Goal: Task Accomplishment & Management: Complete application form

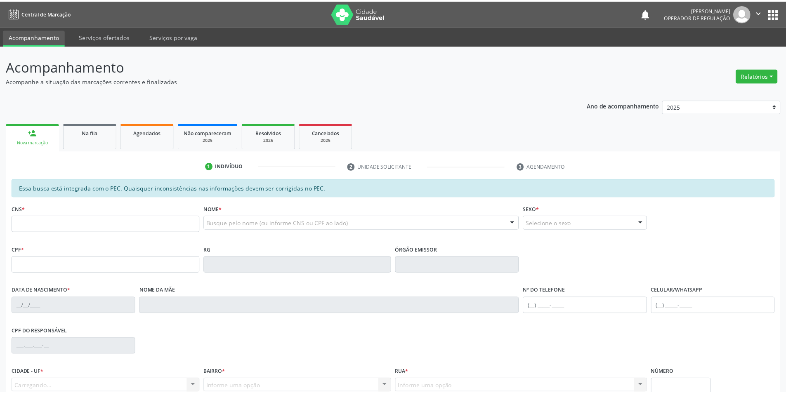
scroll to position [46, 0]
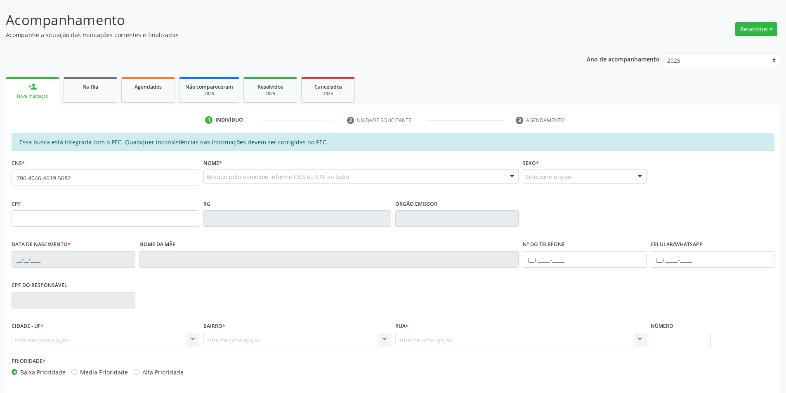
type input "706 4046 4619 5682"
type input "021.482.034-36"
type input "[DATE]"
type input "[PERSON_NAME]"
type input "[PHONE_NUMBER]"
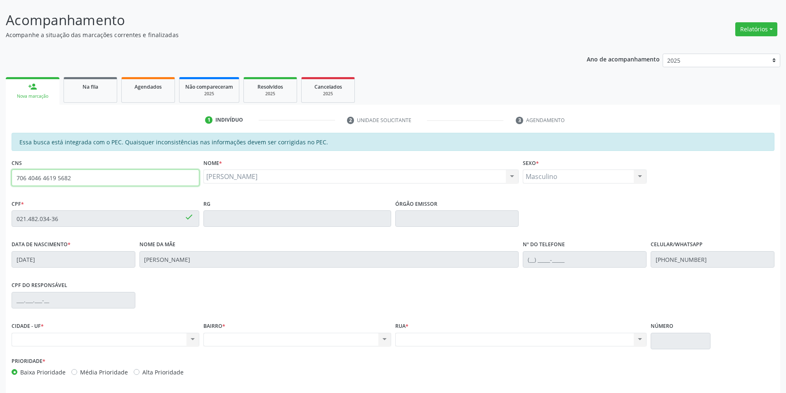
drag, startPoint x: 94, startPoint y: 176, endPoint x: 0, endPoint y: 199, distance: 96.8
click at [0, 199] on div "Acompanhamento Acompanhe a situação das marcações correntes e finalizadas Relat…" at bounding box center [393, 212] width 786 height 426
type input "704 2012 8179 2883"
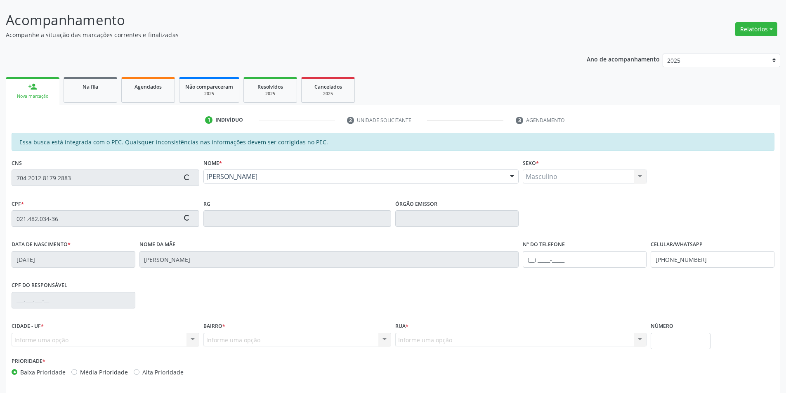
type input "146.387.854-09"
type input "[DATE]"
type input "[PERSON_NAME]"
type input "[PHONE_NUMBER]"
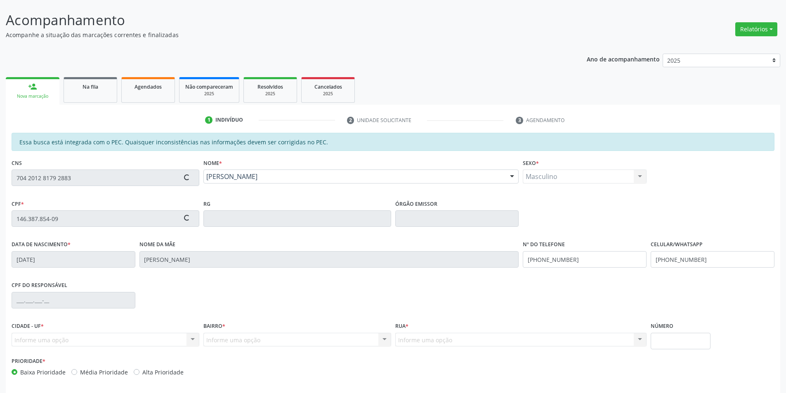
type input "077.555.374-39"
type input "S/N"
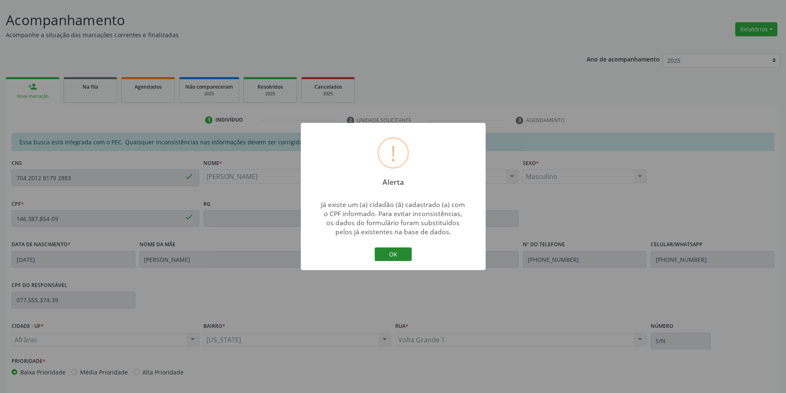
drag, startPoint x: 376, startPoint y: 253, endPoint x: 421, endPoint y: 259, distance: 46.3
click at [375, 253] on button "OK" at bounding box center [393, 255] width 37 height 14
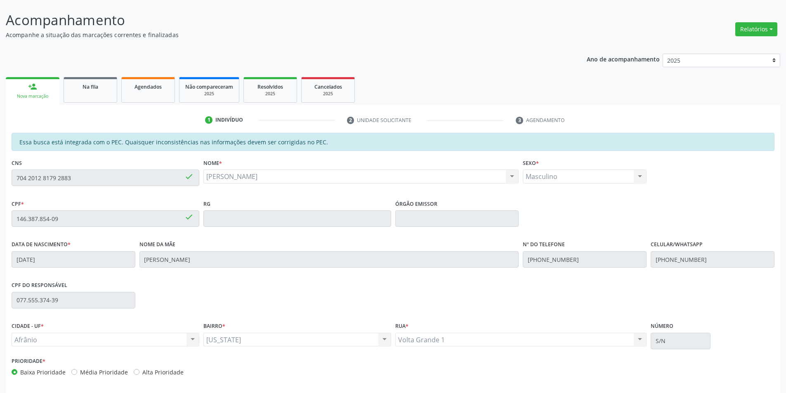
scroll to position [78, 0]
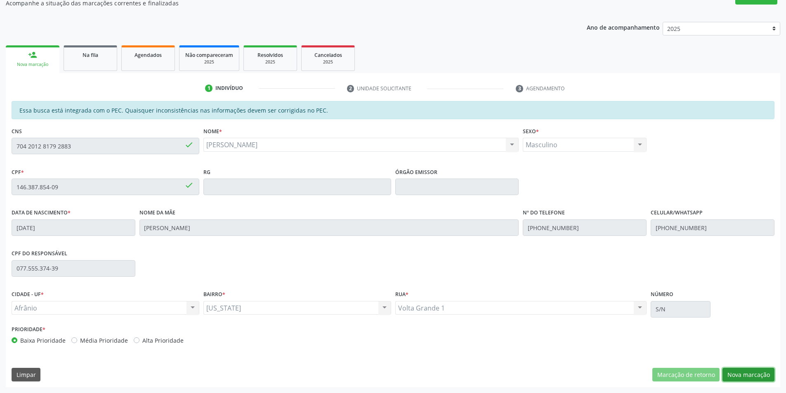
click at [738, 375] on button "Nova marcação" at bounding box center [749, 375] width 52 height 14
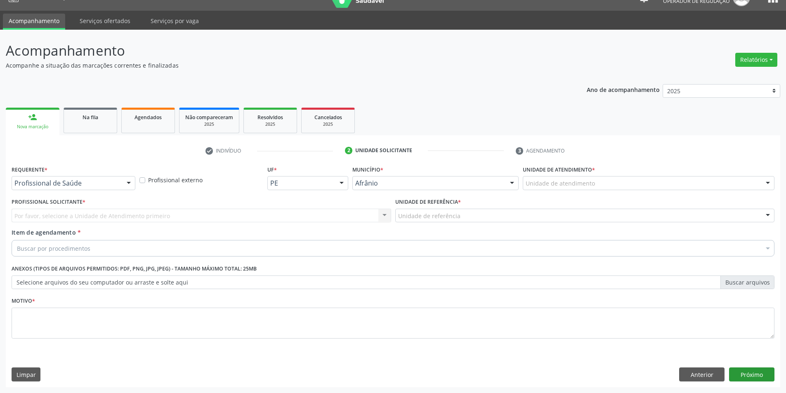
scroll to position [16, 0]
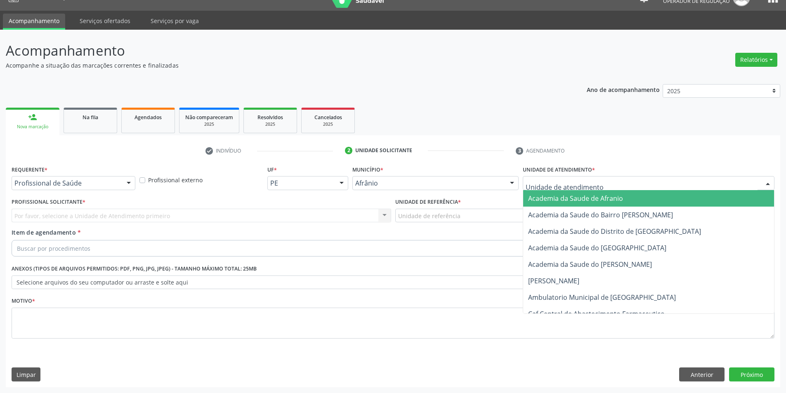
click at [701, 185] on div at bounding box center [649, 183] width 252 height 14
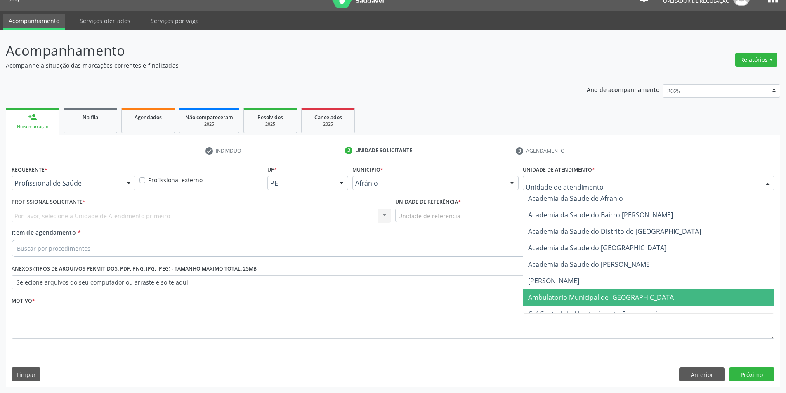
click at [658, 298] on span "Ambulatorio Municipal de [GEOGRAPHIC_DATA]" at bounding box center [648, 297] width 251 height 17
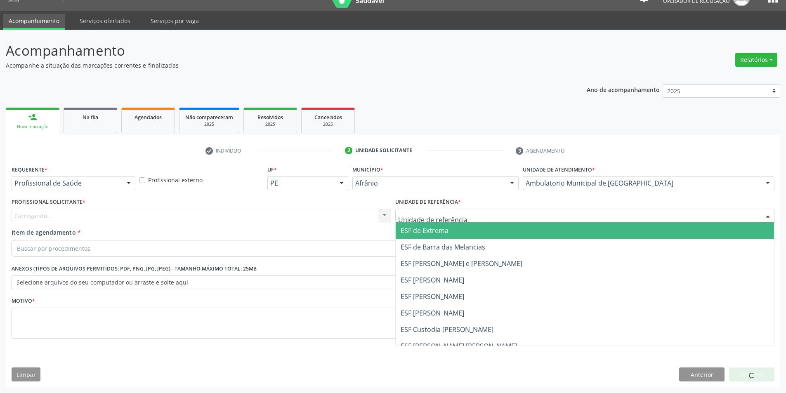
click at [480, 211] on div at bounding box center [585, 216] width 380 height 14
drag, startPoint x: 452, startPoint y: 229, endPoint x: 344, endPoint y: 212, distance: 109.2
click at [452, 229] on span "ESF de Extrema" at bounding box center [585, 230] width 379 height 17
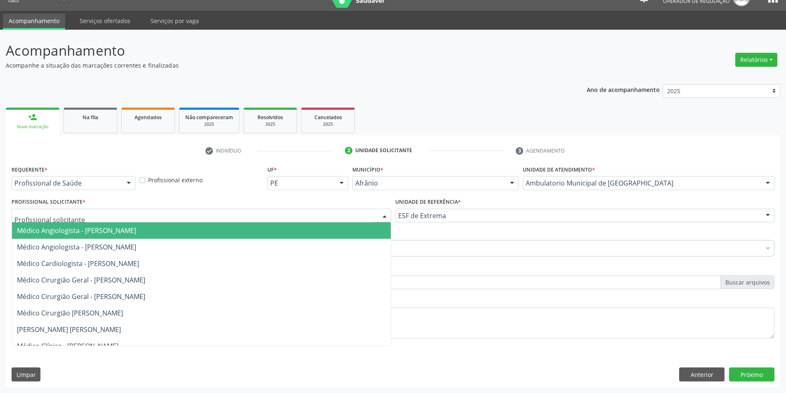
drag, startPoint x: 328, startPoint y: 211, endPoint x: 328, endPoint y: 218, distance: 6.6
click at [327, 212] on div at bounding box center [202, 216] width 380 height 14
drag, startPoint x: 322, startPoint y: 236, endPoint x: 318, endPoint y: 186, distance: 50.1
click at [322, 234] on span "Médico Angiologista - [PERSON_NAME]" at bounding box center [201, 230] width 379 height 17
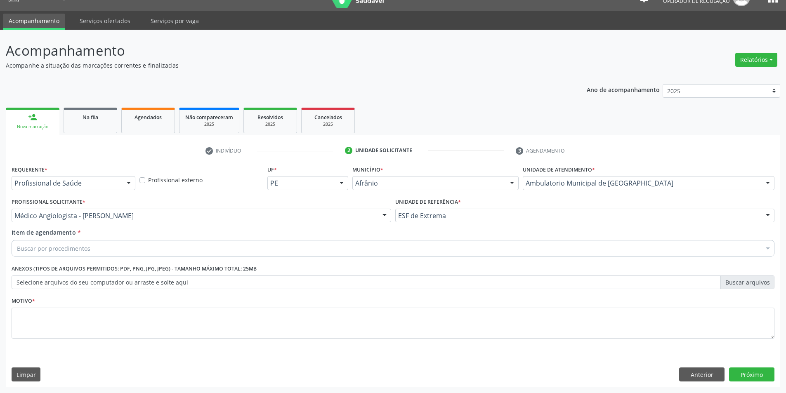
click at [163, 245] on div "Buscar por procedimentos" at bounding box center [393, 248] width 763 height 17
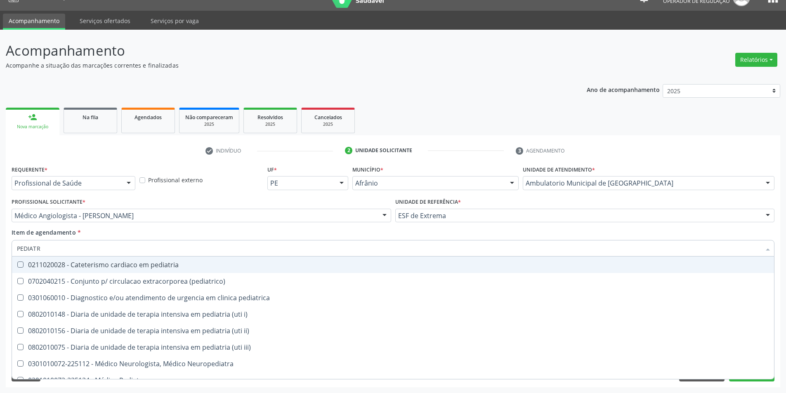
type input "PEDIATRA"
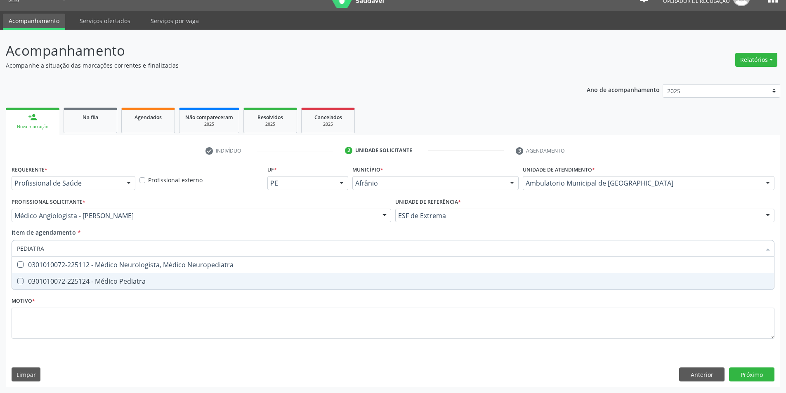
click at [172, 279] on div "0301010072-225124 - Médico Pediatra" at bounding box center [393, 281] width 752 height 7
checkbox Pediatra "true"
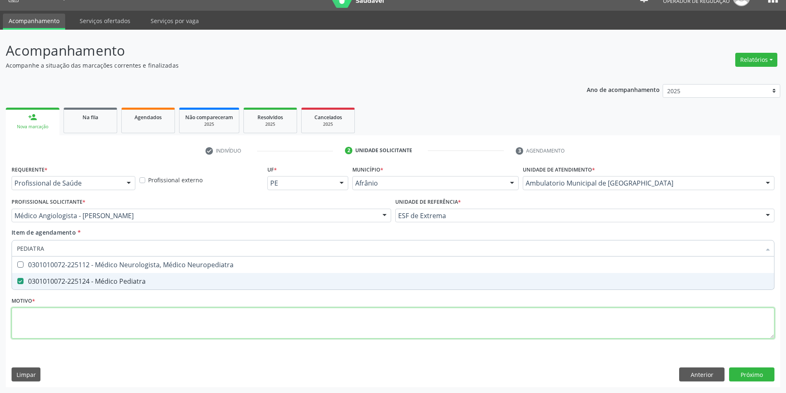
click at [147, 323] on div "Requerente * Profissional de Saúde Profissional de Saúde Paciente Nenhum result…" at bounding box center [393, 256] width 763 height 187
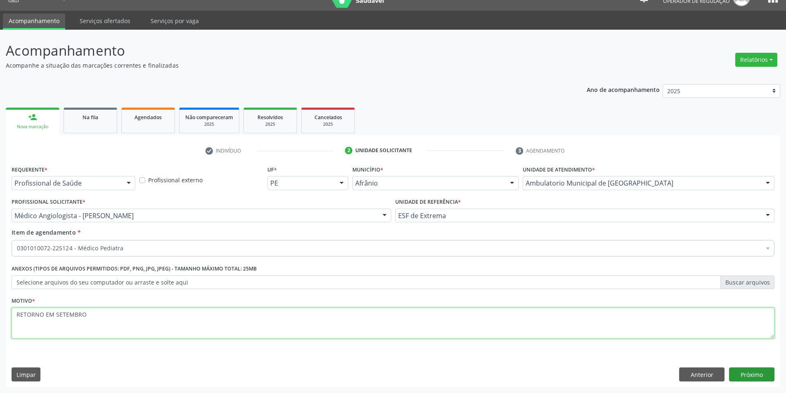
type textarea "RETORNO EM SETEMBRO"
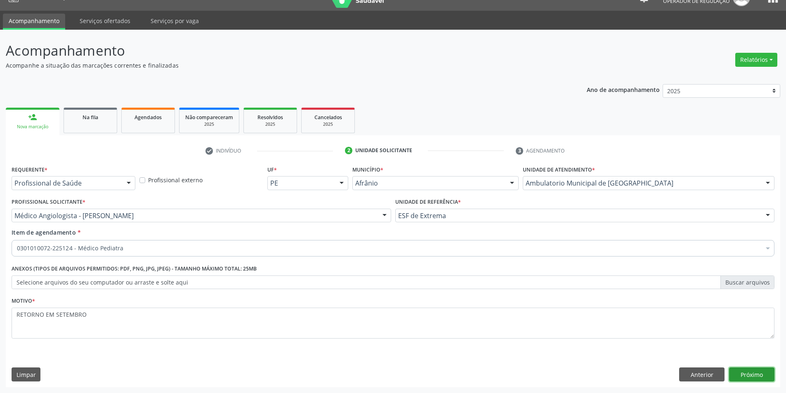
click at [764, 379] on button "Próximo" at bounding box center [751, 375] width 45 height 14
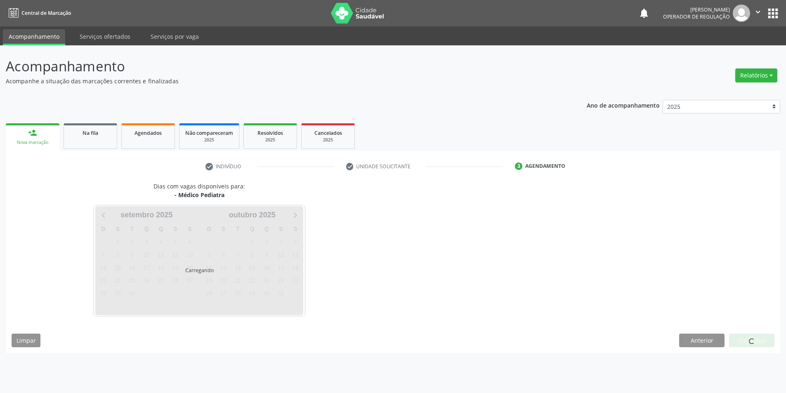
scroll to position [0, 0]
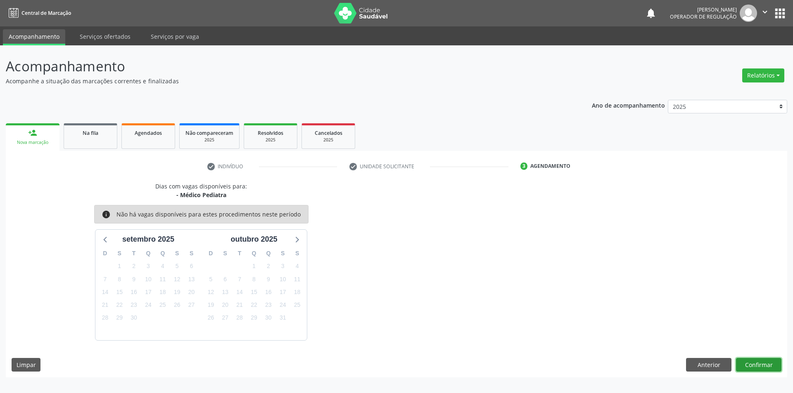
click at [755, 364] on button "Confirmar" at bounding box center [758, 365] width 45 height 14
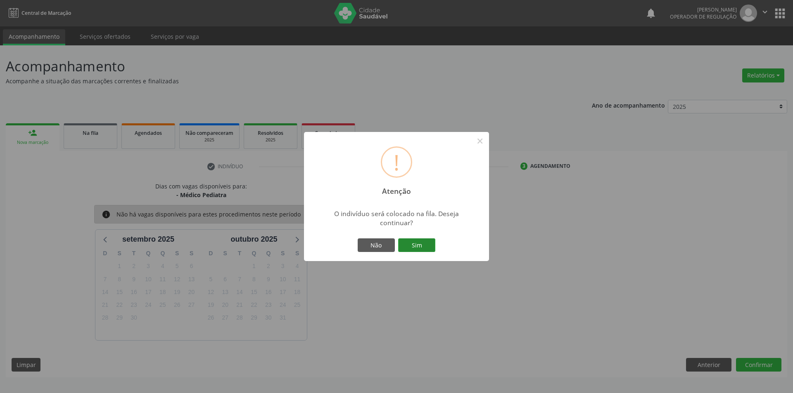
click at [423, 241] on button "Sim" at bounding box center [416, 246] width 37 height 14
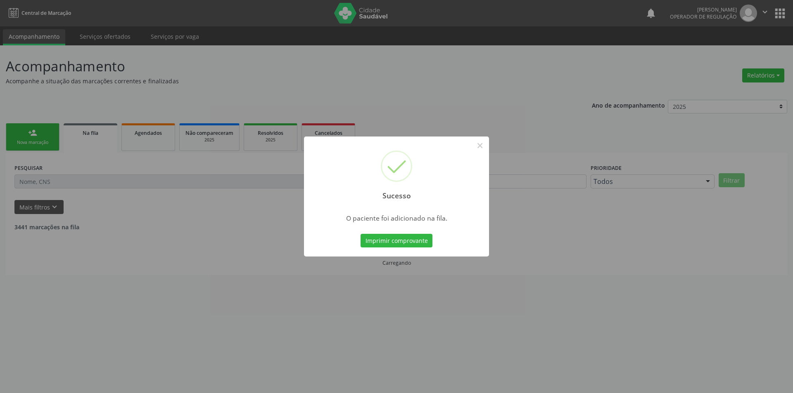
click at [25, 142] on div "Sucesso × O paciente foi adicionado na fila. Imprimir comprovante Cancel" at bounding box center [396, 196] width 793 height 393
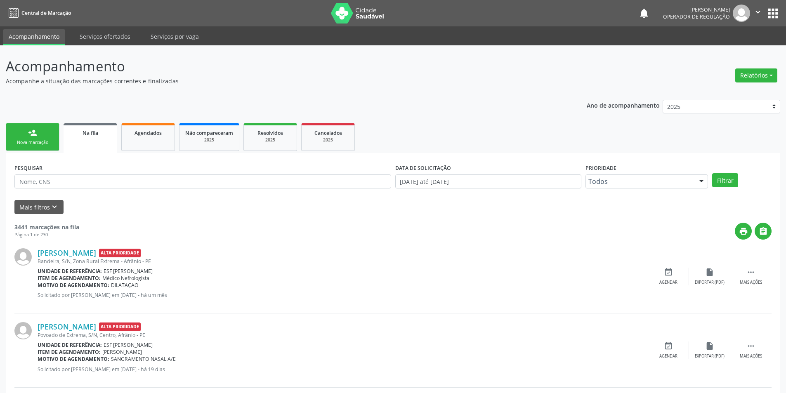
click at [31, 139] on link "person_add Nova marcação" at bounding box center [33, 137] width 54 height 28
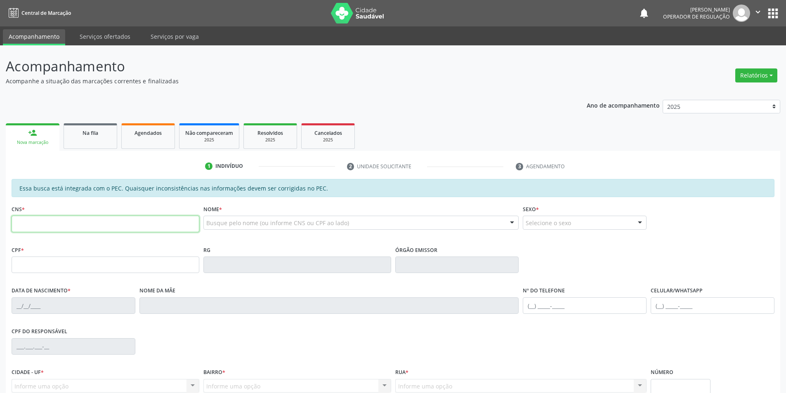
click at [71, 232] on input "text" at bounding box center [106, 224] width 188 height 17
paste input "706 4046 4619 5682"
type input "706 4046 4619 5682"
type input "021.482.034-36"
type input "[DATE]"
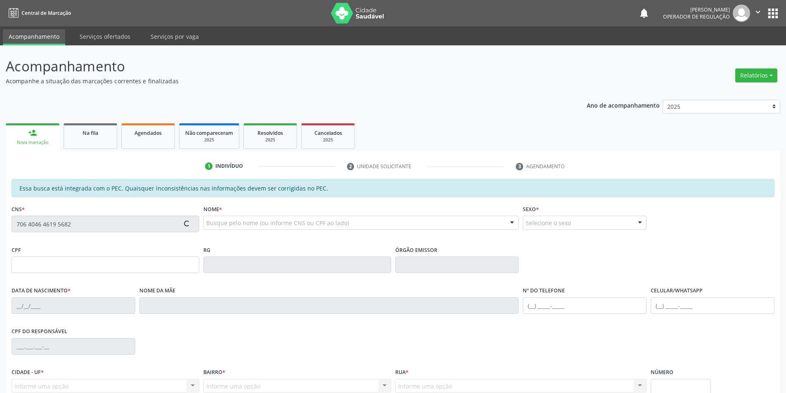
type input "[PERSON_NAME]"
type input "[PHONE_NUMBER]"
type input "S/N"
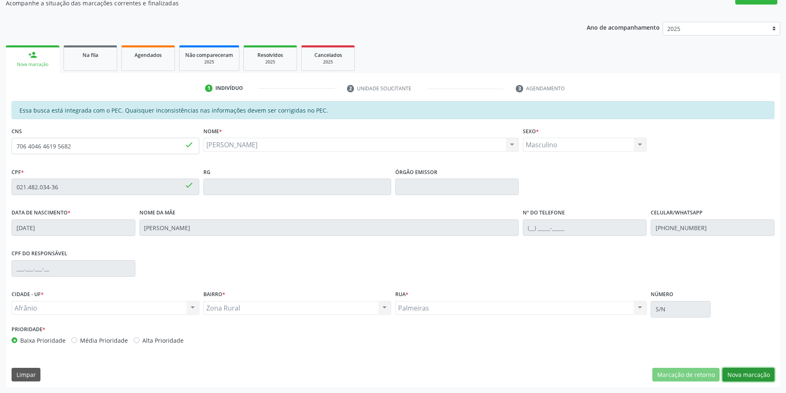
click at [754, 377] on button "Nova marcação" at bounding box center [749, 375] width 52 height 14
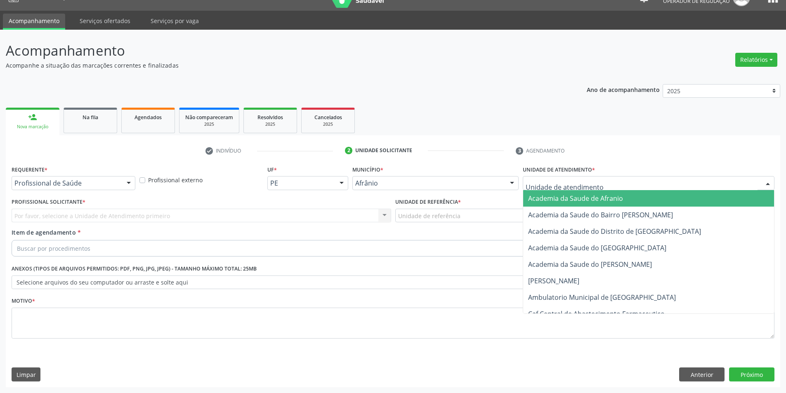
click at [675, 182] on div at bounding box center [649, 183] width 252 height 14
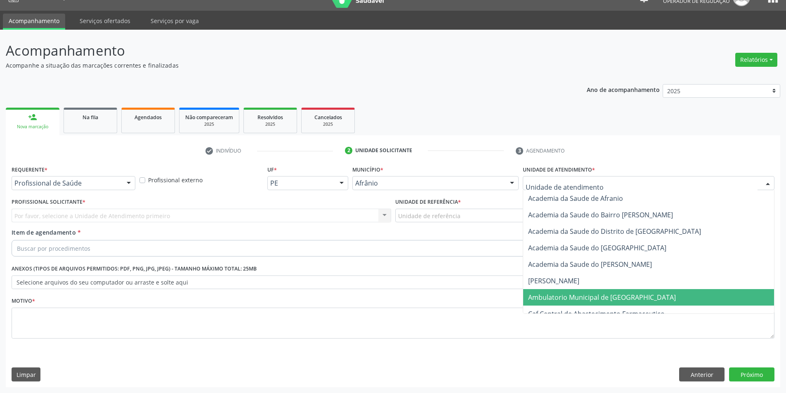
click at [650, 294] on span "Ambulatorio Municipal de [GEOGRAPHIC_DATA]" at bounding box center [648, 297] width 251 height 17
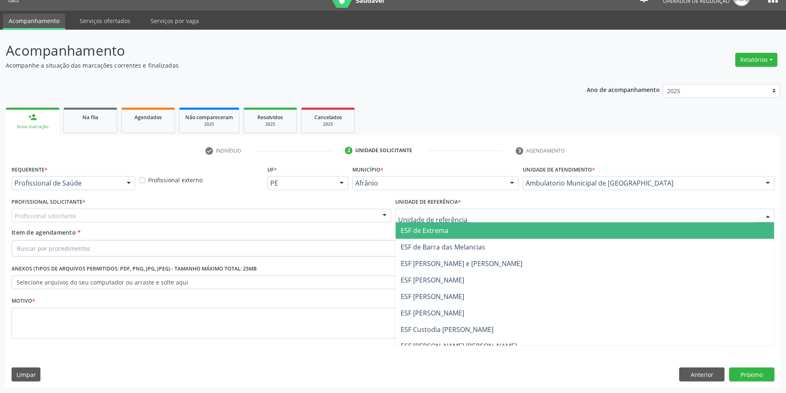
drag, startPoint x: 543, startPoint y: 212, endPoint x: 502, endPoint y: 231, distance: 45.6
click at [542, 214] on div at bounding box center [585, 216] width 380 height 14
click at [498, 233] on span "ESF de Extrema" at bounding box center [585, 230] width 379 height 17
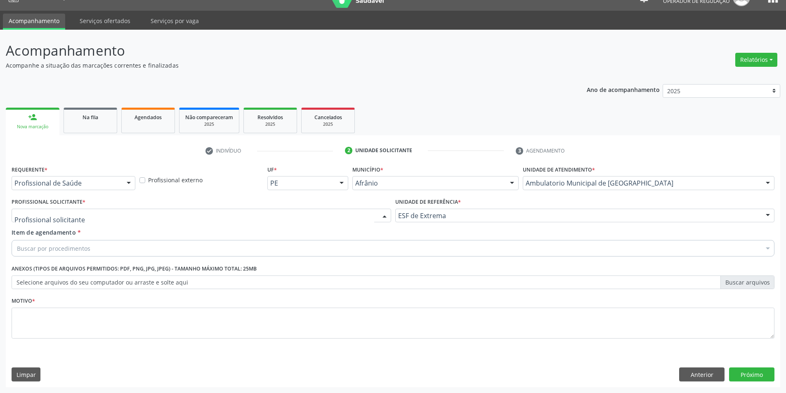
drag, startPoint x: 360, startPoint y: 213, endPoint x: 355, endPoint y: 224, distance: 12.0
click at [359, 215] on div at bounding box center [202, 216] width 380 height 14
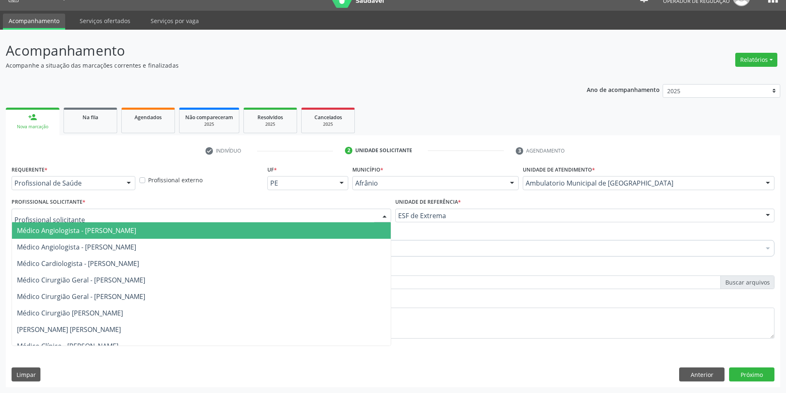
click at [355, 231] on span "Médico Angiologista - [PERSON_NAME]" at bounding box center [201, 230] width 379 height 17
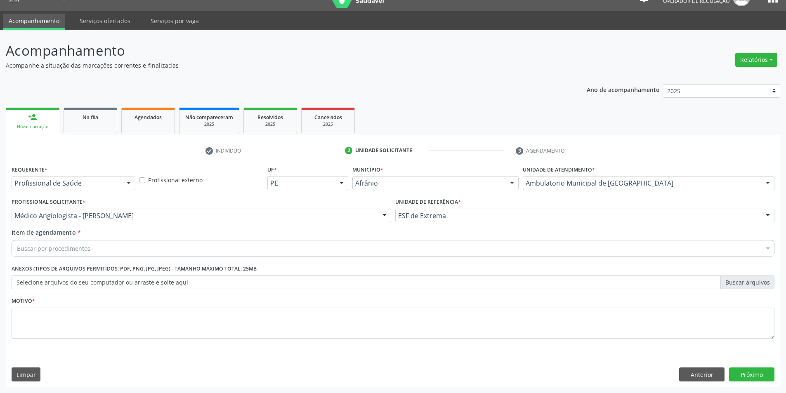
click at [264, 258] on div "Item de agendamento * Buscar por procedimentos Selecionar todos 0604320140 - Ab…" at bounding box center [392, 244] width 767 height 32
click at [267, 259] on div "Item de agendamento * Buscar por procedimentos Selecionar todos 0604320140 - Ab…" at bounding box center [392, 244] width 767 height 32
click at [269, 250] on div "Buscar por procedimentos" at bounding box center [393, 248] width 763 height 17
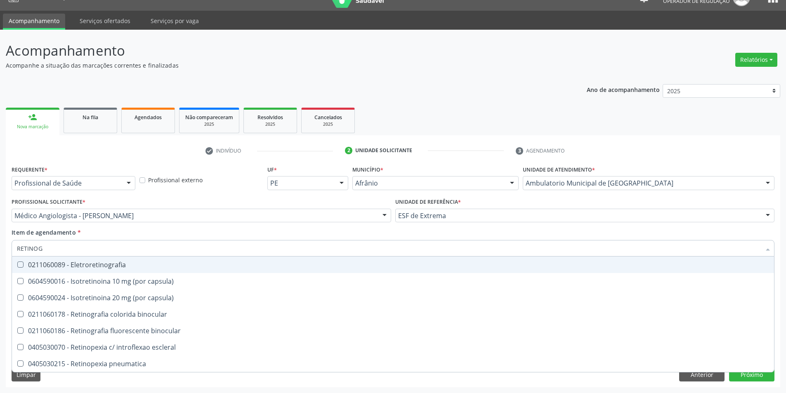
type input "RETINOGR"
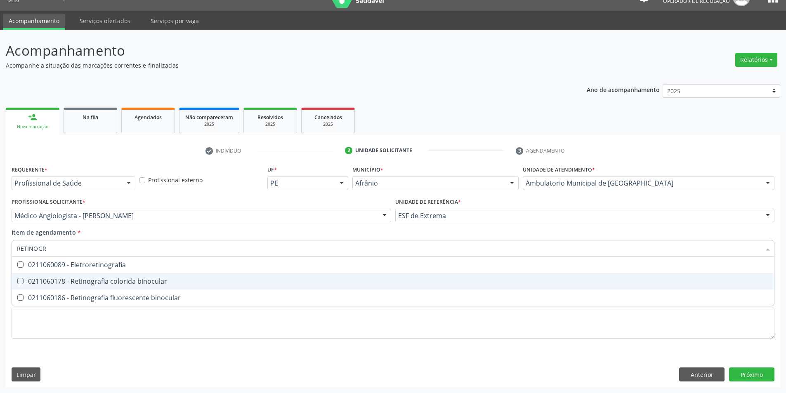
click at [251, 277] on span "0211060178 - Retinografia colorida binocular" at bounding box center [393, 281] width 762 height 17
checkbox binocular "true"
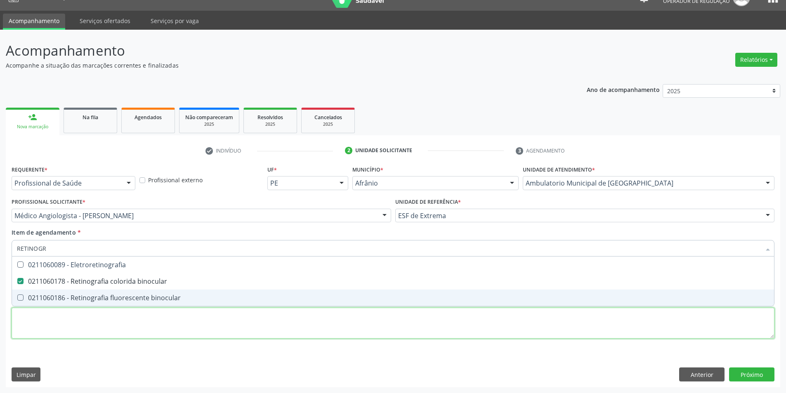
click at [238, 320] on div "Requerente * Profissional de Saúde Profissional de Saúde Paciente Nenhum result…" at bounding box center [393, 256] width 763 height 187
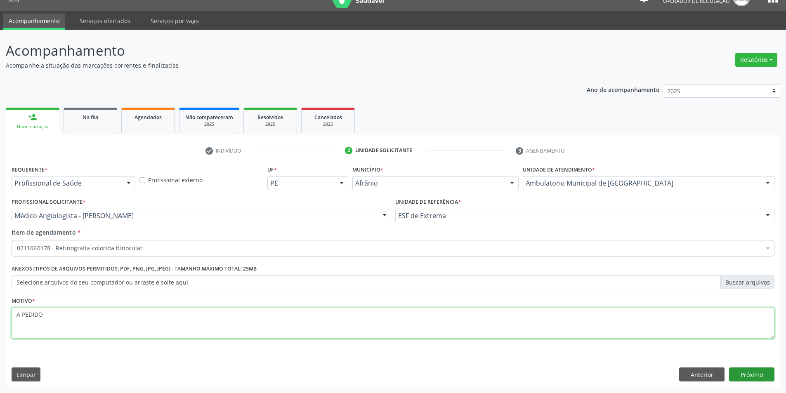
type textarea "A PEDIDO"
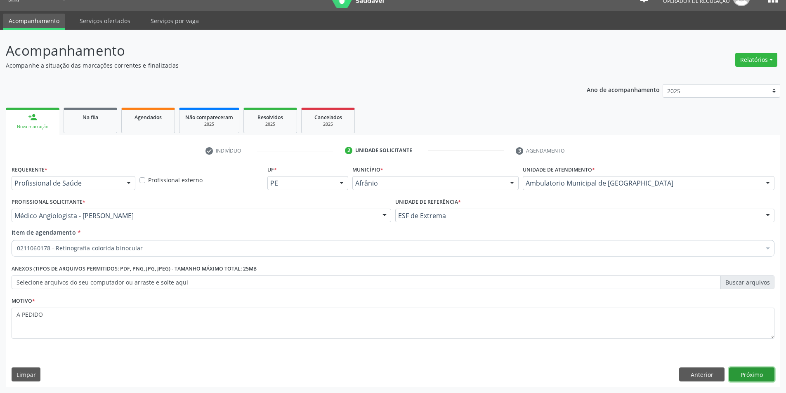
click at [756, 380] on button "Próximo" at bounding box center [751, 375] width 45 height 14
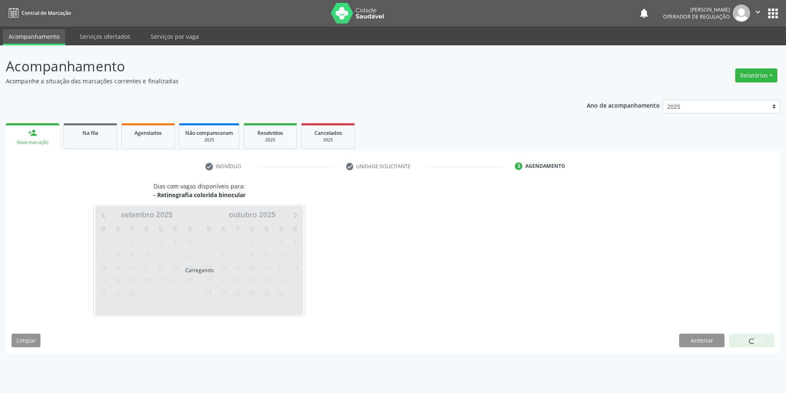
scroll to position [0, 0]
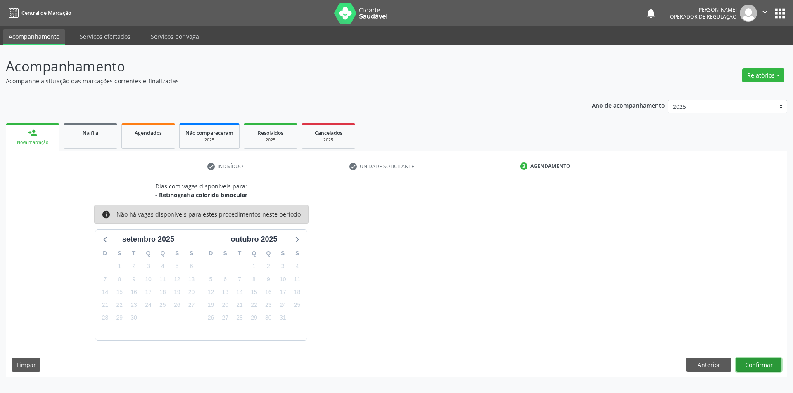
click at [759, 366] on button "Confirmar" at bounding box center [758, 365] width 45 height 14
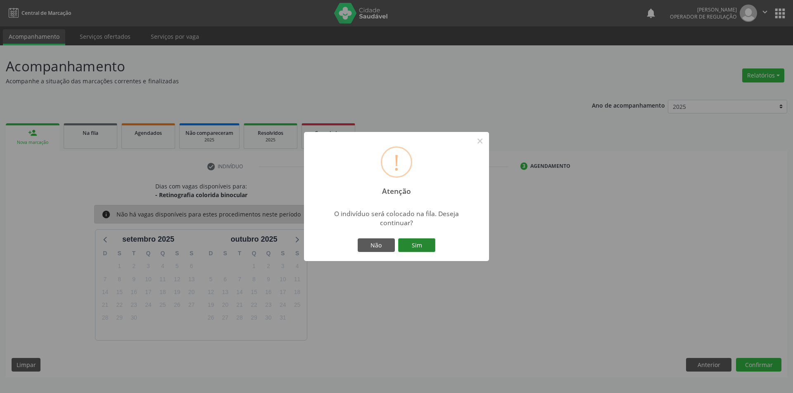
click at [431, 249] on button "Sim" at bounding box center [416, 246] width 37 height 14
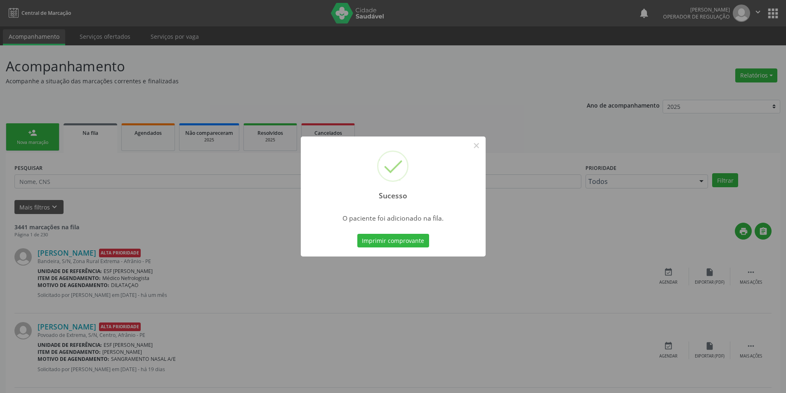
drag, startPoint x: 232, startPoint y: 281, endPoint x: 238, endPoint y: 270, distance: 11.6
click at [233, 281] on div "Sucesso × O paciente foi adicionado na fila. Imprimir comprovante Cancel" at bounding box center [393, 196] width 786 height 393
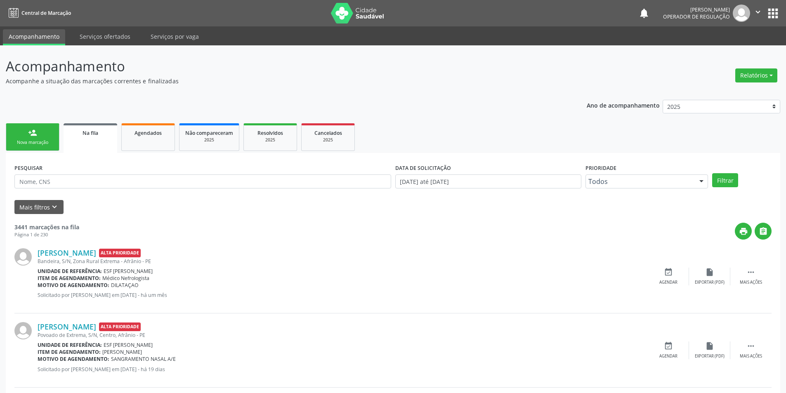
click at [37, 130] on link "person_add Nova marcação" at bounding box center [33, 137] width 54 height 28
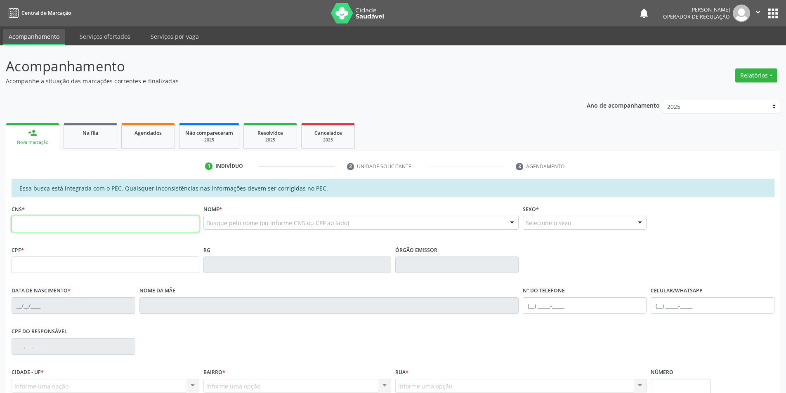
drag, startPoint x: 52, startPoint y: 227, endPoint x: 59, endPoint y: 224, distance: 7.8
click at [52, 227] on input "text" at bounding box center [106, 224] width 188 height 17
type input "706 7055 6570 0016"
type input "392.090.084-72"
type input "[DATE]"
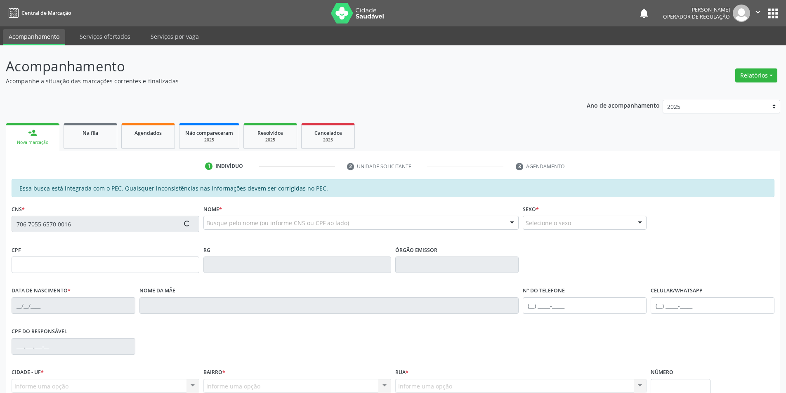
type input "[PERSON_NAME]"
type input "[PHONE_NUMBER]"
type input "02"
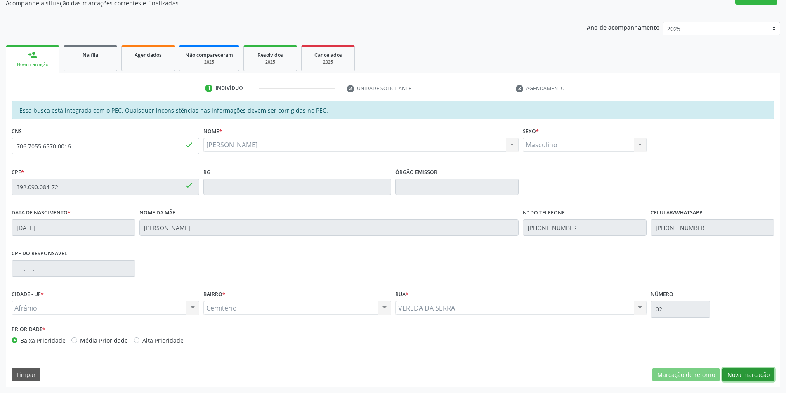
click at [761, 377] on button "Nova marcação" at bounding box center [749, 375] width 52 height 14
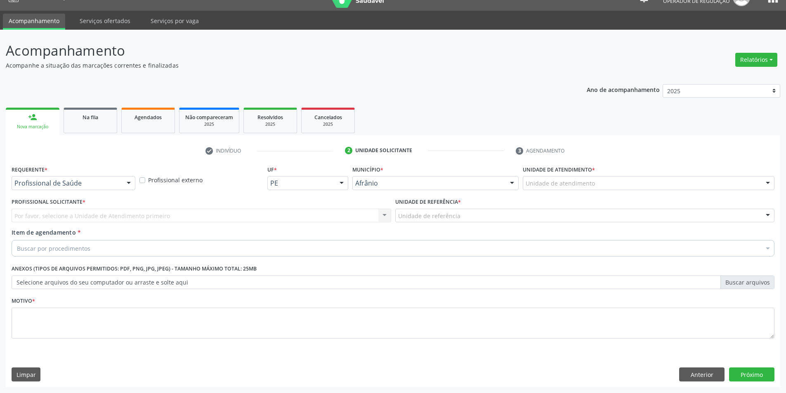
click at [654, 182] on div "Unidade de atendimento" at bounding box center [649, 183] width 252 height 14
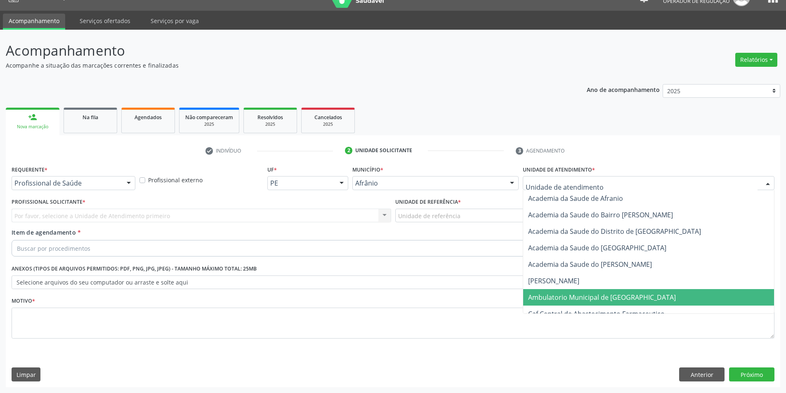
click at [628, 289] on span "Ambulatorio Municipal de [GEOGRAPHIC_DATA]" at bounding box center [648, 297] width 251 height 17
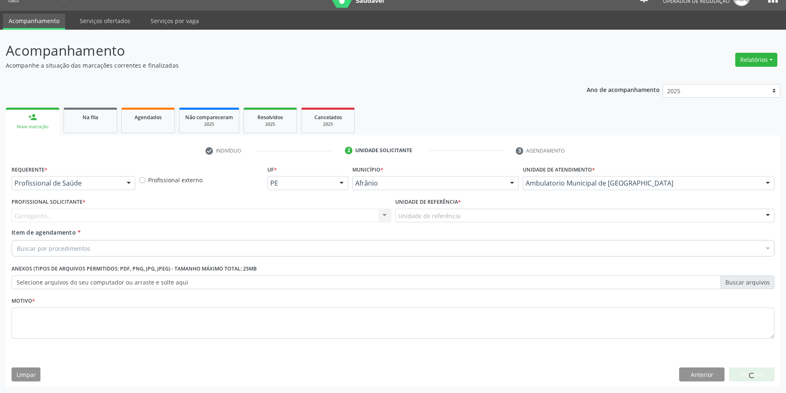
click at [419, 214] on div "Unidade de referência" at bounding box center [585, 216] width 380 height 14
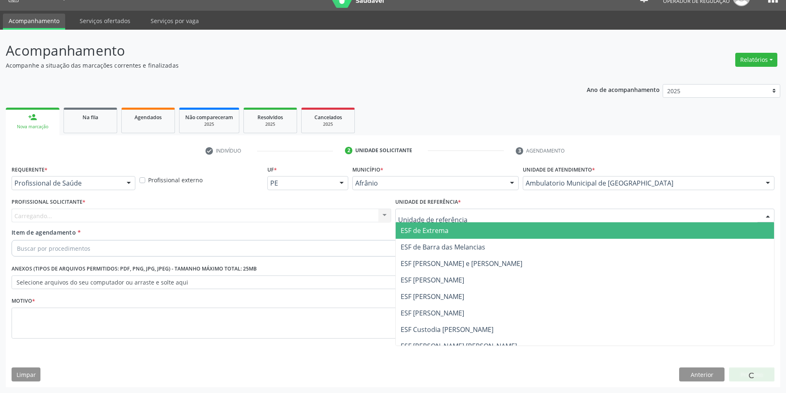
click at [418, 226] on span "ESF de Extrema" at bounding box center [425, 230] width 48 height 9
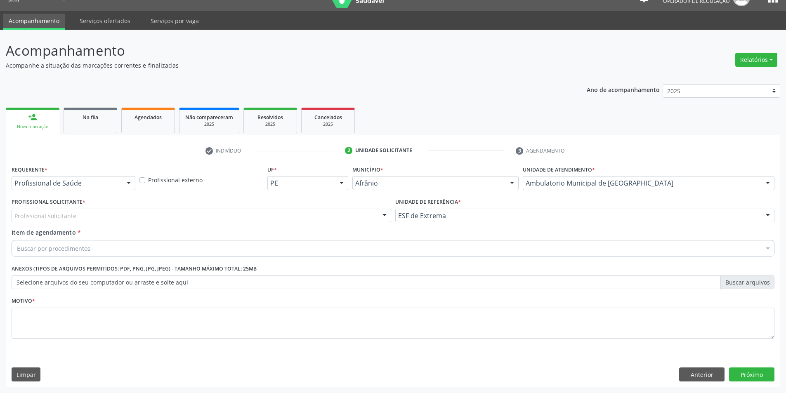
click at [325, 218] on div "Profissional solicitante" at bounding box center [202, 216] width 380 height 14
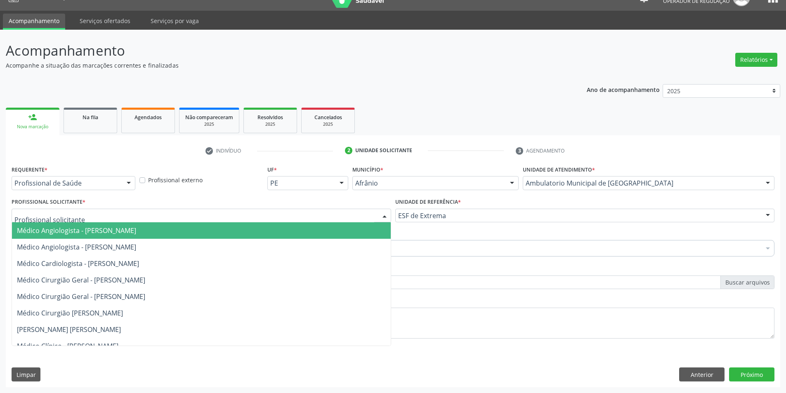
click at [326, 228] on span "Médico Angiologista - [PERSON_NAME]" at bounding box center [201, 230] width 379 height 17
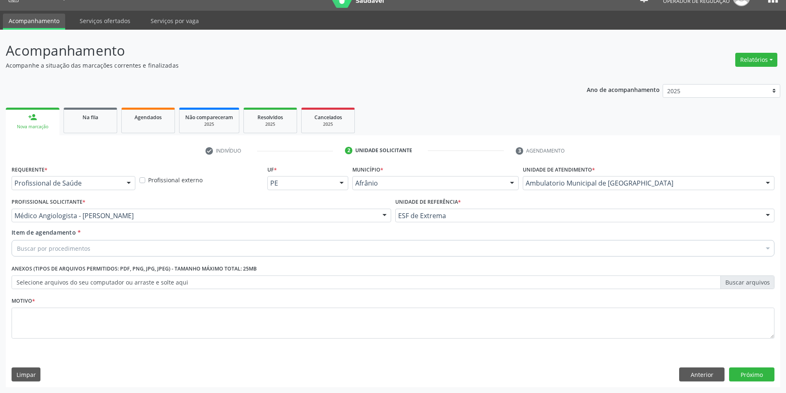
click at [191, 241] on div "Buscar por procedimentos" at bounding box center [393, 248] width 763 height 17
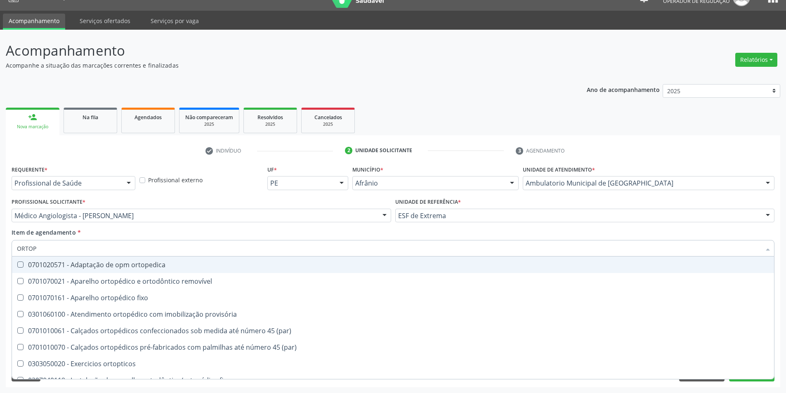
type input "ORTOPE"
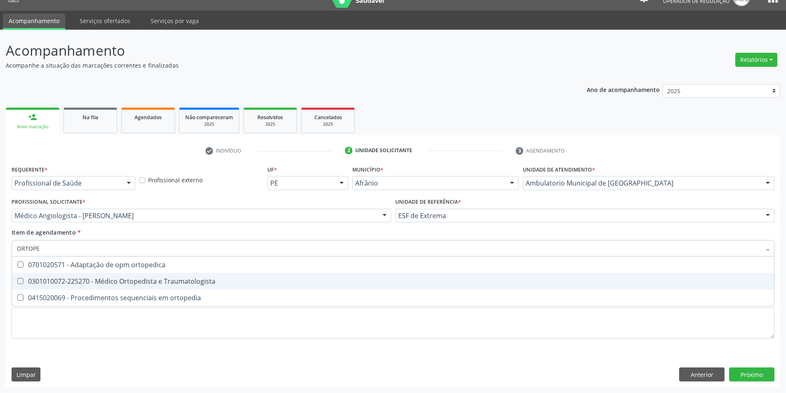
click at [195, 281] on div "0301010072-225270 - Médico Ortopedista e Traumatologista" at bounding box center [393, 281] width 752 height 7
checkbox Traumatologista "true"
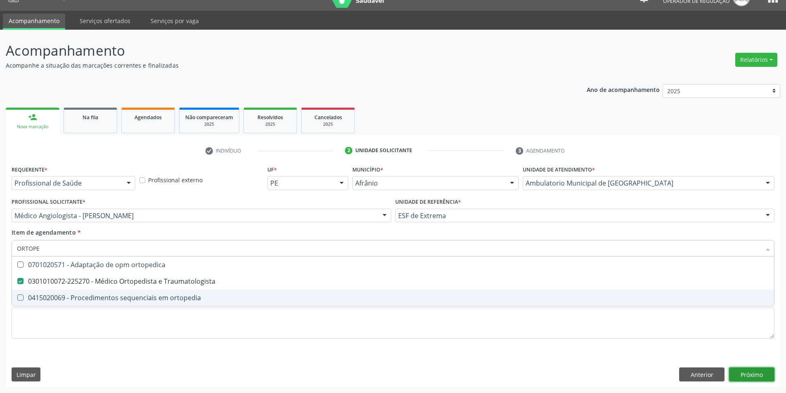
click at [769, 372] on div "Requerente * Profissional de Saúde Profissional de Saúde Paciente Nenhum result…" at bounding box center [393, 275] width 775 height 224
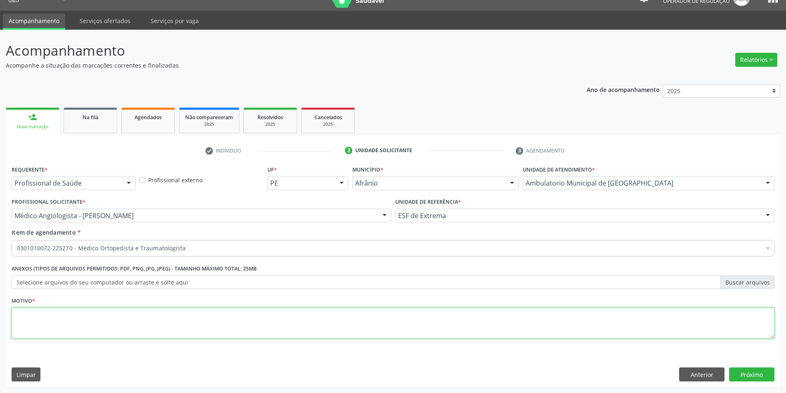
click at [609, 326] on textarea at bounding box center [393, 323] width 763 height 31
type textarea "A PEDIDO"
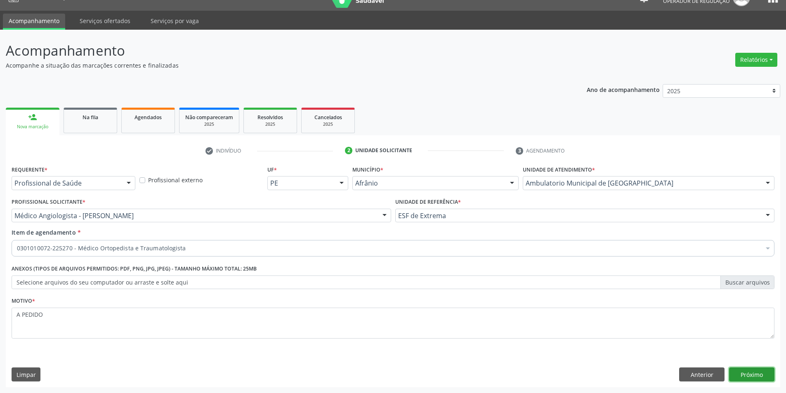
click at [762, 380] on button "Próximo" at bounding box center [751, 375] width 45 height 14
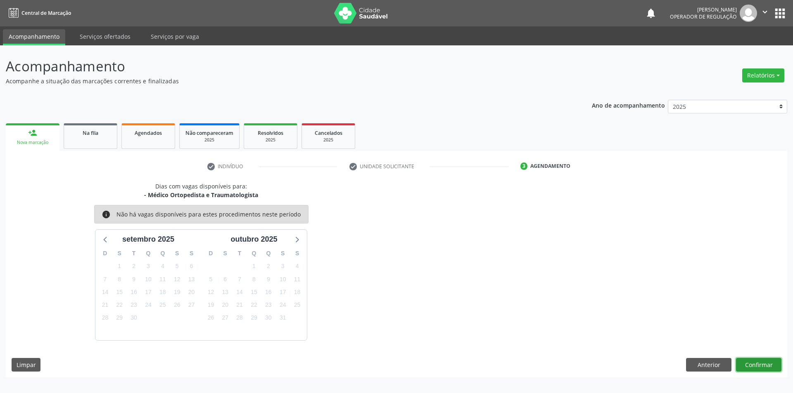
click at [762, 365] on button "Confirmar" at bounding box center [758, 365] width 45 height 14
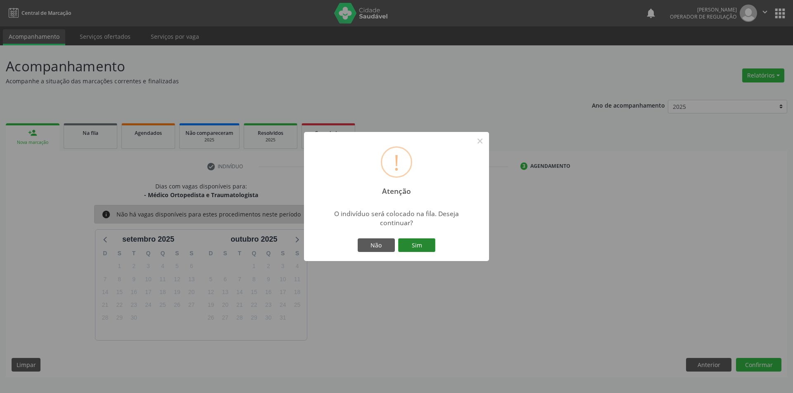
click at [410, 246] on button "Sim" at bounding box center [416, 246] width 37 height 14
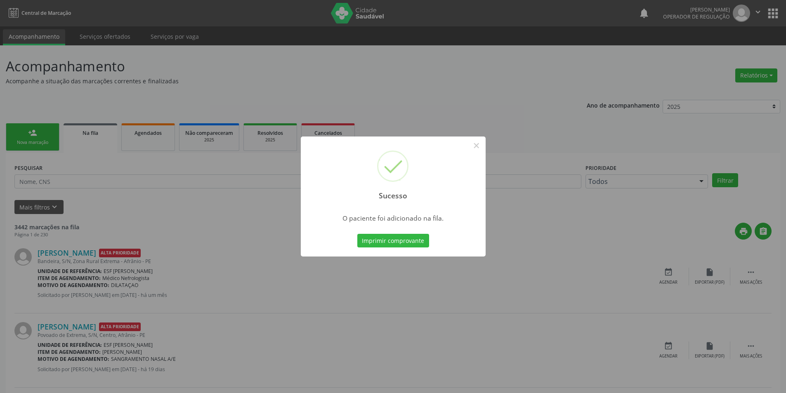
click at [224, 285] on div "Sucesso × O paciente foi adicionado na fila. Imprimir comprovante Cancel" at bounding box center [393, 196] width 786 height 393
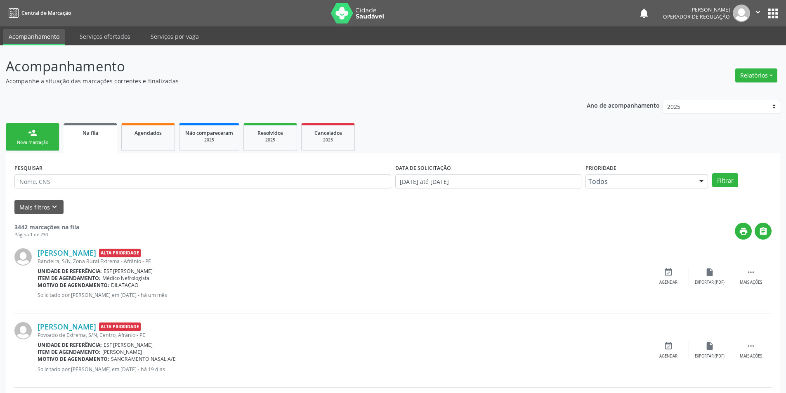
click at [37, 137] on link "person_add Nova marcação" at bounding box center [33, 137] width 54 height 28
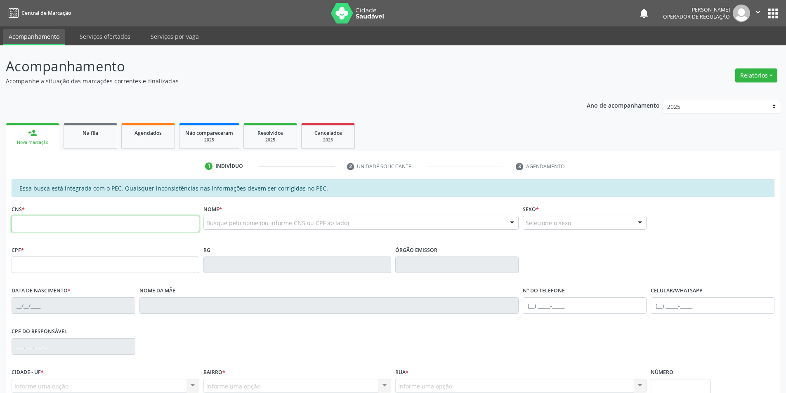
click at [149, 224] on input "text" at bounding box center [106, 224] width 188 height 17
type input "700 2039 4939 4020"
type input "116.175.104-16"
type input "1[DATE]"
type input "Numeriana [PERSON_NAME]"
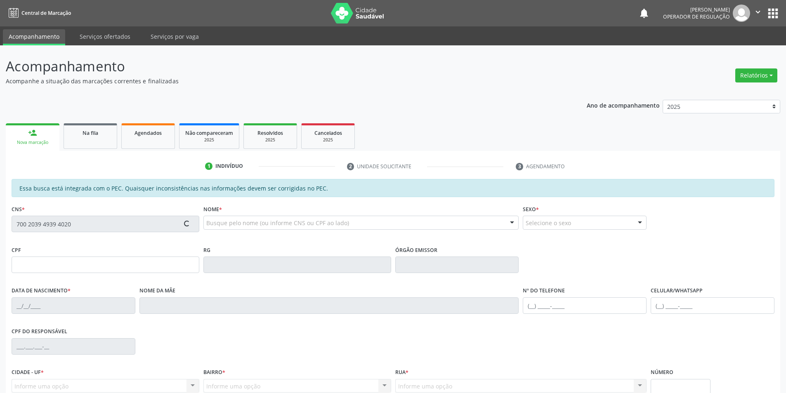
type input "[PHONE_NUMBER]"
type input "S/N"
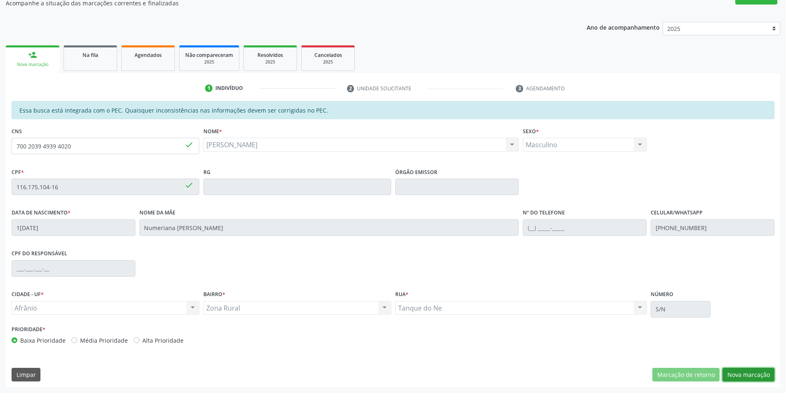
click at [745, 377] on button "Nova marcação" at bounding box center [749, 375] width 52 height 14
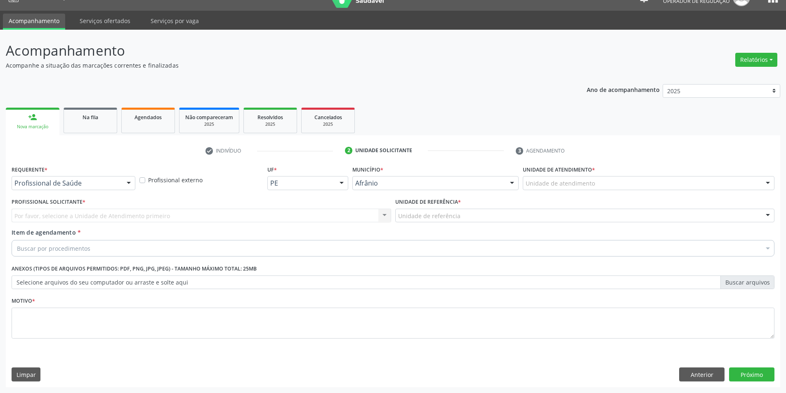
scroll to position [16, 0]
click at [653, 187] on div "Unidade de atendimento" at bounding box center [649, 183] width 252 height 14
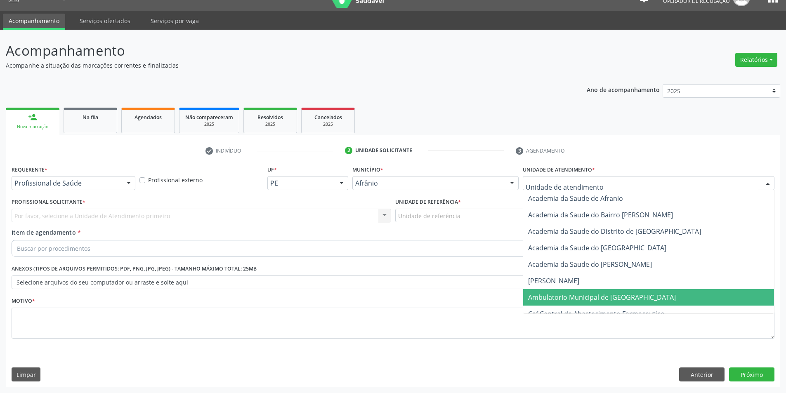
click at [631, 294] on span "Ambulatorio Municipal de [GEOGRAPHIC_DATA]" at bounding box center [648, 297] width 251 height 17
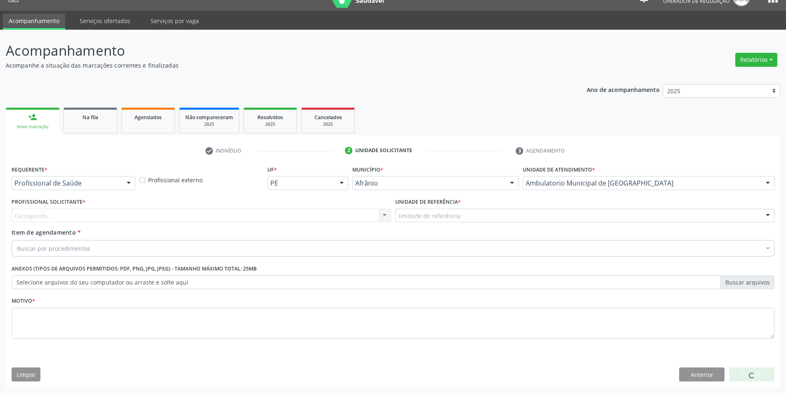
click at [513, 217] on div "Unidade de referência" at bounding box center [585, 216] width 380 height 14
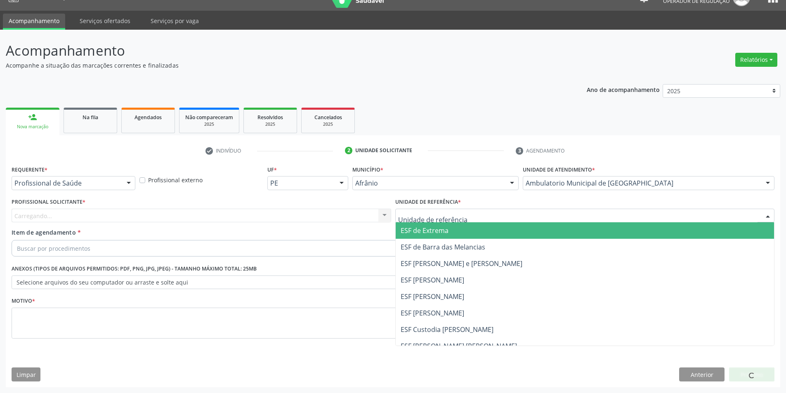
drag, startPoint x: 492, startPoint y: 230, endPoint x: 426, endPoint y: 226, distance: 66.6
click at [491, 231] on span "ESF de Extrema" at bounding box center [585, 230] width 379 height 17
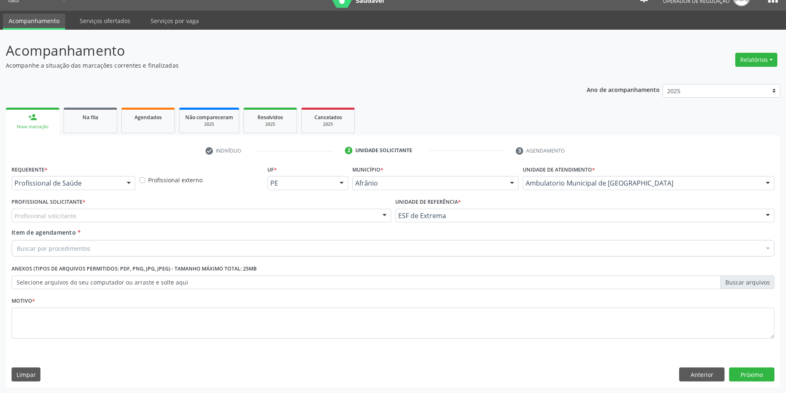
click at [345, 215] on div "Profissional solicitante" at bounding box center [202, 216] width 380 height 14
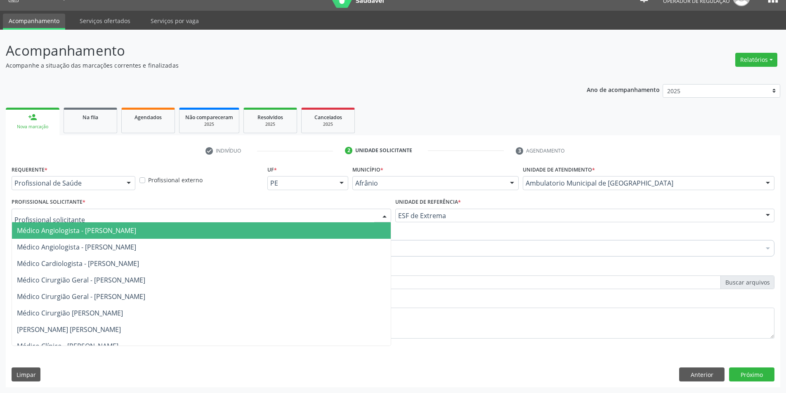
drag, startPoint x: 342, startPoint y: 224, endPoint x: 341, endPoint y: 230, distance: 6.0
click at [341, 228] on span "Médico Angiologista - [PERSON_NAME]" at bounding box center [201, 230] width 379 height 17
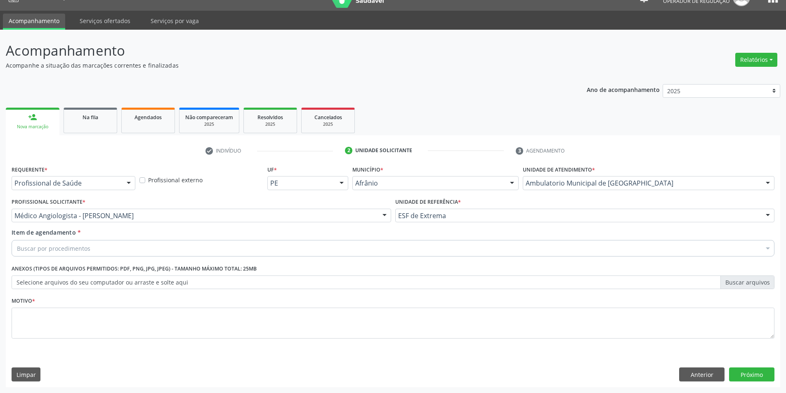
click at [284, 242] on div "Buscar por procedimentos" at bounding box center [393, 248] width 763 height 17
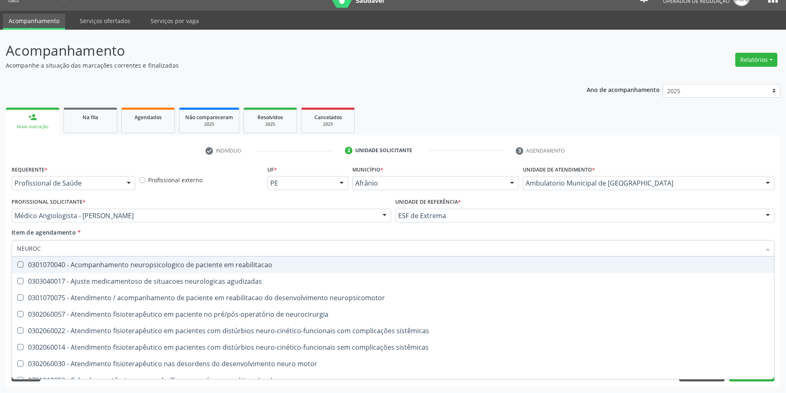
type input "NEUROCI"
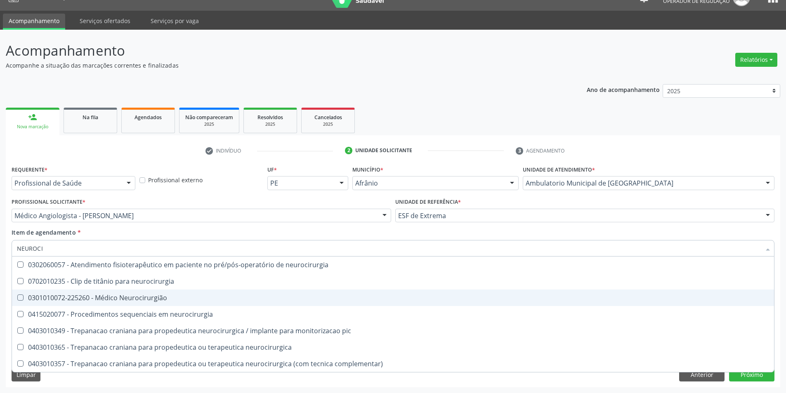
click at [227, 293] on span "0301010072-225260 - Médico Neurocirurgião" at bounding box center [393, 298] width 762 height 17
checkbox Neurocirurgião "true"
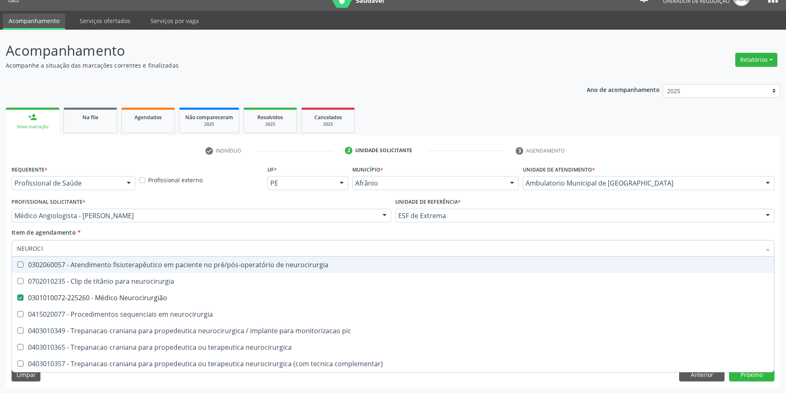
click at [173, 220] on div "Médico Angiologista - [PERSON_NAME]" at bounding box center [202, 216] width 380 height 14
checkbox neurocirurgia "true"
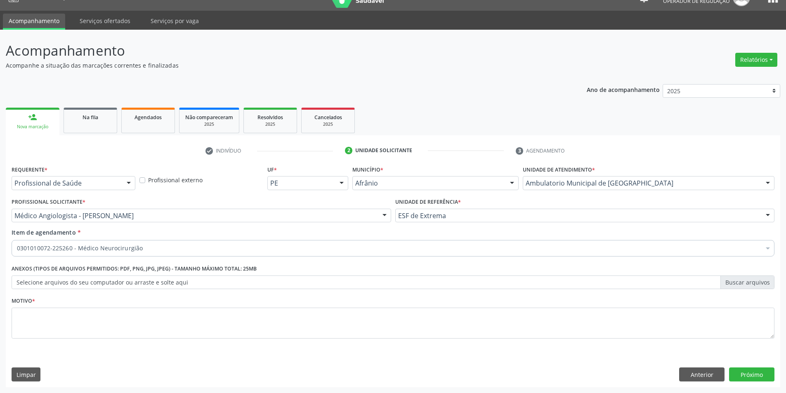
click at [238, 202] on div "Profissional Solicitante * Médico Angiologista - [PERSON_NAME] - [PERSON_NAME] …" at bounding box center [202, 209] width 380 height 26
click at [180, 306] on div "Motivo *" at bounding box center [393, 317] width 763 height 44
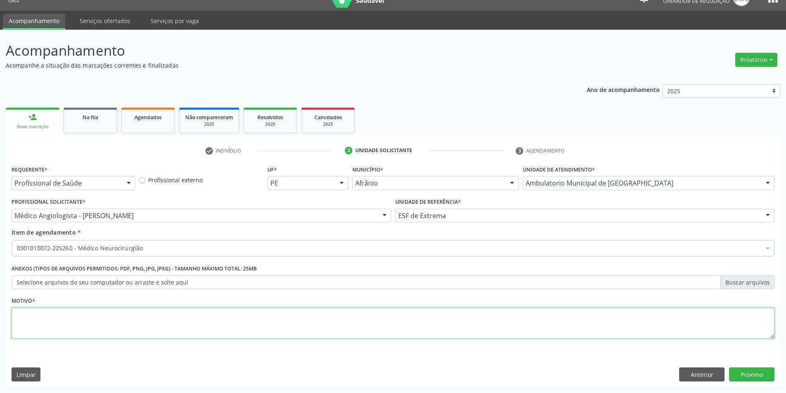
click at [184, 318] on textarea at bounding box center [393, 323] width 763 height 31
type textarea "RETORNO EM SETEMBRO"
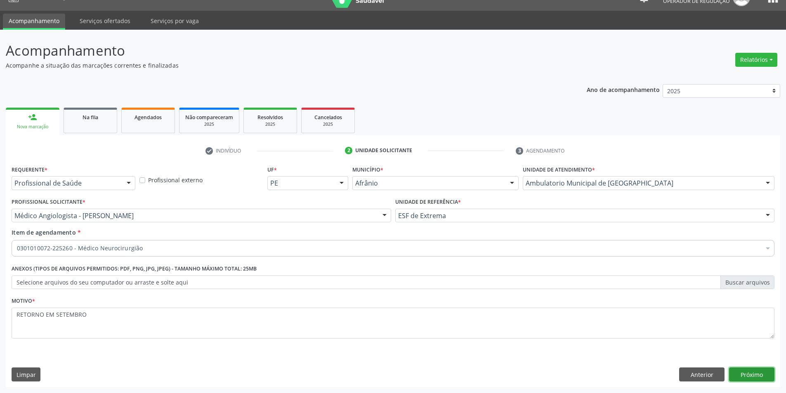
click at [748, 371] on button "Próximo" at bounding box center [751, 375] width 45 height 14
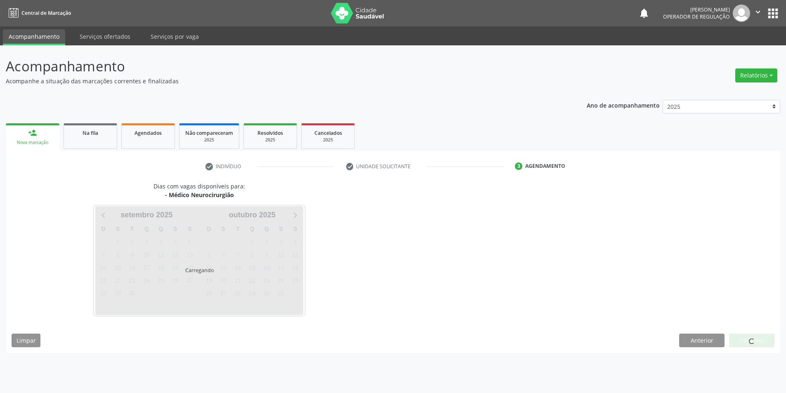
scroll to position [0, 0]
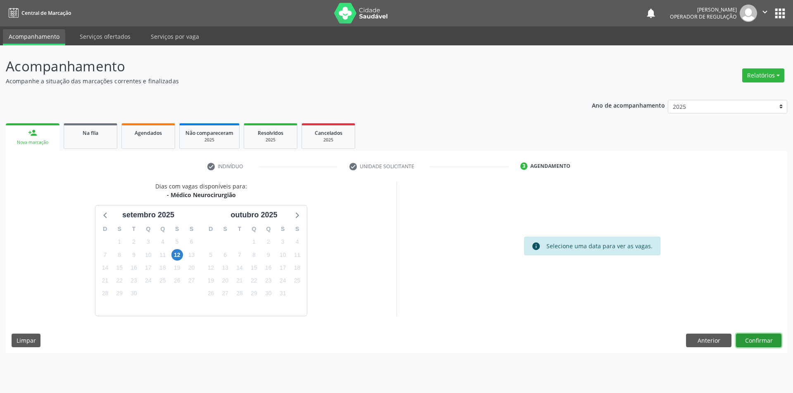
click at [749, 344] on button "Confirmar" at bounding box center [758, 341] width 45 height 14
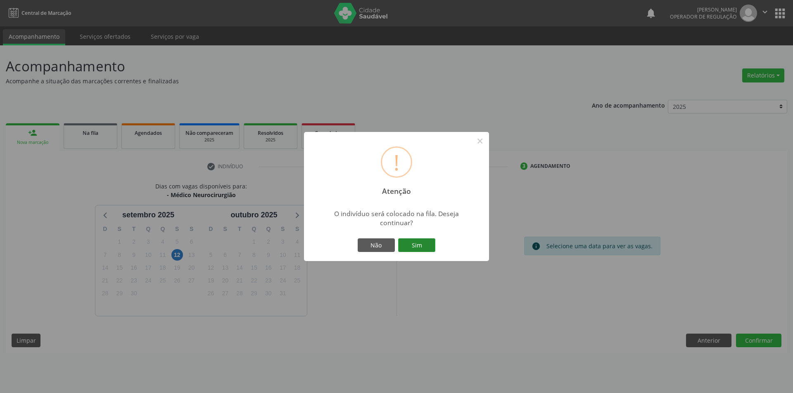
click at [430, 245] on button "Sim" at bounding box center [416, 246] width 37 height 14
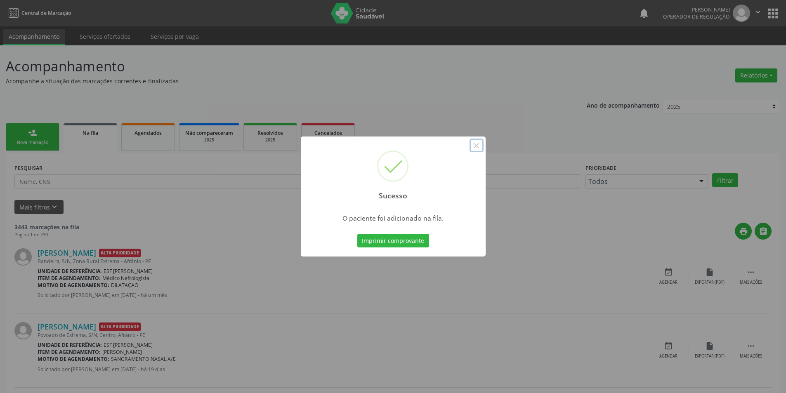
click at [471, 147] on button "×" at bounding box center [477, 146] width 14 height 14
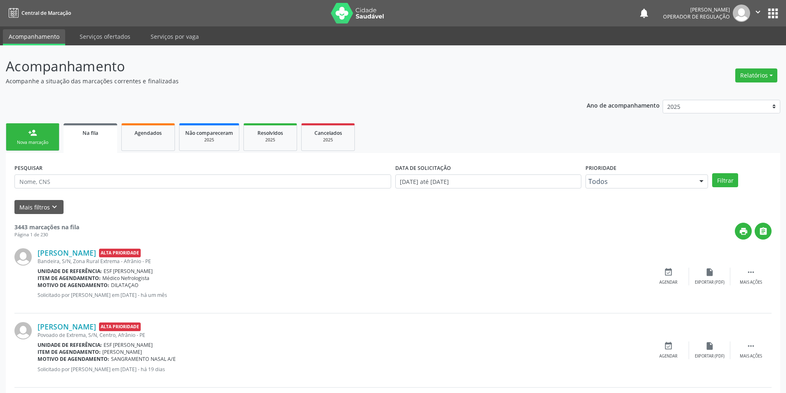
click at [33, 137] on div "person_add" at bounding box center [32, 132] width 9 height 9
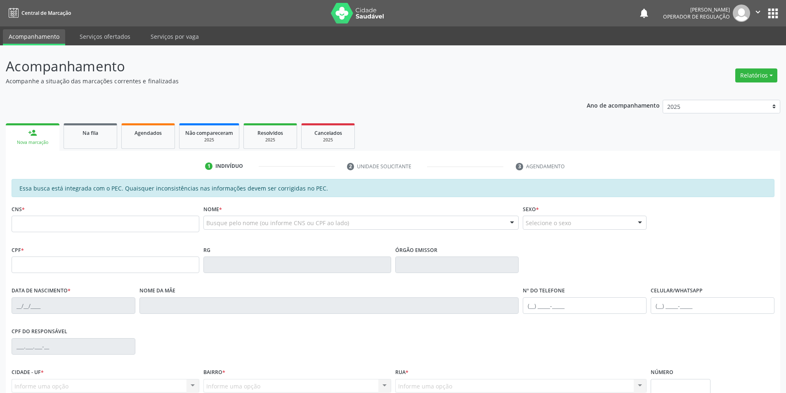
click at [364, 218] on div "Busque pelo nome (ou informe CNS ou CPF ao lado)" at bounding box center [361, 223] width 316 height 14
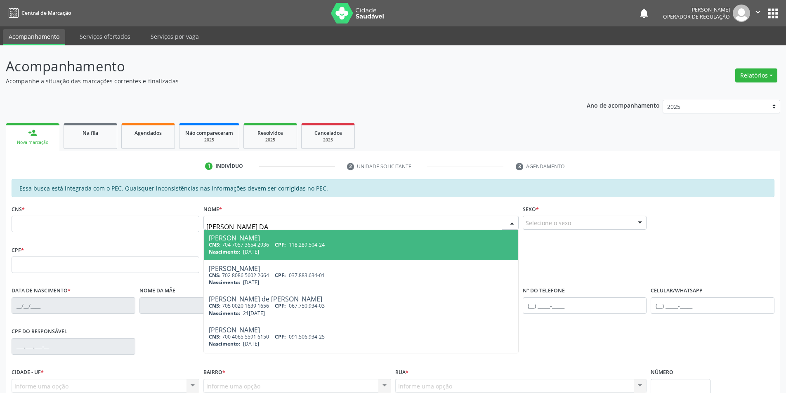
type input "[PERSON_NAME] DA S"
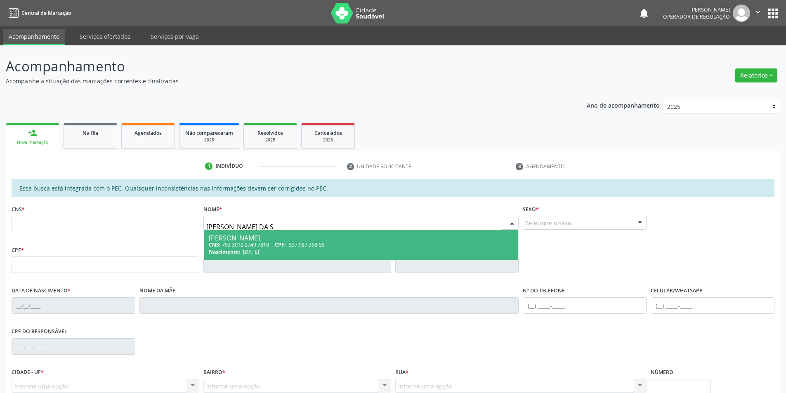
click at [334, 245] on div "CNS: 703 3012 2749 7810 CPF: 537.987.368-55" at bounding box center [361, 244] width 305 height 7
type input "703 3012 2749 7810"
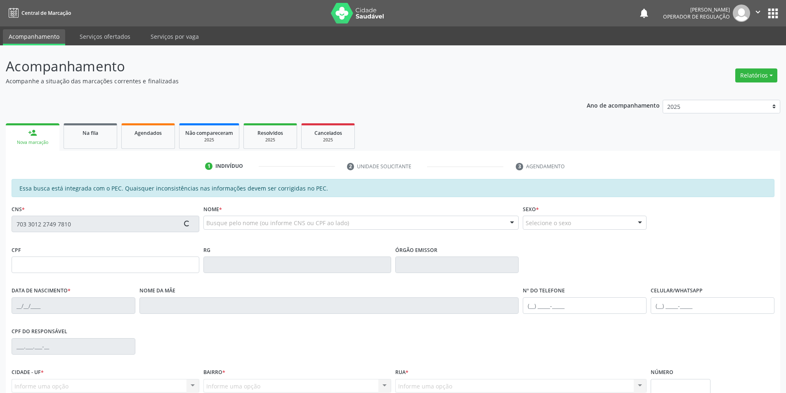
type input "537.987.368-55"
type input "[DATE]"
type input "[PERSON_NAME]"
type input "[PHONE_NUMBER]"
type input "S/N"
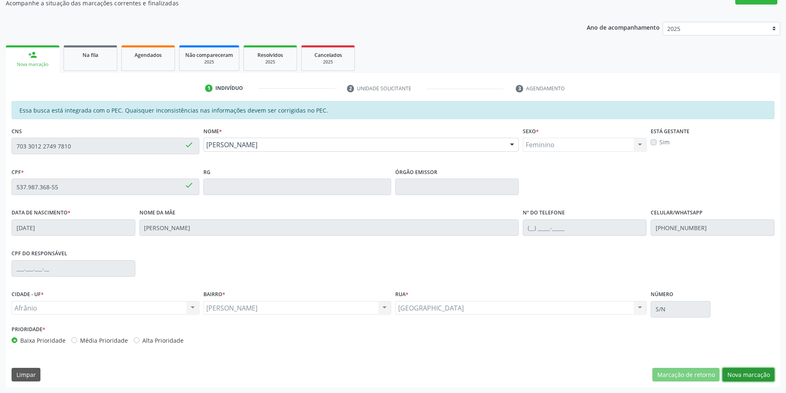
click at [763, 379] on button "Nova marcação" at bounding box center [749, 375] width 52 height 14
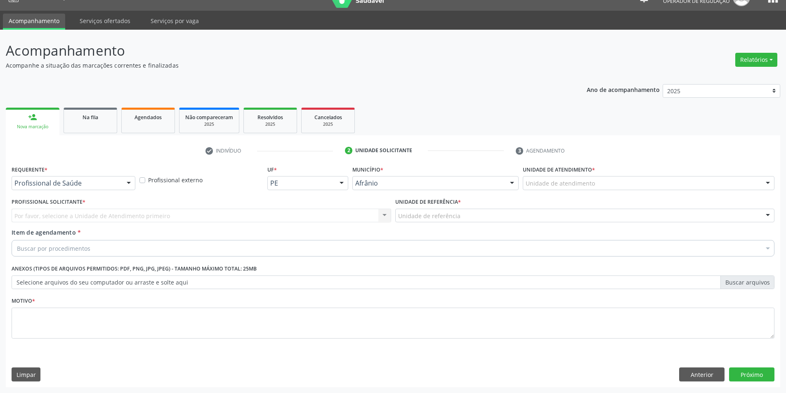
click at [670, 189] on div "Unidade de atendimento" at bounding box center [649, 183] width 252 height 14
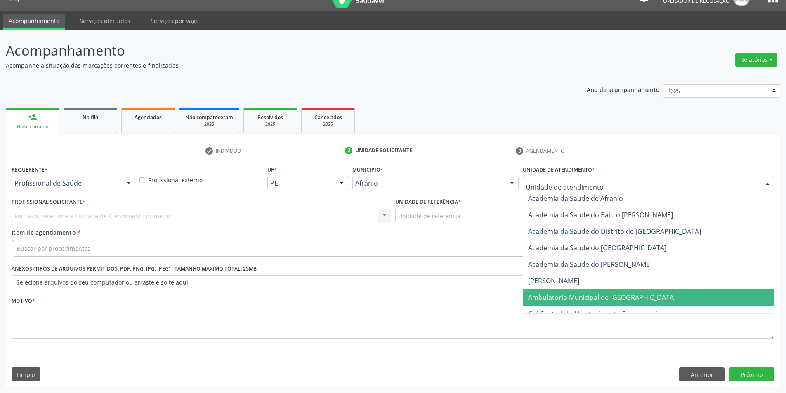
click at [663, 292] on span "Ambulatorio Municipal de [GEOGRAPHIC_DATA]" at bounding box center [648, 297] width 251 height 17
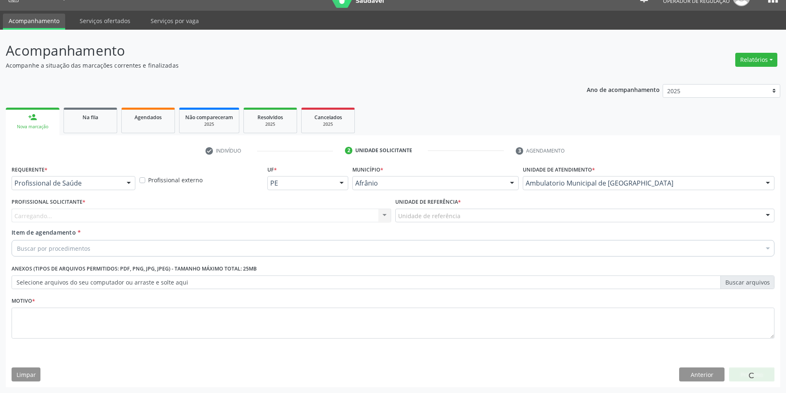
click at [527, 216] on div "Unidade de referência" at bounding box center [585, 216] width 380 height 14
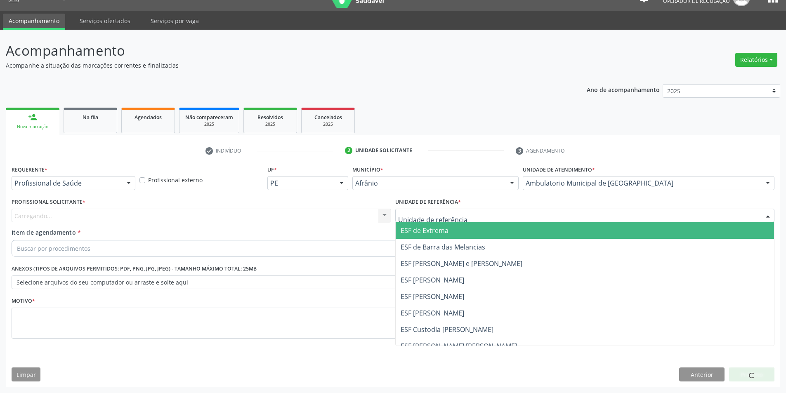
click at [518, 230] on span "ESF de Extrema" at bounding box center [585, 230] width 379 height 17
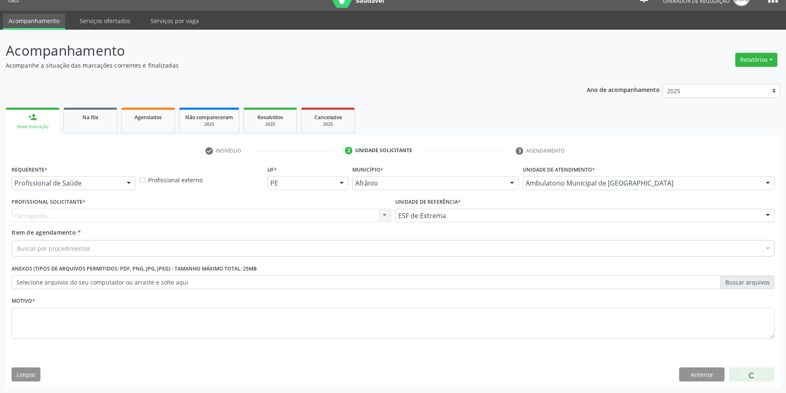
drag, startPoint x: 325, startPoint y: 215, endPoint x: 327, endPoint y: 225, distance: 9.7
click at [324, 218] on div "Carregando... Nenhum resultado encontrado para: " " Não há nenhuma opção para s…" at bounding box center [202, 216] width 380 height 14
click at [327, 225] on div "Profissional Solicitante * Profissional solicitante Médico Angiologista - [PERS…" at bounding box center [201, 212] width 384 height 32
click at [324, 214] on div "Profissional solicitante" at bounding box center [202, 216] width 380 height 14
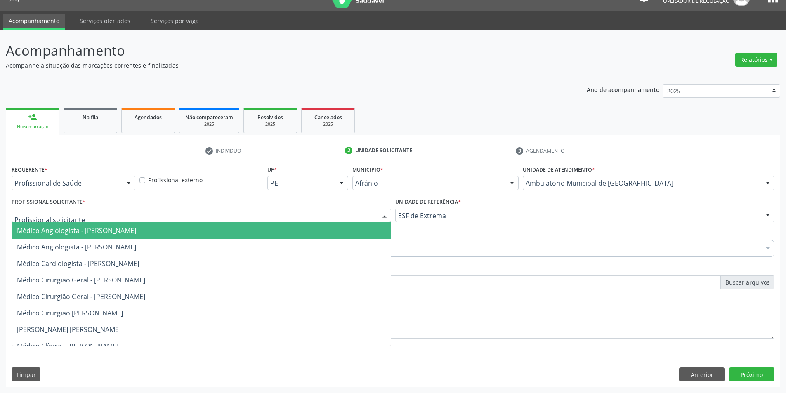
drag, startPoint x: 323, startPoint y: 230, endPoint x: 292, endPoint y: 241, distance: 32.9
click at [323, 231] on span "Médico Angiologista - [PERSON_NAME]" at bounding box center [201, 230] width 379 height 17
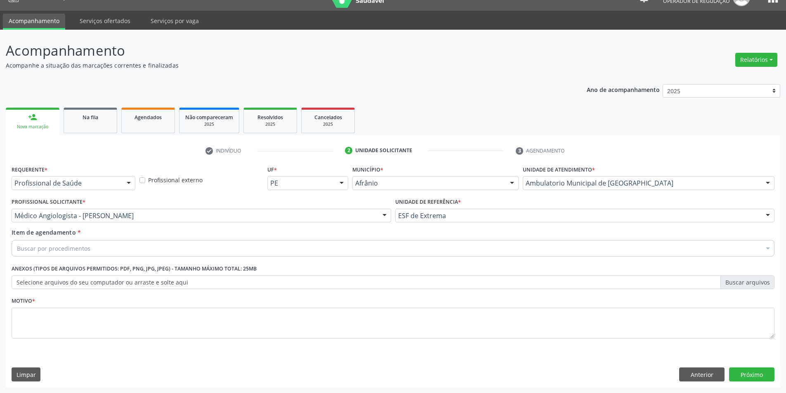
click at [285, 251] on div "Buscar por procedimentos" at bounding box center [393, 248] width 763 height 17
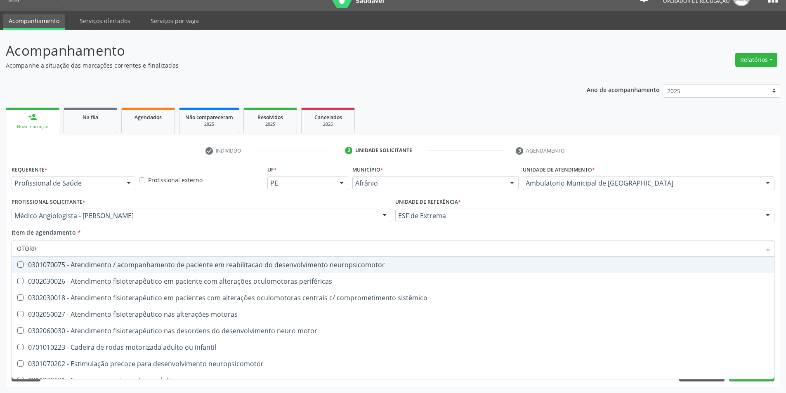
type input "OTORRI"
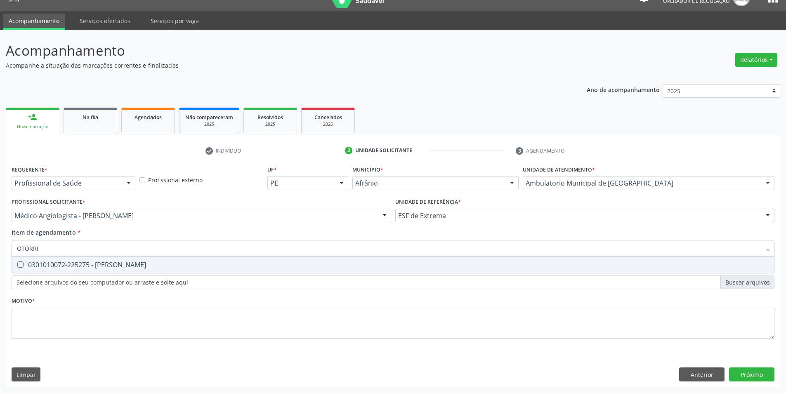
click at [262, 263] on div "0301010072-225275 - [PERSON_NAME]" at bounding box center [393, 265] width 752 height 7
checkbox Otorrinolaringologista "true"
click at [234, 307] on div "Requerente * Profissional de Saúde Profissional de Saúde Paciente Nenhum result…" at bounding box center [393, 256] width 763 height 187
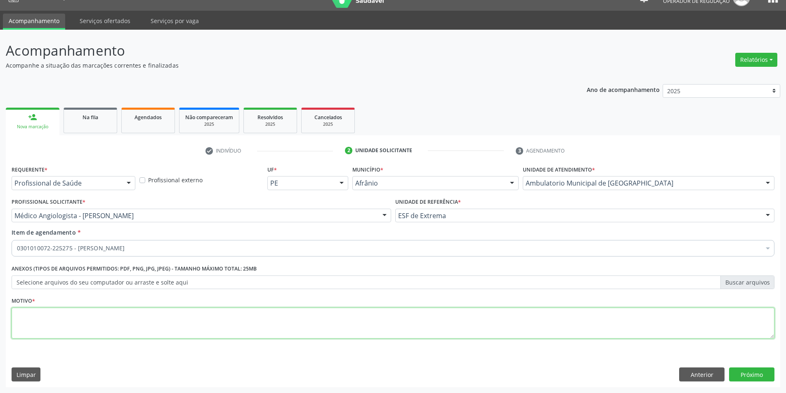
click at [236, 322] on textarea at bounding box center [393, 323] width 763 height 31
type textarea "A PEDIDO"
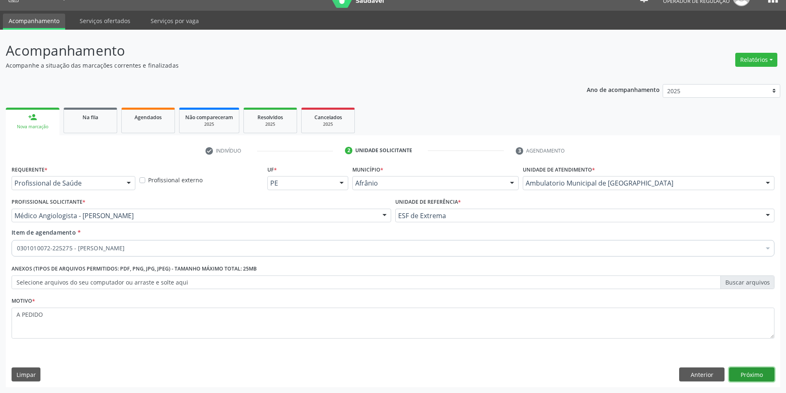
click at [749, 376] on button "Próximo" at bounding box center [751, 375] width 45 height 14
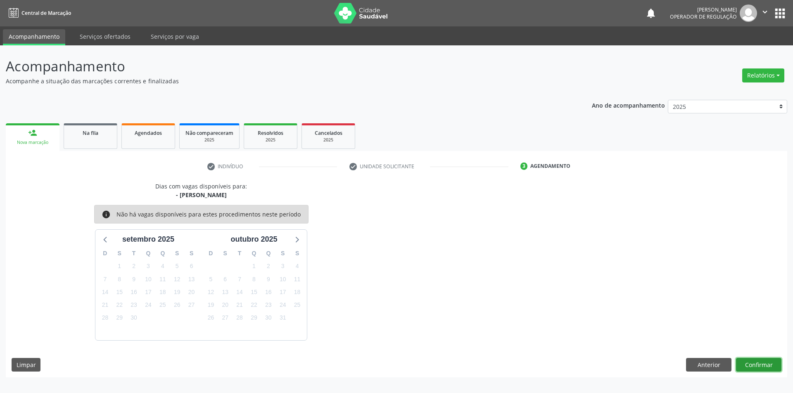
click at [750, 362] on button "Confirmar" at bounding box center [758, 365] width 45 height 14
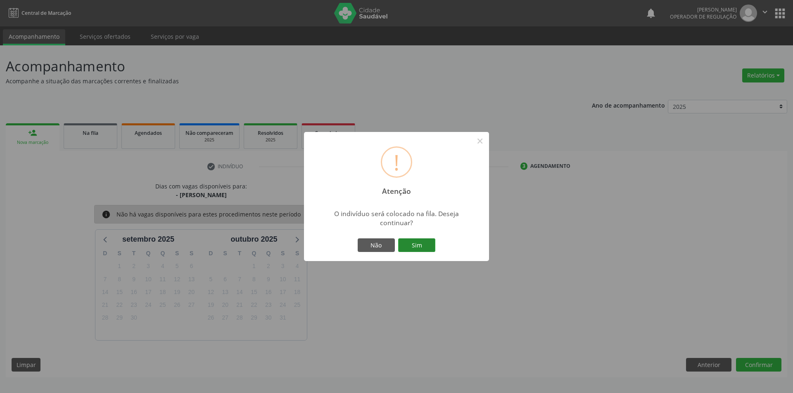
click at [405, 240] on button "Sim" at bounding box center [416, 246] width 37 height 14
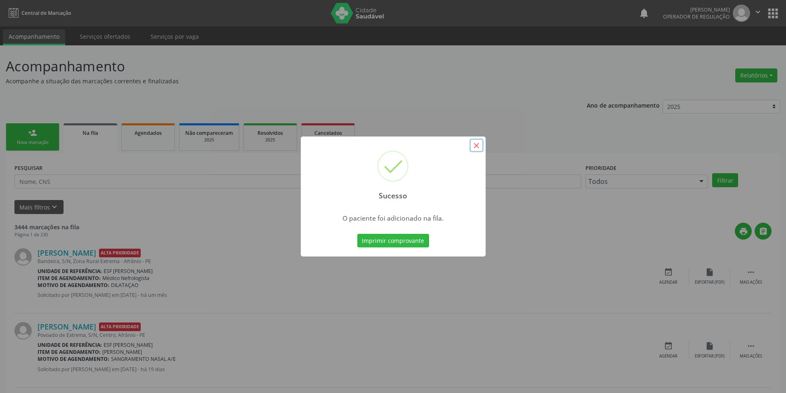
drag, startPoint x: 475, startPoint y: 144, endPoint x: 454, endPoint y: 147, distance: 21.8
click at [475, 144] on button "×" at bounding box center [477, 146] width 14 height 14
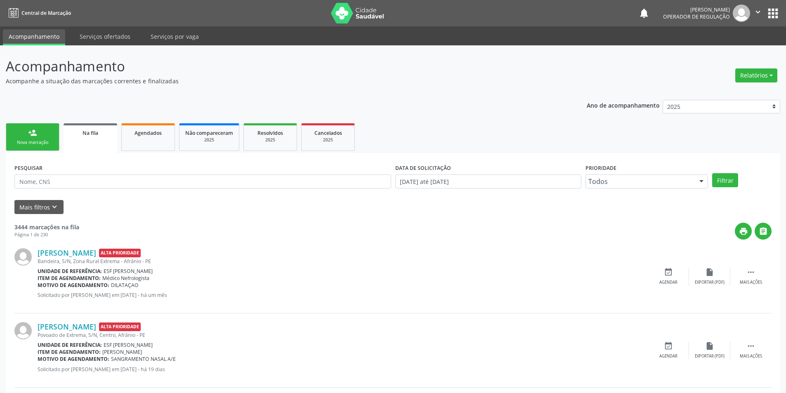
click at [27, 126] on link "person_add Nova marcação" at bounding box center [33, 137] width 54 height 28
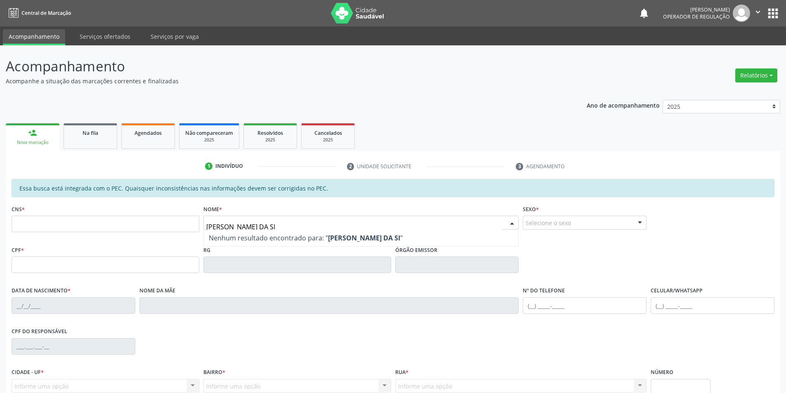
click at [226, 228] on input "[PERSON_NAME] DA SI" at bounding box center [354, 227] width 296 height 17
click at [308, 227] on input "[PERSON_NAME] DA SI" at bounding box center [354, 227] width 296 height 17
type input "[PERSON_NAME]"
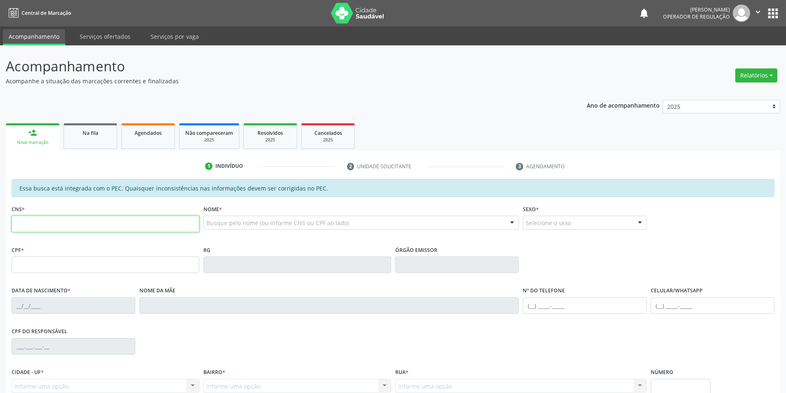
click at [93, 225] on input "text" at bounding box center [106, 224] width 188 height 17
paste input "702 1037 3459 5592"
type input "702 1037 3459 5592"
type input "126.726.354-71"
type input "[DATE]"
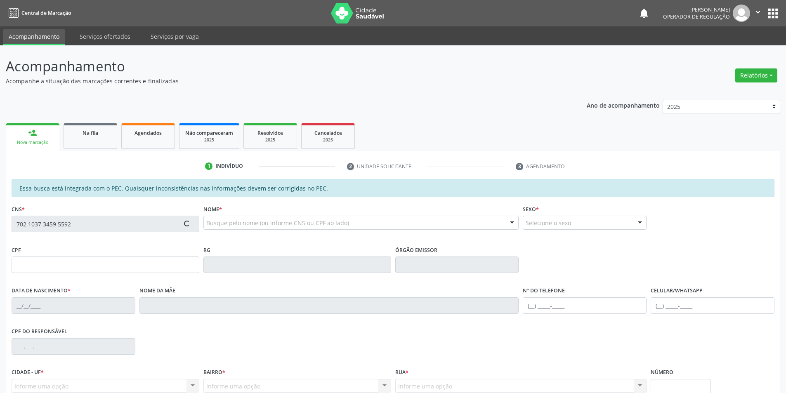
type input "Vitalícia [PERSON_NAME]"
type input "[PHONE_NUMBER]"
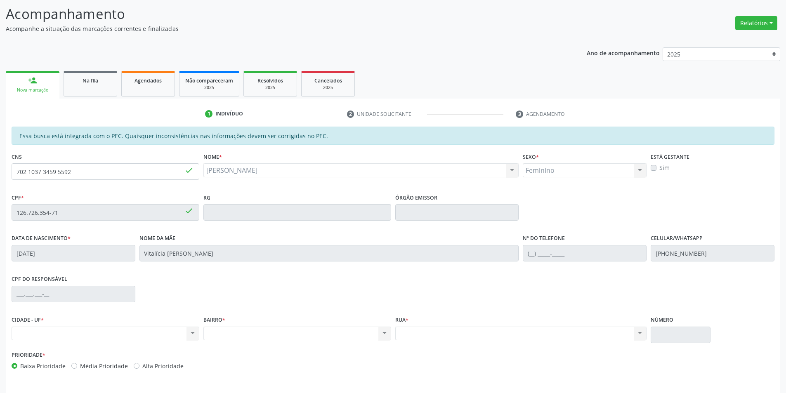
scroll to position [55, 0]
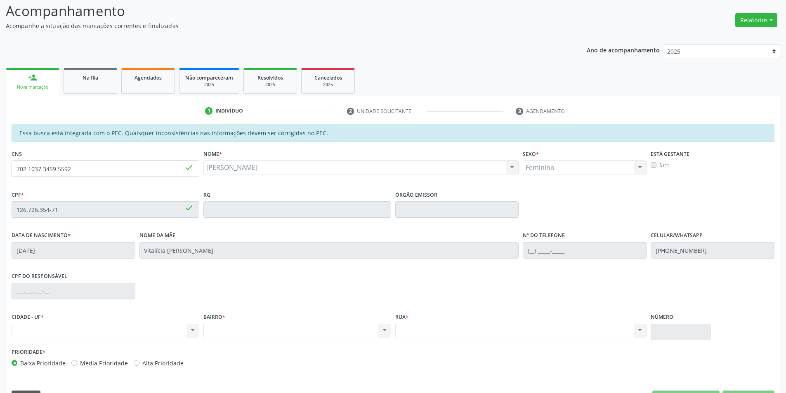
drag, startPoint x: 118, startPoint y: 180, endPoint x: 0, endPoint y: 170, distance: 118.9
click at [0, 170] on div "Acompanhamento Acompanhe a situação das marcações correntes e finalizadas Relat…" at bounding box center [393, 203] width 786 height 426
click at [130, 167] on input "702 1037 3459 5592" at bounding box center [106, 169] width 188 height 17
drag, startPoint x: 107, startPoint y: 173, endPoint x: 0, endPoint y: 165, distance: 107.3
click at [0, 165] on div "Acompanhamento Acompanhe a situação das marcações correntes e finalizadas Relat…" at bounding box center [393, 203] width 786 height 426
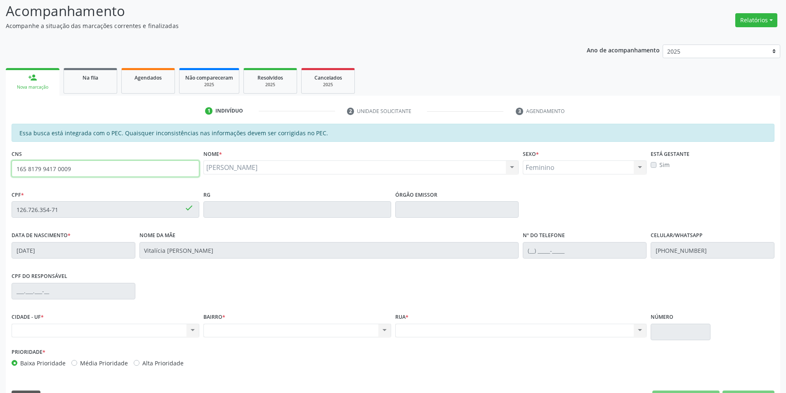
type input "165 8179 9417 0009"
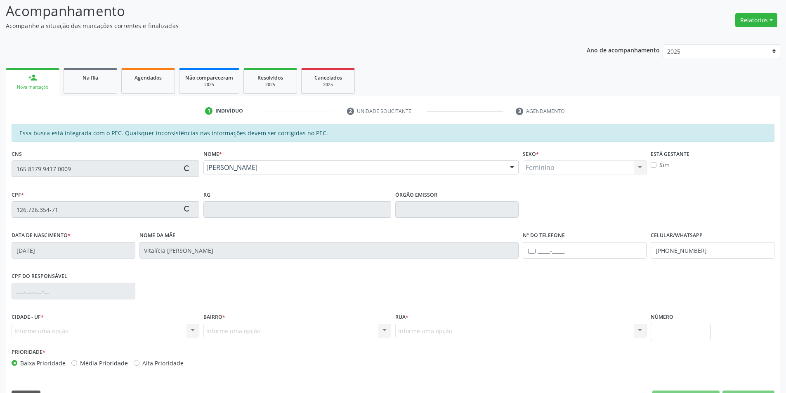
type input "086.030.024-28"
type input "1[DATE]"
type input "[PERSON_NAME]"
type input "[PHONE_NUMBER]"
type input "S/N"
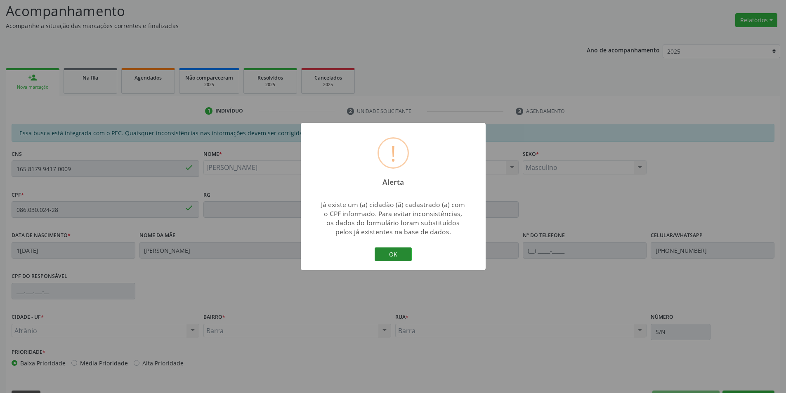
click at [401, 253] on button "OK" at bounding box center [393, 255] width 37 height 14
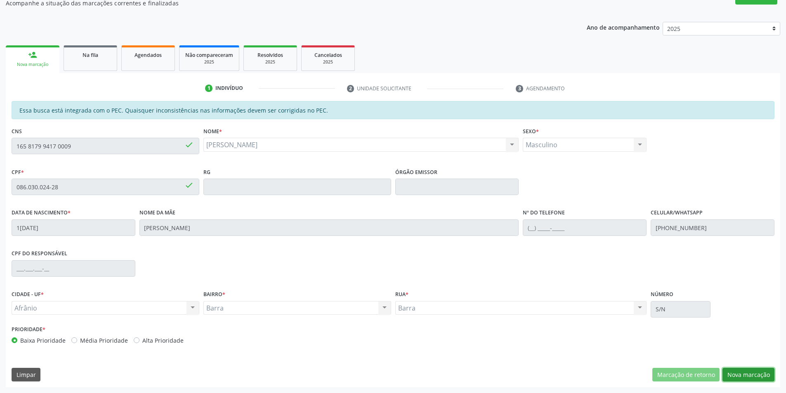
click at [752, 376] on button "Nova marcação" at bounding box center [749, 375] width 52 height 14
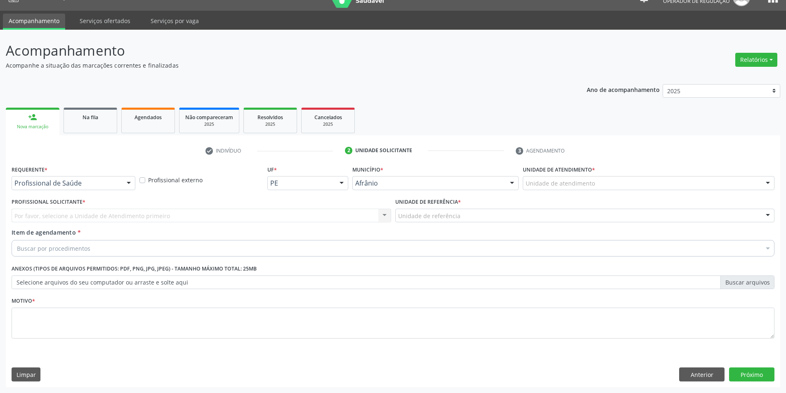
scroll to position [16, 0]
click at [666, 183] on div "Unidade de atendimento" at bounding box center [649, 183] width 252 height 14
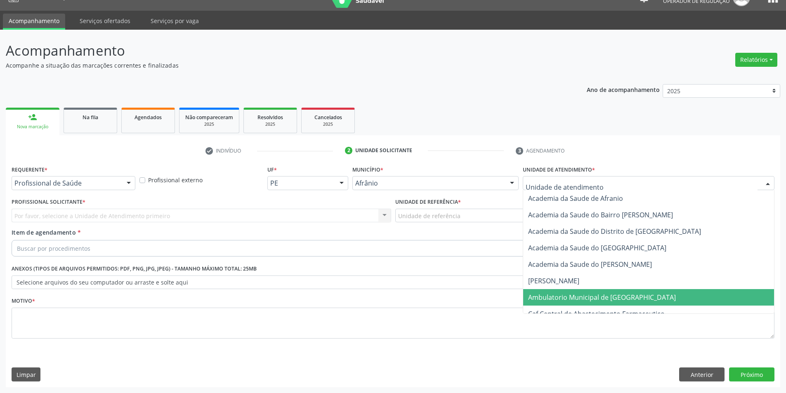
click at [621, 298] on span "Ambulatorio Municipal de [GEOGRAPHIC_DATA]" at bounding box center [602, 297] width 148 height 9
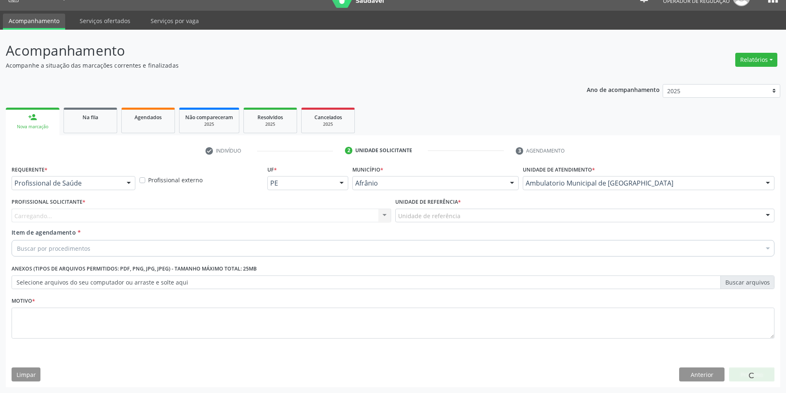
click at [495, 221] on div "Unidade de referência" at bounding box center [585, 216] width 380 height 14
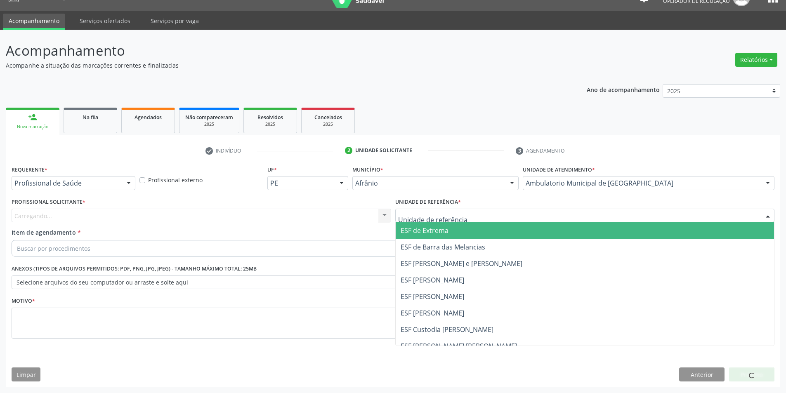
click at [496, 231] on span "ESF de Extrema" at bounding box center [585, 230] width 379 height 17
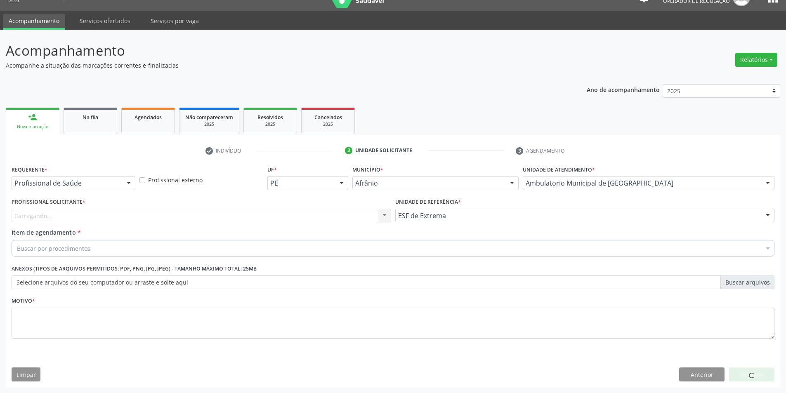
click at [350, 215] on div "Carregando... Nenhum resultado encontrado para: " " Não há nenhuma opção para s…" at bounding box center [202, 216] width 380 height 14
click at [347, 215] on div "Carregando..." at bounding box center [202, 216] width 380 height 14
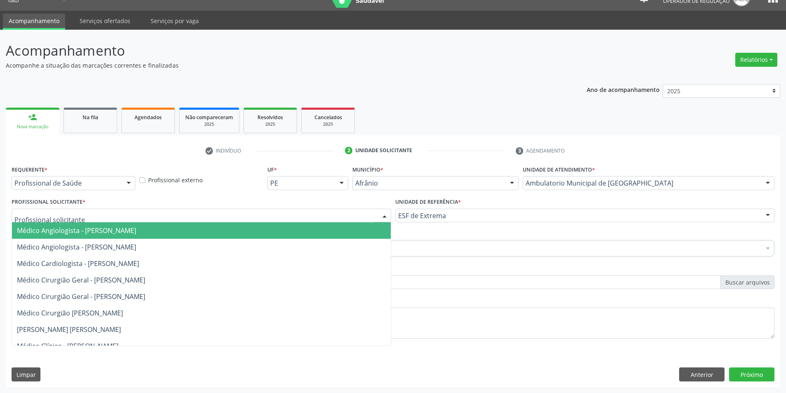
click at [350, 230] on span "Médico Angiologista - [PERSON_NAME]" at bounding box center [201, 230] width 379 height 17
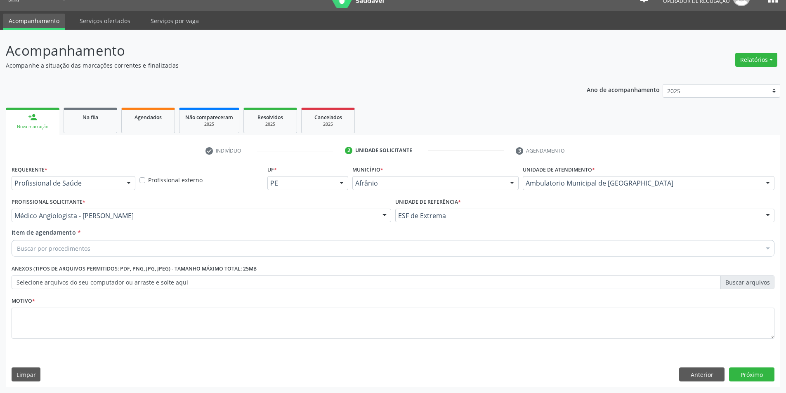
click at [256, 251] on div "Buscar por procedimentos" at bounding box center [393, 248] width 763 height 17
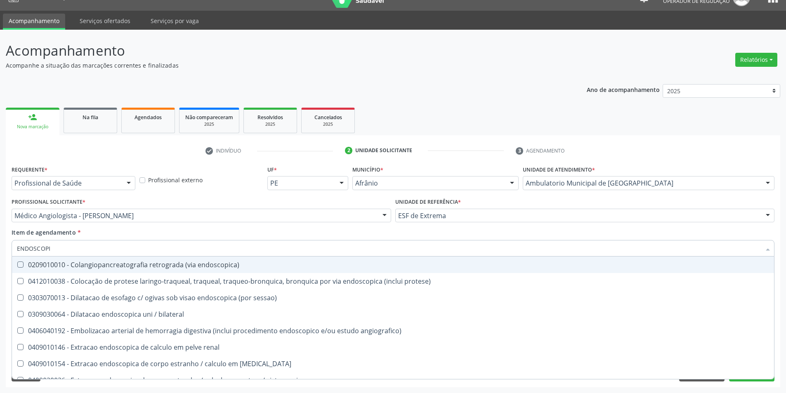
type input "ENDOSCOPIA"
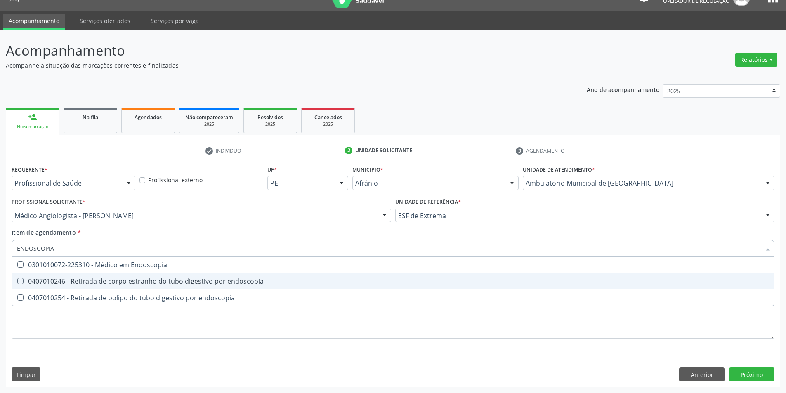
click at [229, 284] on div "0407010246 - Retirada de corpo estranho do tubo digestivo por endoscopia" at bounding box center [393, 281] width 752 height 7
checkbox endoscopia "true"
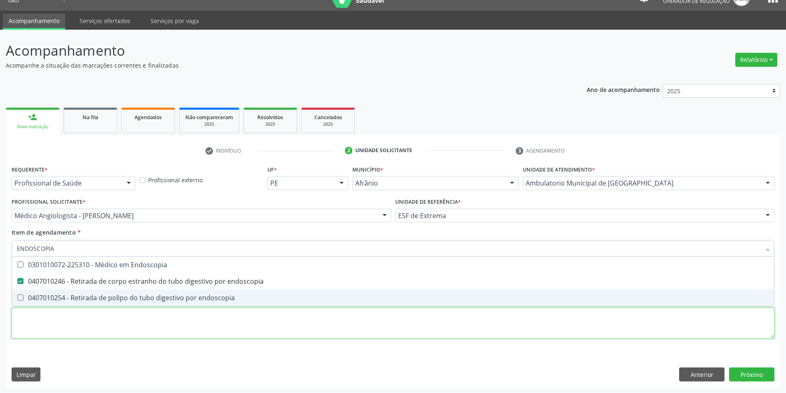
click at [242, 327] on div "Requerente * Profissional de Saúde Profissional de Saúde Paciente Nenhum result…" at bounding box center [393, 256] width 763 height 187
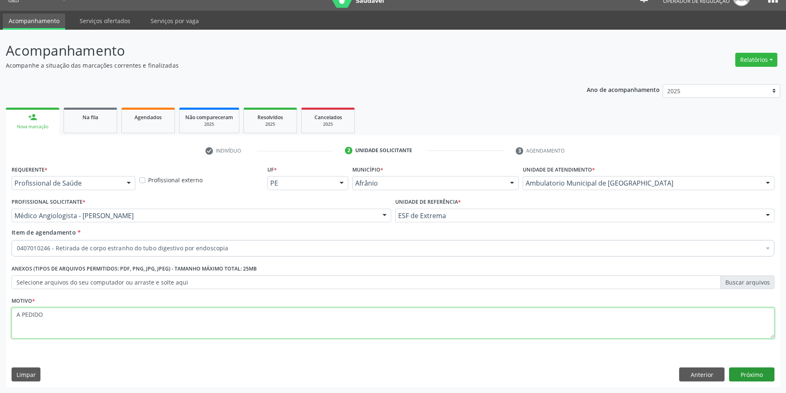
type textarea "A PEDIDO"
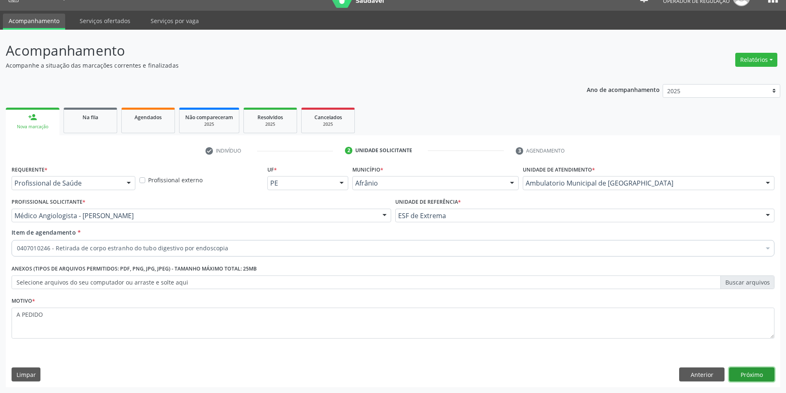
click at [750, 370] on button "Próximo" at bounding box center [751, 375] width 45 height 14
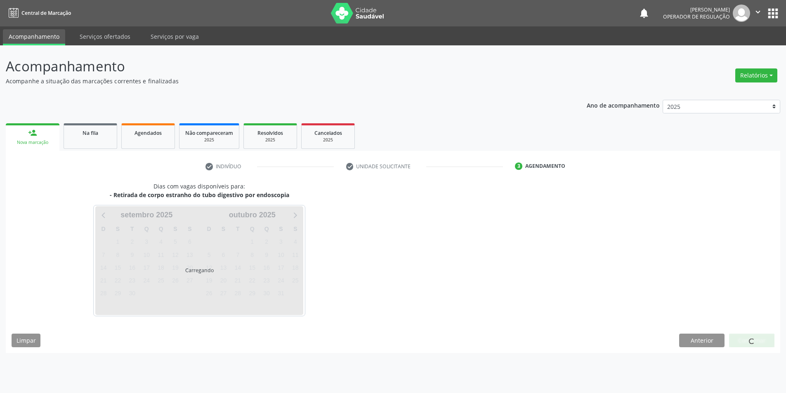
scroll to position [0, 0]
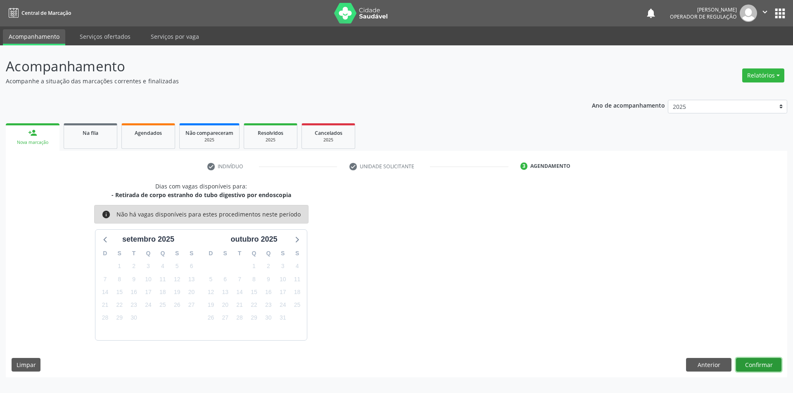
click at [755, 367] on button "Confirmar" at bounding box center [758, 365] width 45 height 14
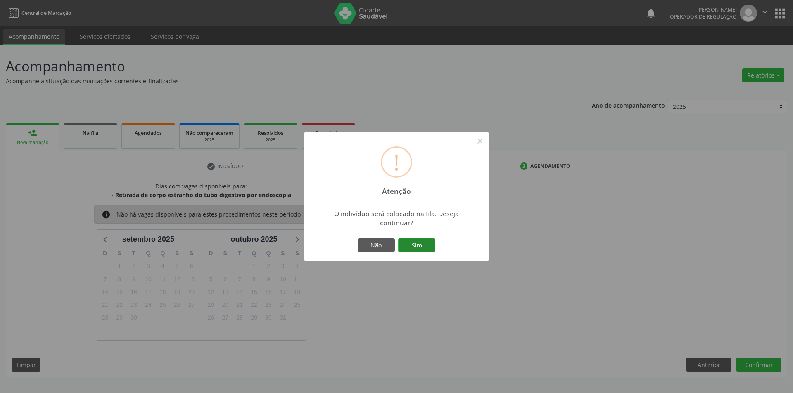
click at [410, 240] on button "Sim" at bounding box center [416, 246] width 37 height 14
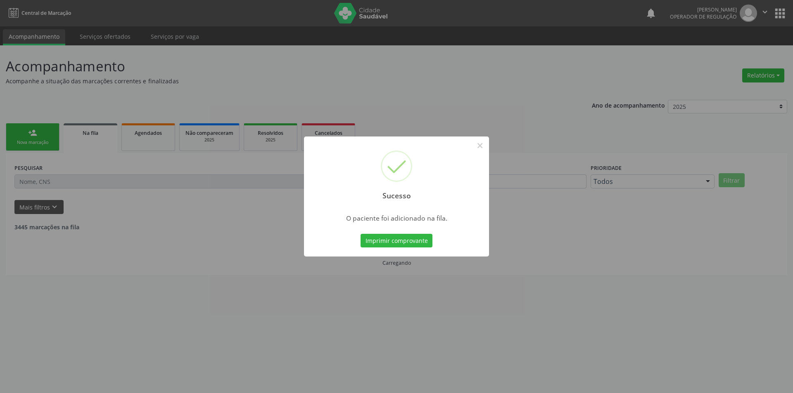
click at [428, 292] on div "Sucesso × O paciente foi adicionado na fila. Imprimir comprovante Cancel" at bounding box center [396, 196] width 793 height 393
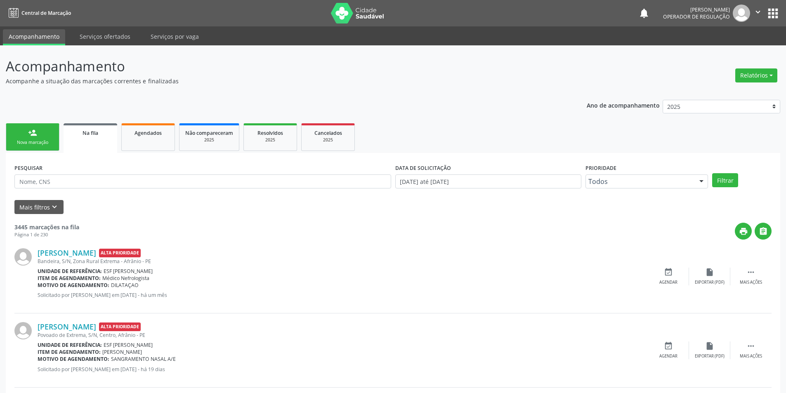
click at [39, 139] on link "person_add Nova marcação" at bounding box center [33, 137] width 54 height 28
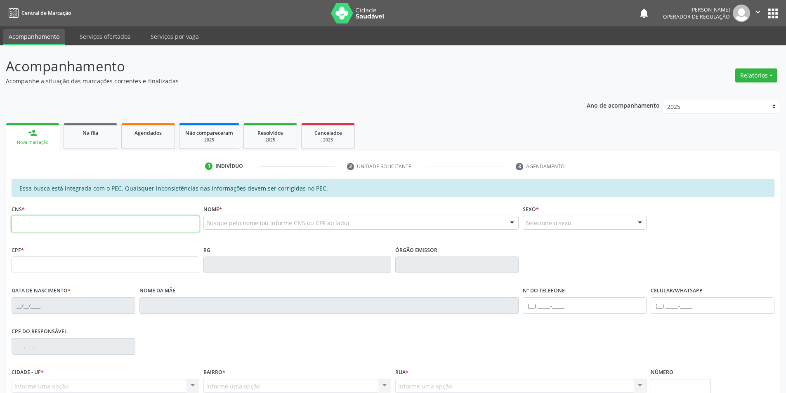
click at [47, 230] on input "text" at bounding box center [106, 224] width 188 height 17
paste input "702 1037 3459 5592"
type input "702 1037 3459 5592"
type input "126.726.354-71"
type input "[DATE]"
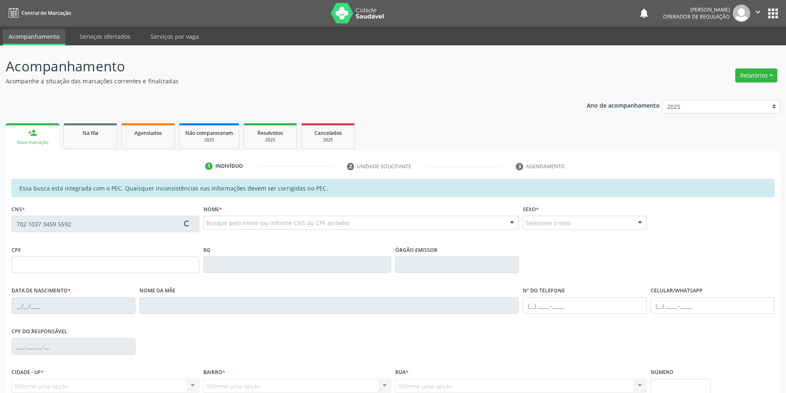
type input "Vitalícia [PERSON_NAME]"
type input "[PHONE_NUMBER]"
type input "S/N"
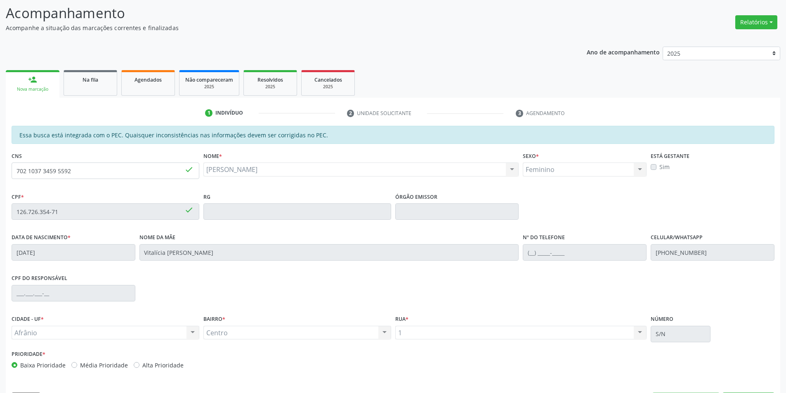
scroll to position [57, 0]
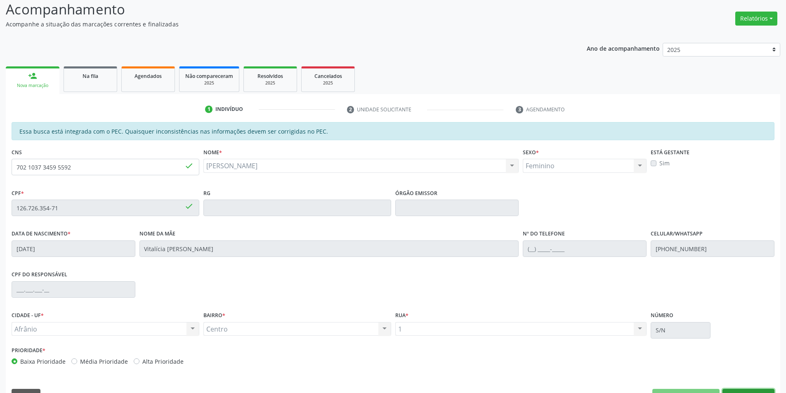
click at [752, 390] on button "Nova marcação" at bounding box center [749, 396] width 52 height 14
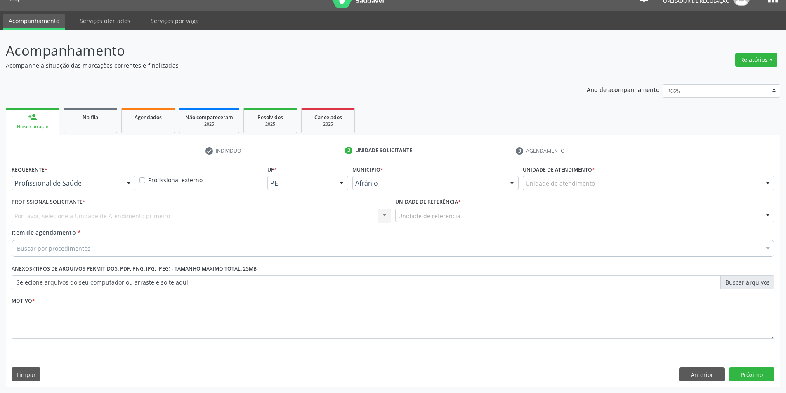
scroll to position [16, 0]
click at [633, 183] on div "Unidade de atendimento" at bounding box center [649, 183] width 252 height 14
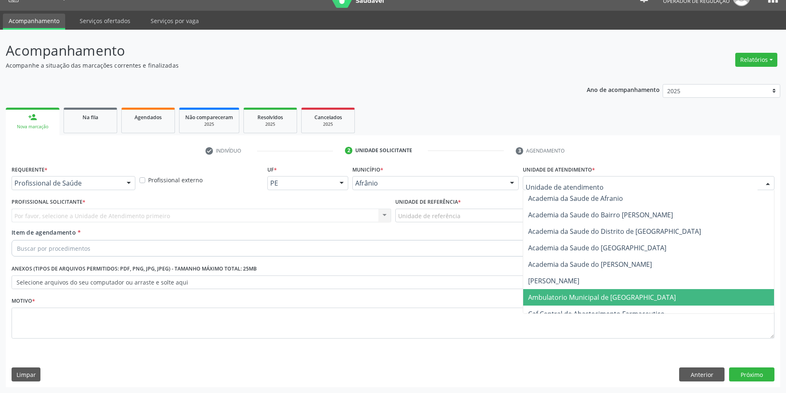
click at [611, 300] on span "Ambulatorio Municipal de [GEOGRAPHIC_DATA]" at bounding box center [602, 297] width 148 height 9
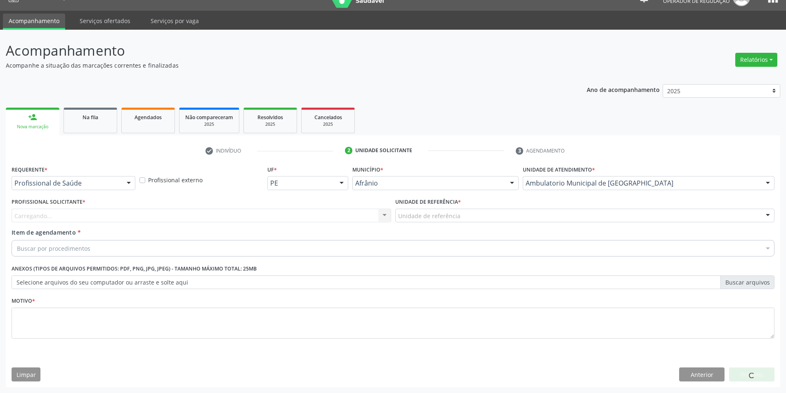
click at [479, 220] on div "Unidade de referência" at bounding box center [585, 216] width 380 height 14
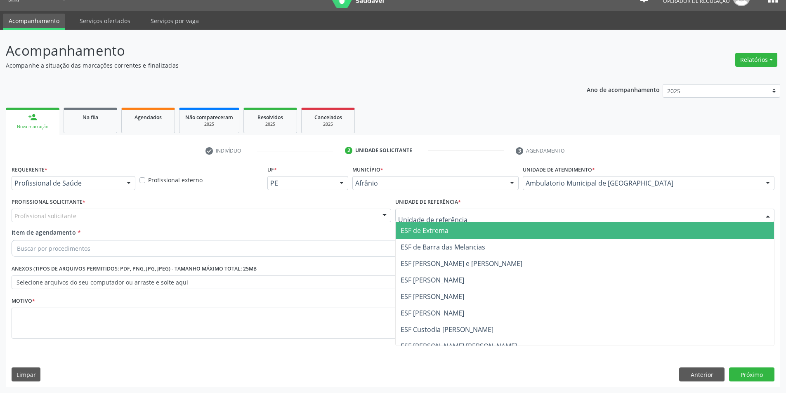
click at [470, 237] on span "ESF de Extrema" at bounding box center [585, 230] width 379 height 17
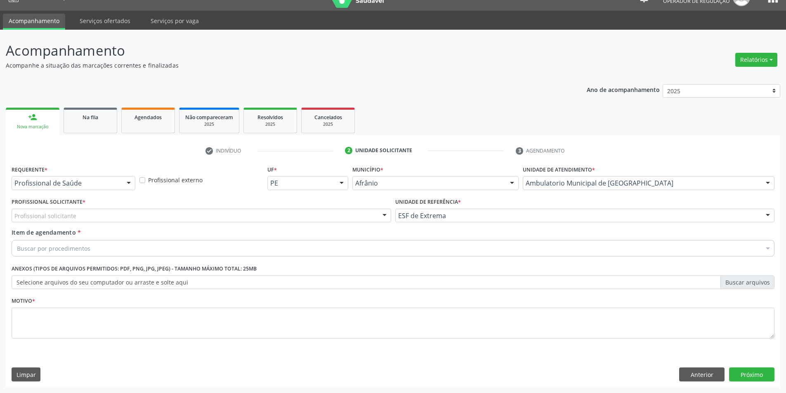
drag, startPoint x: 336, startPoint y: 216, endPoint x: 344, endPoint y: 229, distance: 15.5
click at [336, 221] on div "Profissional solicitante" at bounding box center [202, 216] width 380 height 14
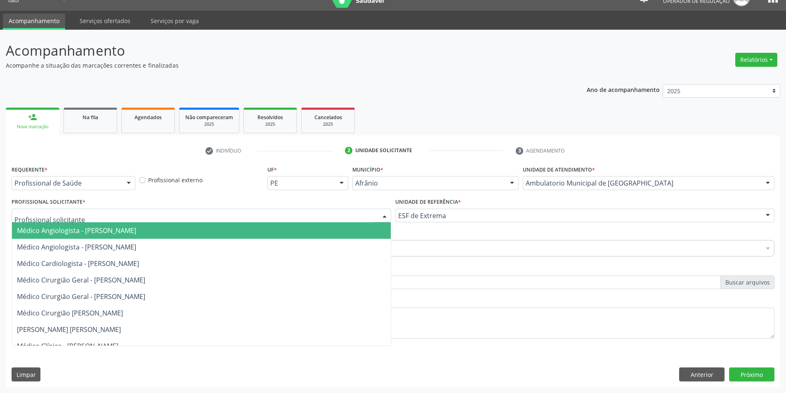
click at [343, 230] on span "Médico Angiologista - [PERSON_NAME]" at bounding box center [201, 230] width 379 height 17
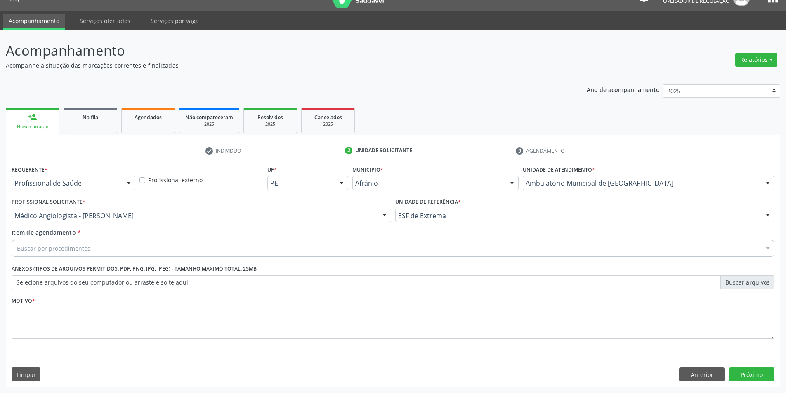
click at [304, 238] on div "Item de agendamento * Buscar por procedimentos Selecionar todos 0604320140 - Ab…" at bounding box center [393, 241] width 763 height 26
click at [308, 246] on div "Buscar por procedimentos" at bounding box center [393, 248] width 763 height 17
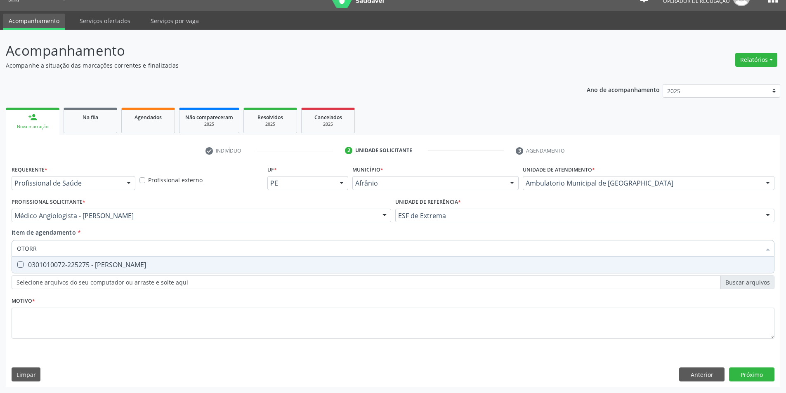
type input "OTORRI"
click at [314, 267] on div "0301010072-225275 - [PERSON_NAME]" at bounding box center [393, 265] width 752 height 7
checkbox Otorrinolaringologista "true"
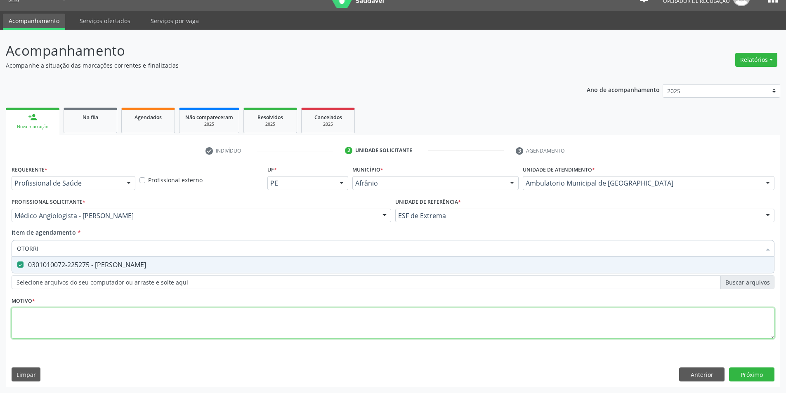
click at [280, 320] on div "Requerente * Profissional de Saúde Profissional de Saúde Paciente Nenhum result…" at bounding box center [393, 256] width 763 height 187
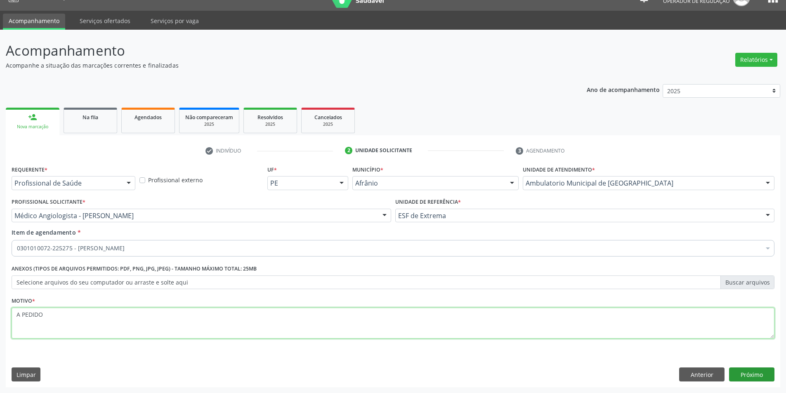
type textarea "A PEDIDO"
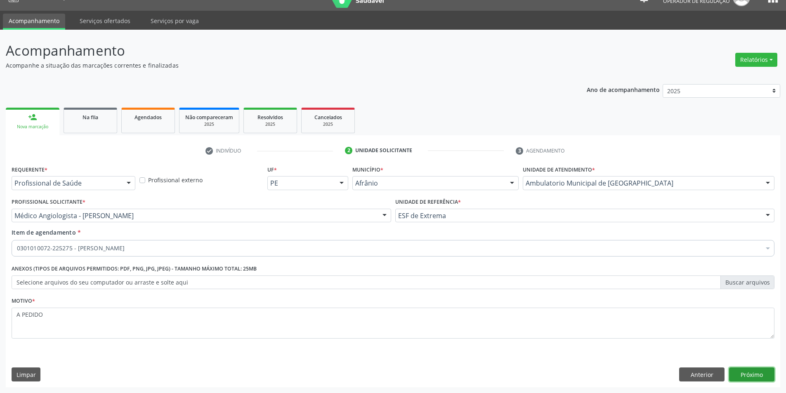
click at [747, 375] on button "Próximo" at bounding box center [751, 375] width 45 height 14
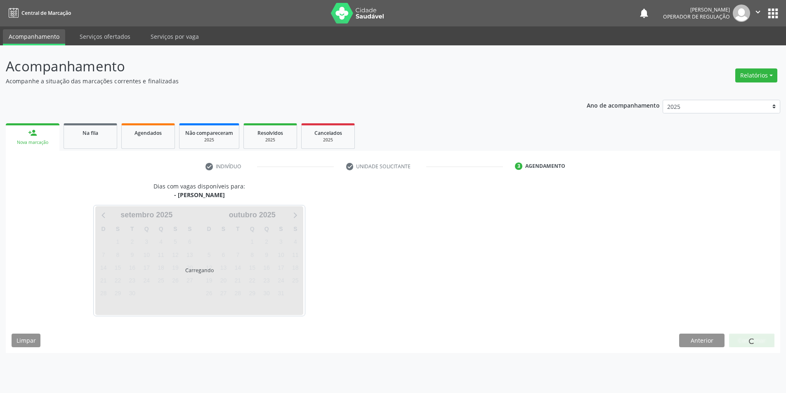
scroll to position [0, 0]
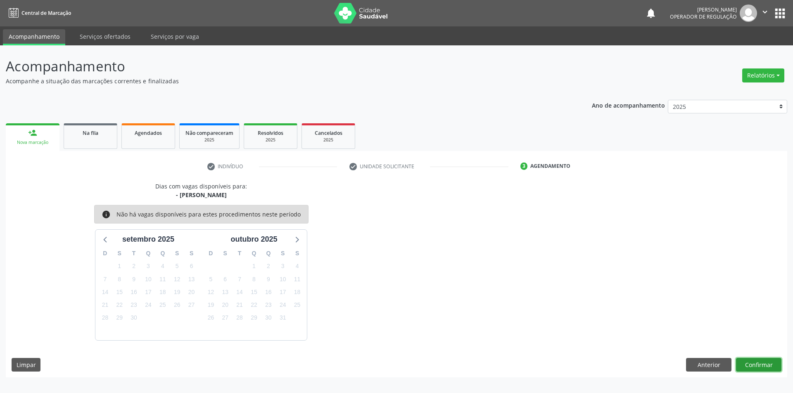
click at [753, 362] on button "Confirmar" at bounding box center [758, 365] width 45 height 14
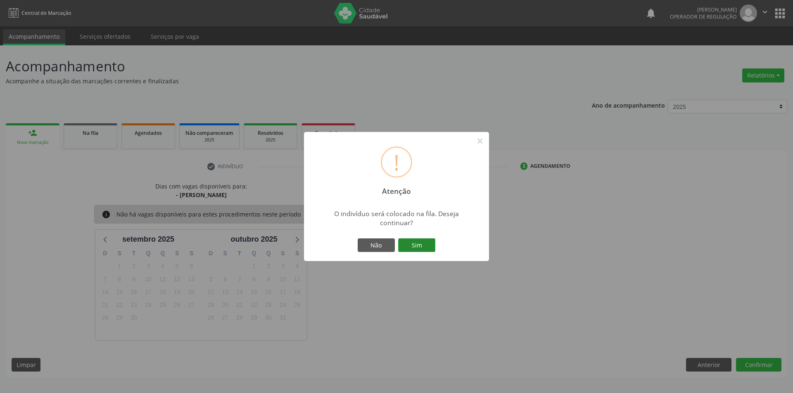
click at [431, 252] on button "Sim" at bounding box center [416, 246] width 37 height 14
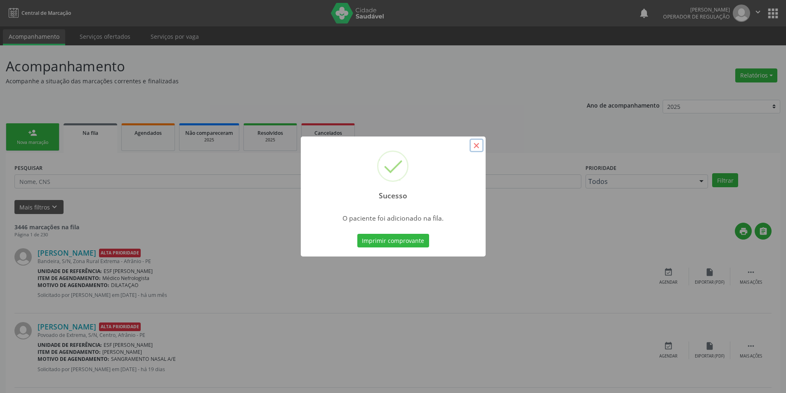
click at [473, 147] on button "×" at bounding box center [477, 146] width 14 height 14
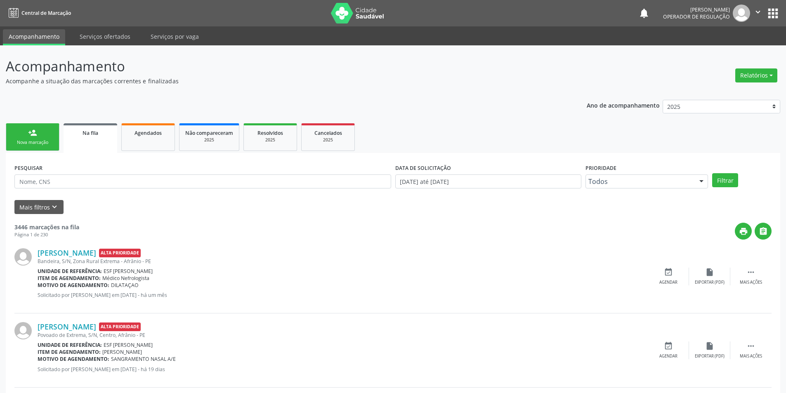
click at [35, 136] on div "person_add" at bounding box center [32, 132] width 9 height 9
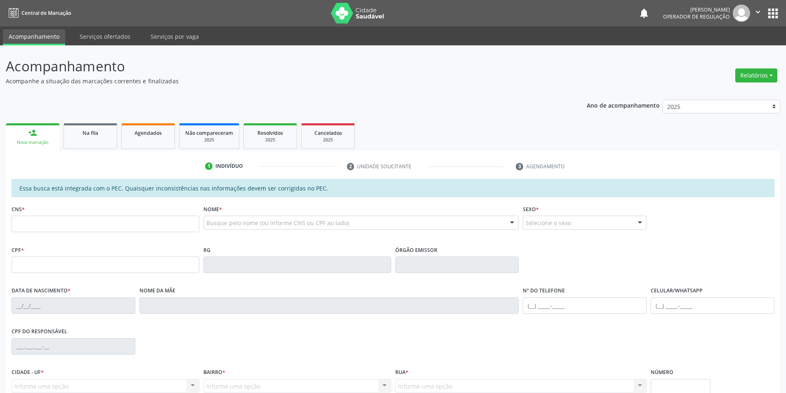
click at [66, 237] on fieldset "CNS *" at bounding box center [106, 220] width 188 height 35
click at [142, 227] on input "text" at bounding box center [106, 224] width 188 height 17
type input "700 4071 7419 3650"
type input "082.080.744-38"
type input "[DATE]"
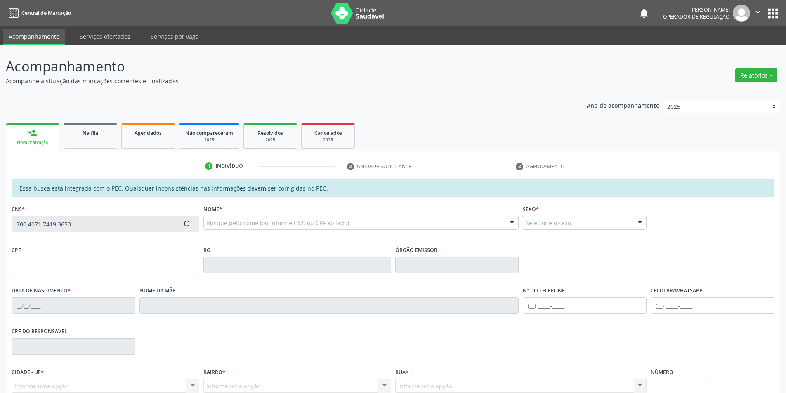
type input "[PERSON_NAME]"
type input "[PHONE_NUMBER]"
type input "S/N"
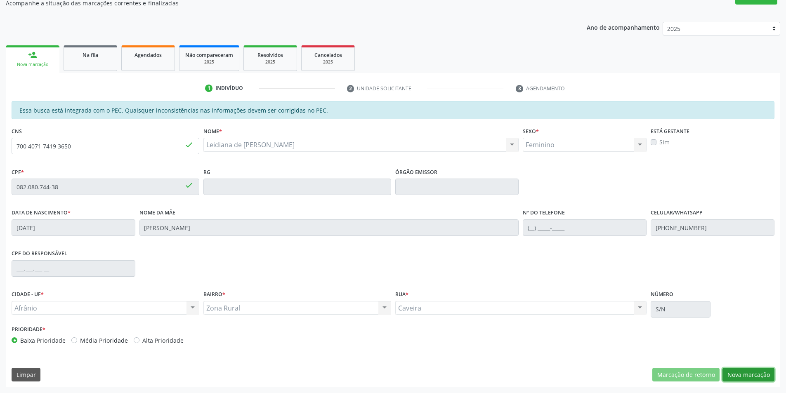
click at [755, 370] on button "Nova marcação" at bounding box center [749, 375] width 52 height 14
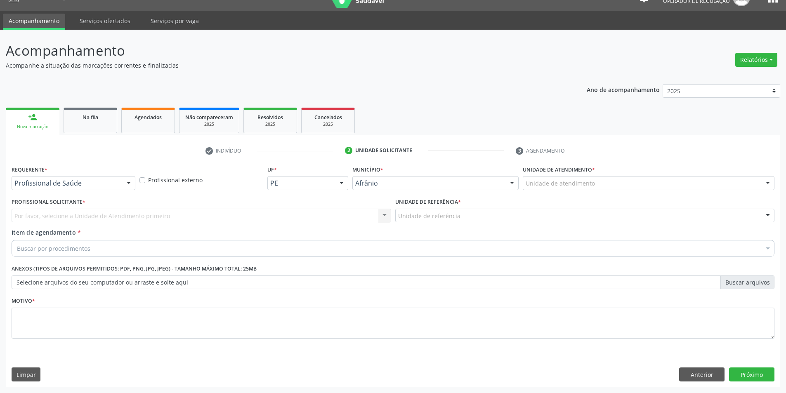
click at [678, 185] on div "Unidade de atendimento" at bounding box center [649, 183] width 252 height 14
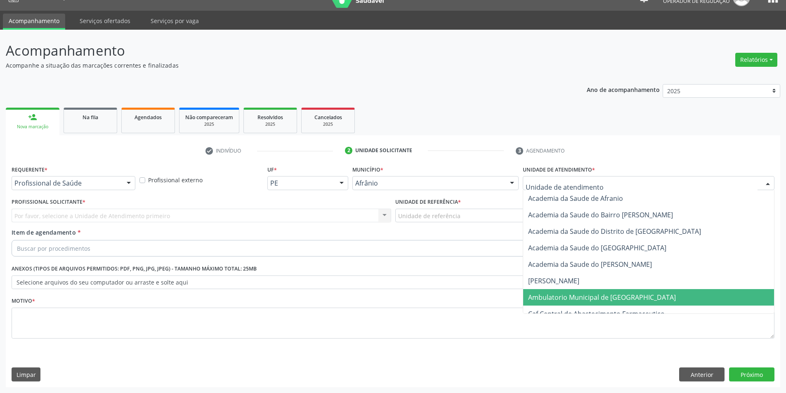
click at [648, 296] on span "Ambulatorio Municipal de [GEOGRAPHIC_DATA]" at bounding box center [648, 297] width 251 height 17
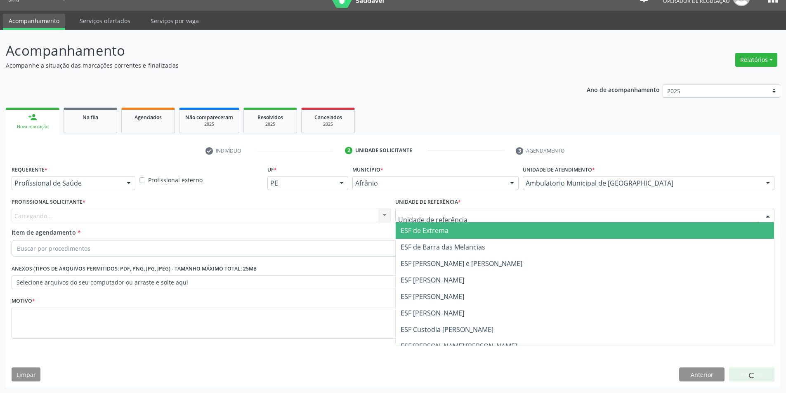
click at [534, 219] on div at bounding box center [585, 216] width 380 height 14
drag, startPoint x: 524, startPoint y: 231, endPoint x: 473, endPoint y: 231, distance: 50.4
click at [523, 231] on span "ESF de Extrema" at bounding box center [585, 230] width 379 height 17
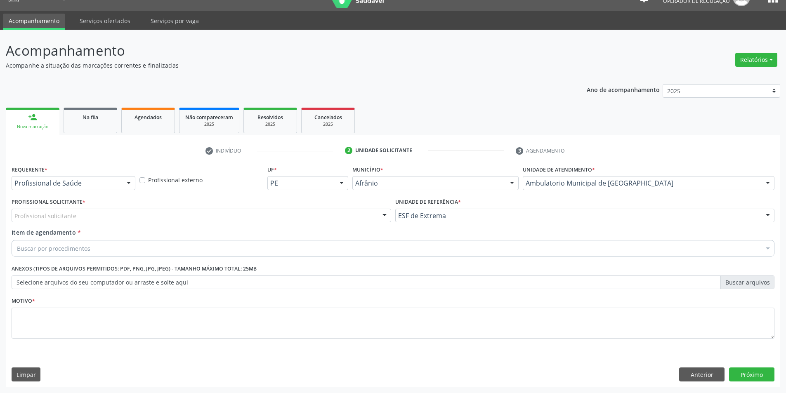
click at [345, 216] on div "Profissional solicitante" at bounding box center [202, 216] width 380 height 14
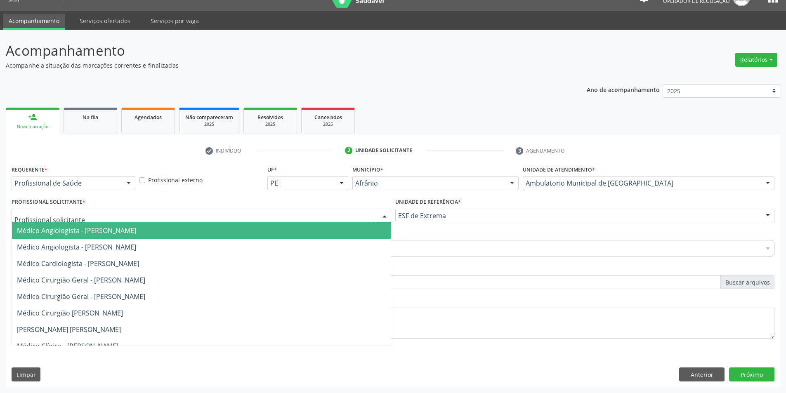
click at [343, 231] on span "Médico Angiologista - [PERSON_NAME]" at bounding box center [201, 230] width 379 height 17
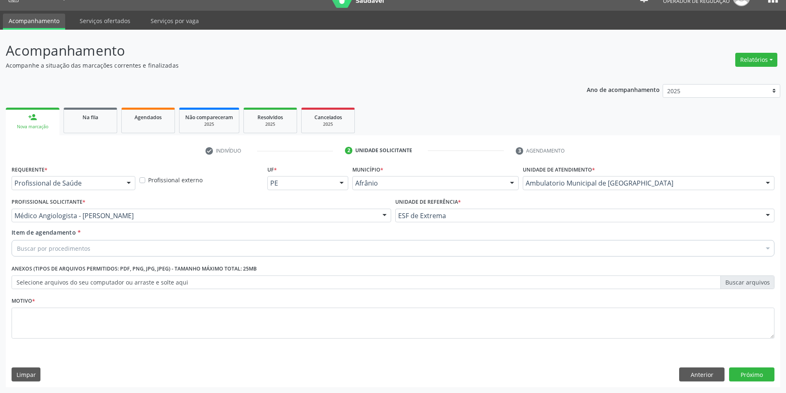
click at [284, 252] on div "Buscar por procedimentos" at bounding box center [393, 248] width 763 height 17
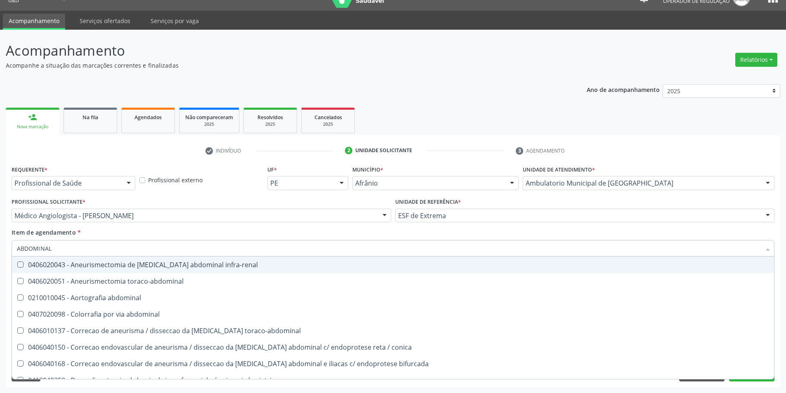
type input "ABDOMINAL"
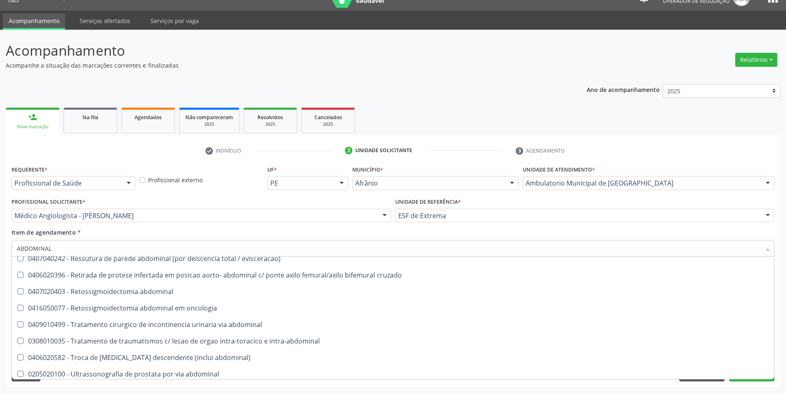
scroll to position [290, 0]
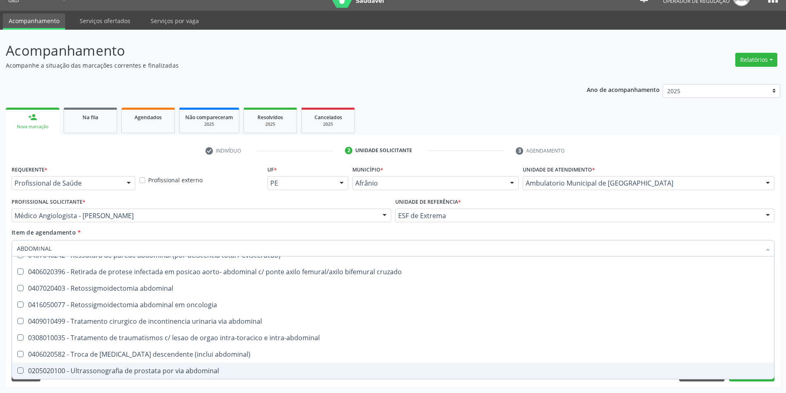
click at [427, 373] on div "0205020100 - Ultrassonografia de prostata por via abdominal" at bounding box center [393, 371] width 752 height 7
click at [381, 374] on div "0205020100 - Ultrassonografia de prostata por via abdominal" at bounding box center [393, 371] width 752 height 7
checkbox abdominal "false"
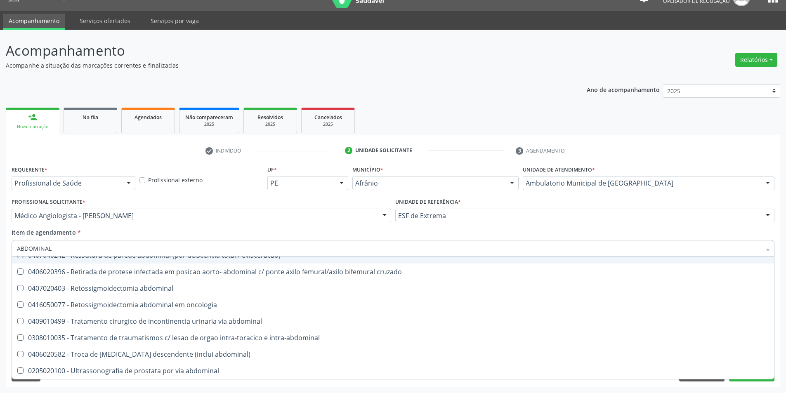
drag, startPoint x: 114, startPoint y: 244, endPoint x: 0, endPoint y: 246, distance: 114.4
click at [0, 246] on div "Acompanhamento Acompanhe a situação das marcações correntes e finalizadas Relat…" at bounding box center [393, 212] width 786 height 364
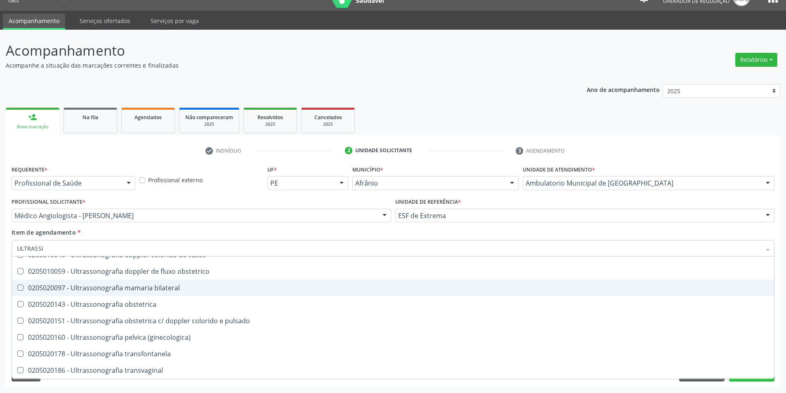
scroll to position [0, 0]
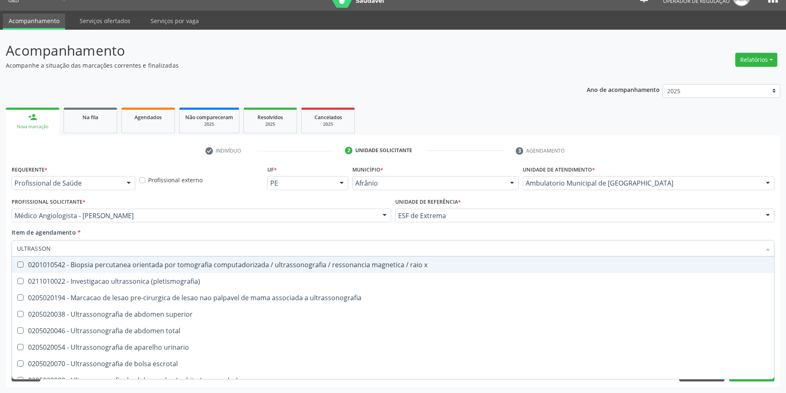
type input "ULTRASSONO"
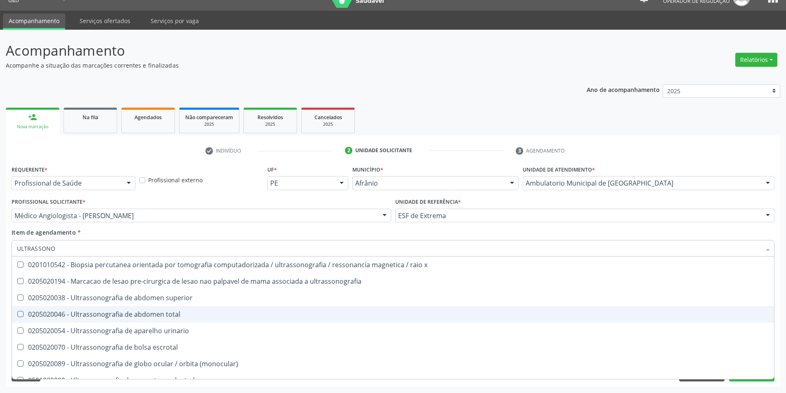
click at [99, 312] on div "0205020046 - Ultrassonografia de abdomen total" at bounding box center [393, 314] width 752 height 7
checkbox total "true"
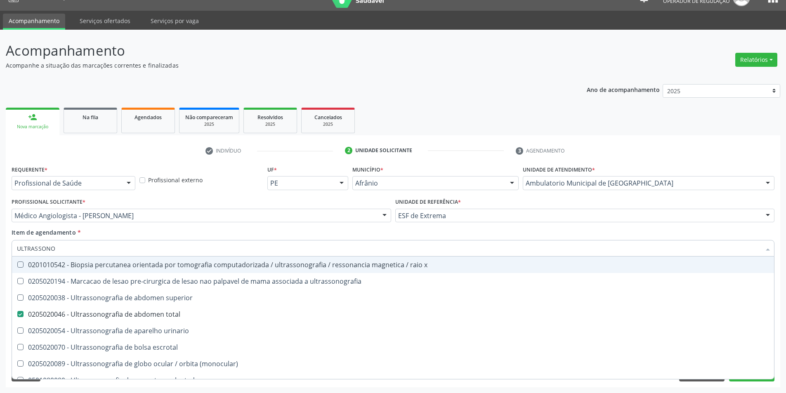
click at [156, 232] on div "Item de agendamento * ULTRASSONO Desfazer seleção 0201010542 - Biopsia percutan…" at bounding box center [393, 241] width 763 height 26
checkbox ultrassonografia "true"
checkbox total "false"
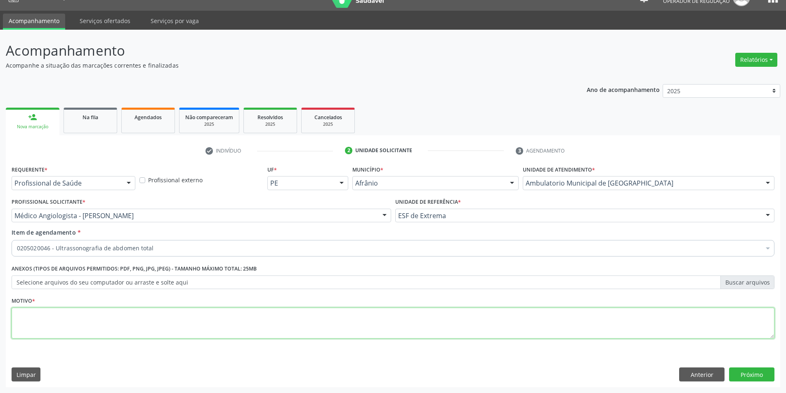
click at [149, 317] on textarea at bounding box center [393, 323] width 763 height 31
type textarea "A PEDIDO"
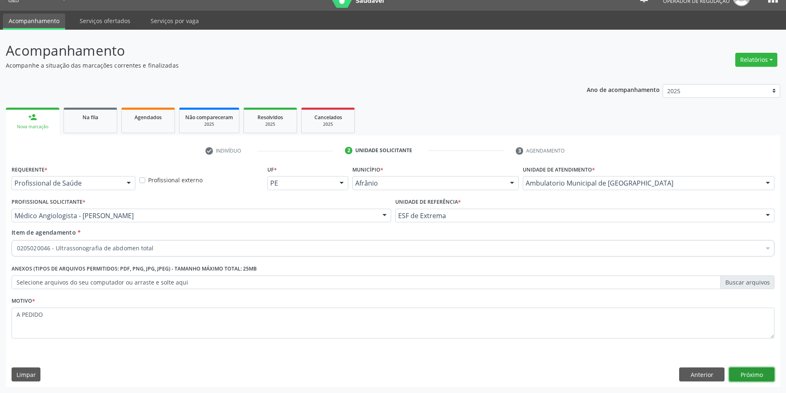
click at [769, 378] on button "Próximo" at bounding box center [751, 375] width 45 height 14
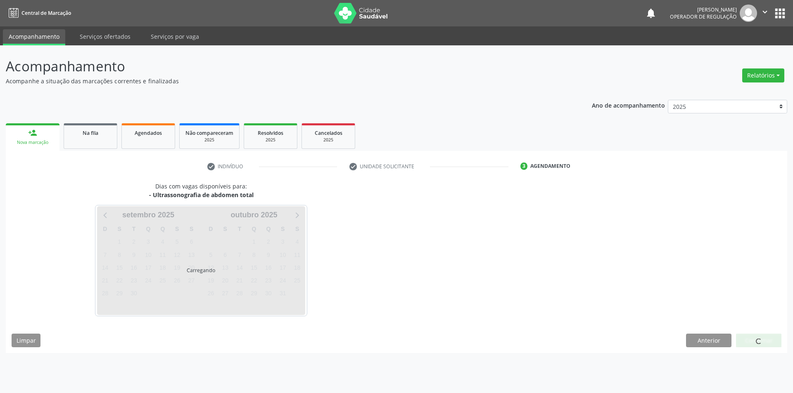
click at [759, 345] on div at bounding box center [758, 341] width 45 height 14
click at [760, 344] on div at bounding box center [758, 340] width 6 height 9
click at [760, 342] on span at bounding box center [758, 342] width 6 height 6
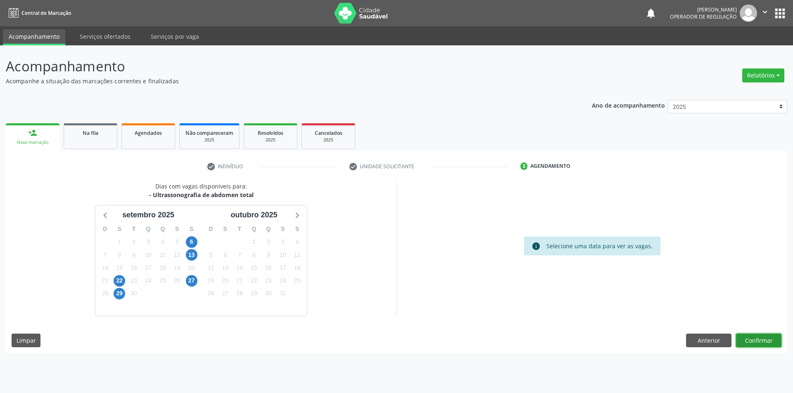
click at [760, 342] on button "Confirmar" at bounding box center [758, 341] width 45 height 14
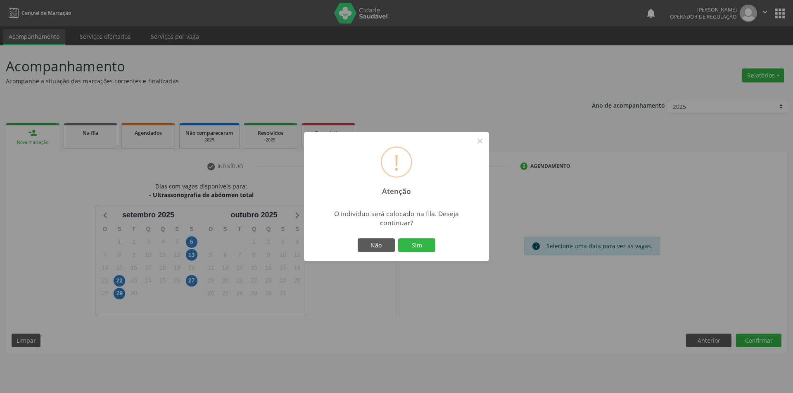
click at [419, 253] on div "Não Sim" at bounding box center [396, 245] width 82 height 17
click at [417, 241] on button "Sim" at bounding box center [416, 246] width 37 height 14
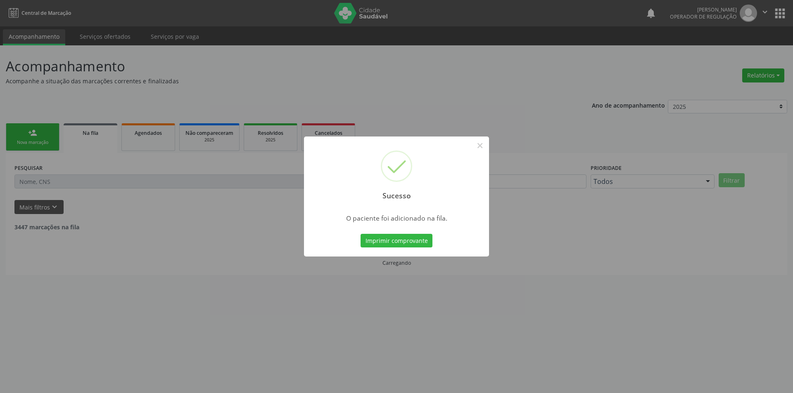
click at [189, 240] on div "Sucesso × O paciente foi adicionado na fila. Imprimir comprovante Cancel" at bounding box center [396, 196] width 793 height 393
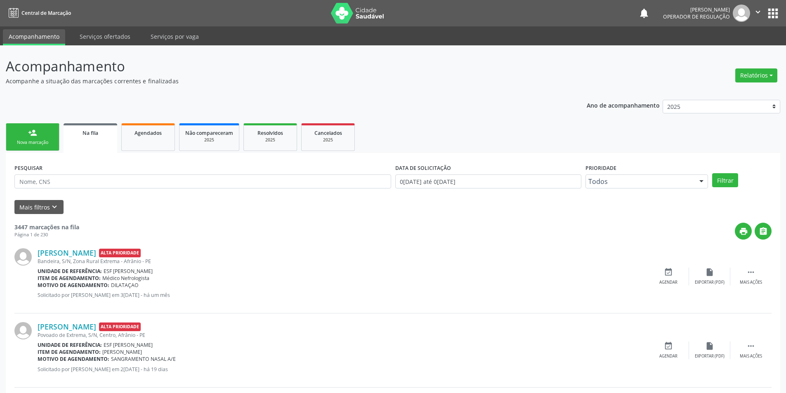
click at [50, 133] on link "person_add Nova marcação" at bounding box center [33, 137] width 54 height 28
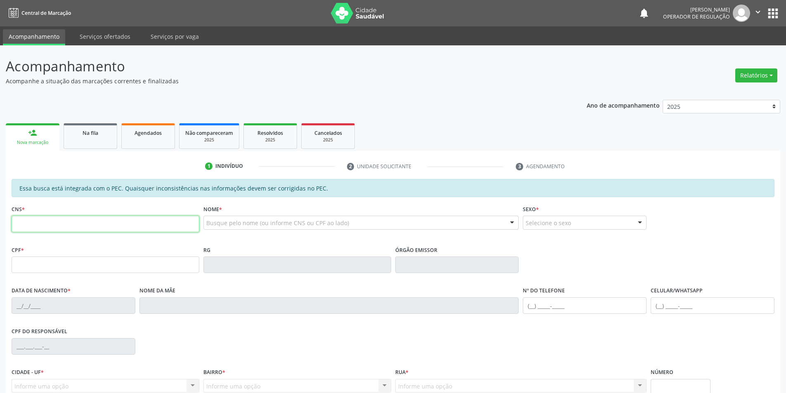
click at [72, 228] on input "text" at bounding box center [106, 224] width 188 height 17
type input "707 0008 1669 0431"
type input "681.538.134-04"
type input "01/05/1966"
type input "Eva de Araujo Silva"
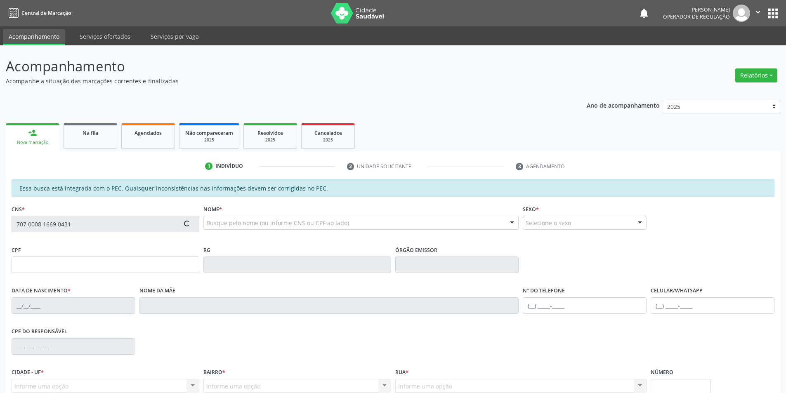
type input "(87) 98829-6281"
type input "S/N"
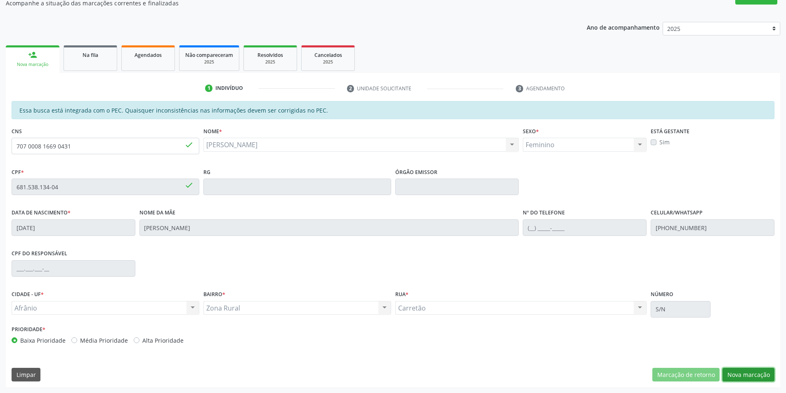
click at [764, 374] on button "Nova marcação" at bounding box center [749, 375] width 52 height 14
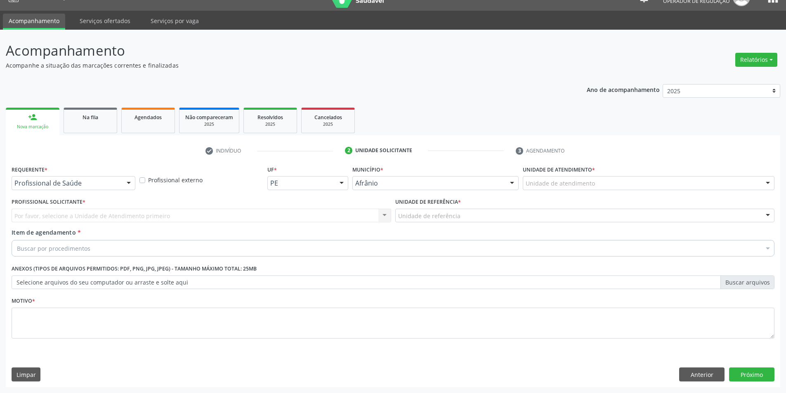
click at [690, 180] on div "Unidade de atendimento" at bounding box center [649, 183] width 252 height 14
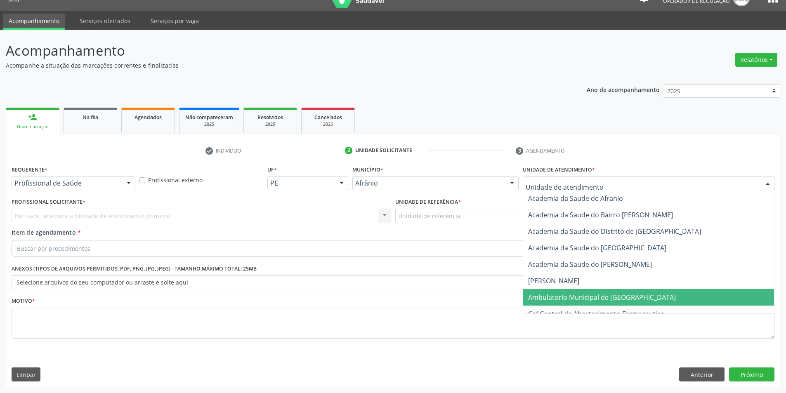
click at [665, 293] on span "Ambulatorio Municipal de [GEOGRAPHIC_DATA]" at bounding box center [648, 297] width 251 height 17
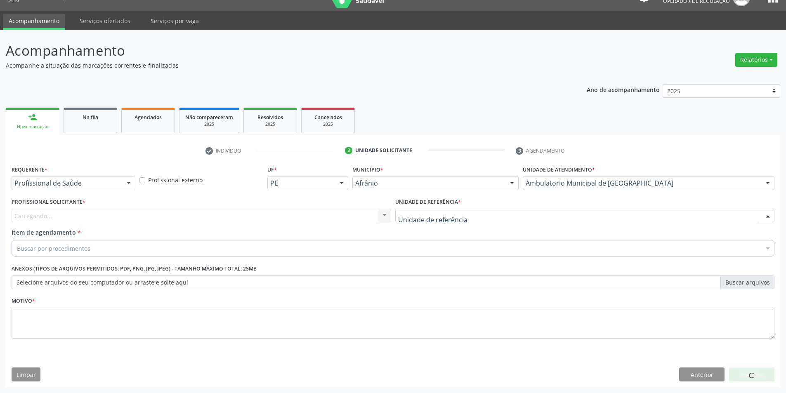
click at [530, 218] on div at bounding box center [585, 216] width 380 height 14
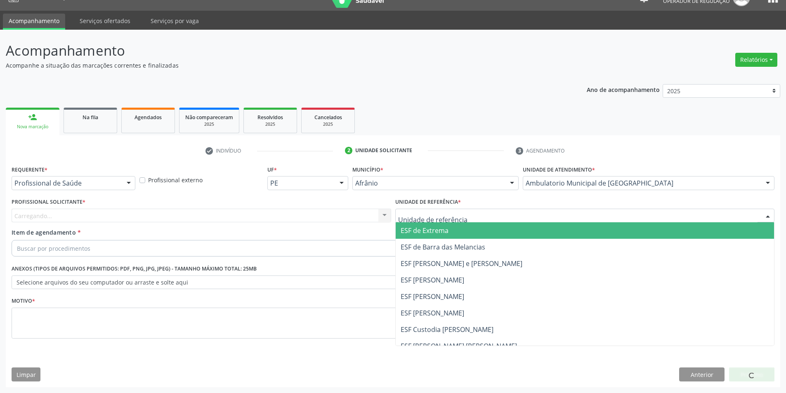
click at [521, 229] on span "ESF de Extrema" at bounding box center [585, 230] width 379 height 17
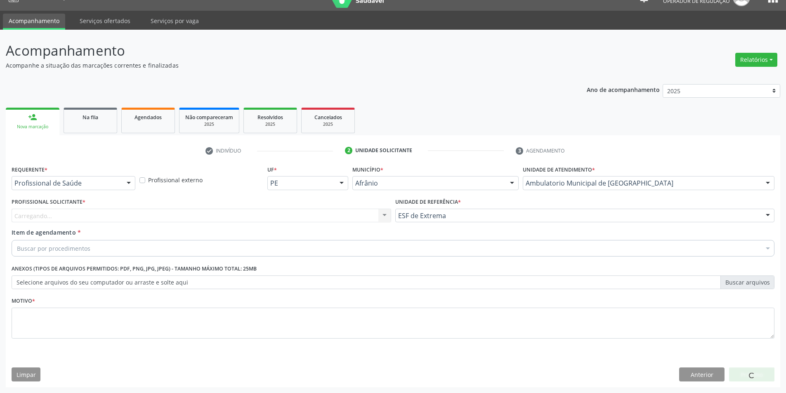
click at [328, 218] on div "Carregando... Nenhum resultado encontrado para: " " Não há nenhuma opção para s…" at bounding box center [202, 216] width 380 height 14
click at [329, 227] on div "Profissional Solicitante * Profissional solicitante Médico Angiologista - [PERS…" at bounding box center [201, 212] width 384 height 32
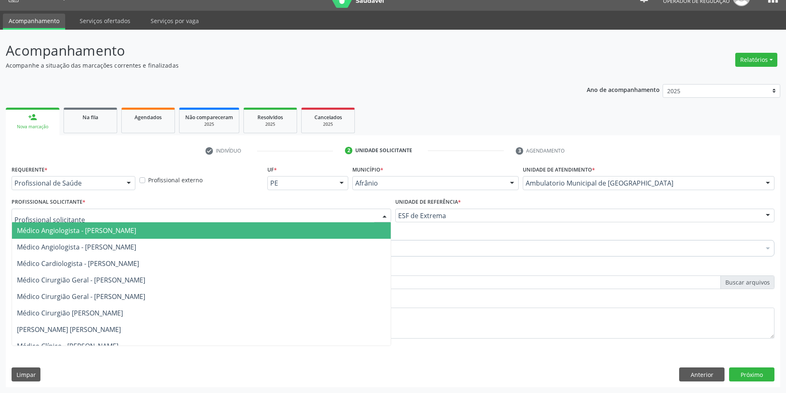
click at [329, 222] on div at bounding box center [202, 216] width 380 height 14
click at [331, 229] on span "Médico Angiologista - [PERSON_NAME]" at bounding box center [201, 230] width 379 height 17
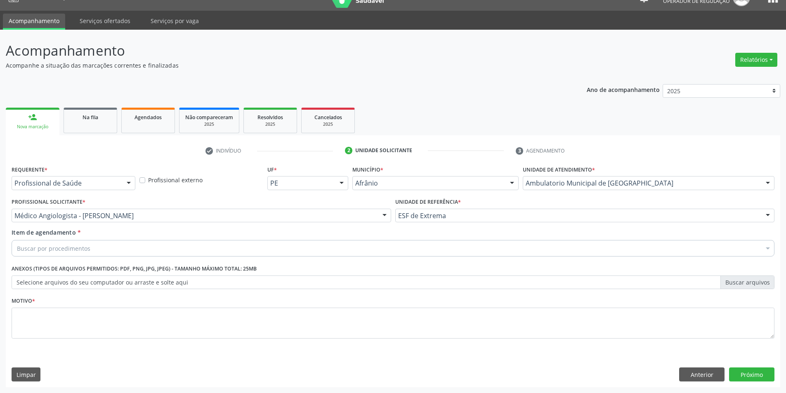
click at [301, 247] on div "Buscar por procedimentos" at bounding box center [393, 248] width 763 height 17
drag, startPoint x: 57, startPoint y: 248, endPoint x: 4, endPoint y: 251, distance: 53.4
click at [4, 251] on div "Acompanhamento Acompanhe a situação das marcações correntes e finalizadas Relat…" at bounding box center [393, 212] width 786 height 364
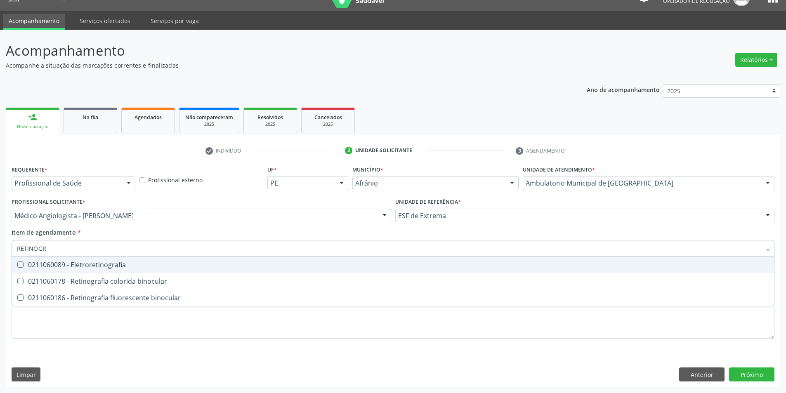
type input "RETINOGRA"
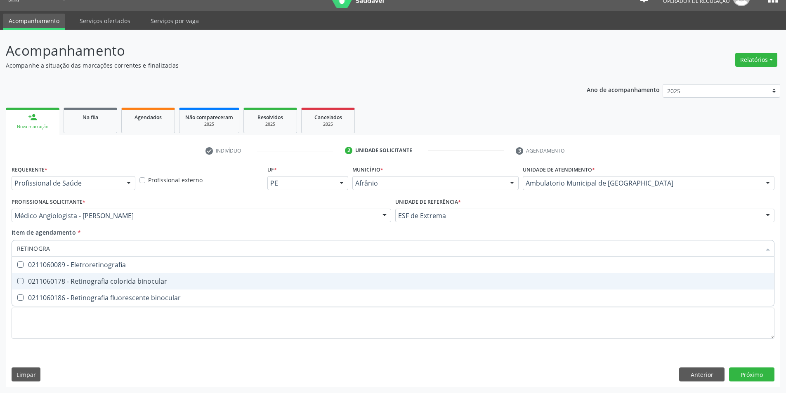
click at [129, 287] on span "0211060178 - Retinografia colorida binocular" at bounding box center [393, 281] width 762 height 17
checkbox binocular "true"
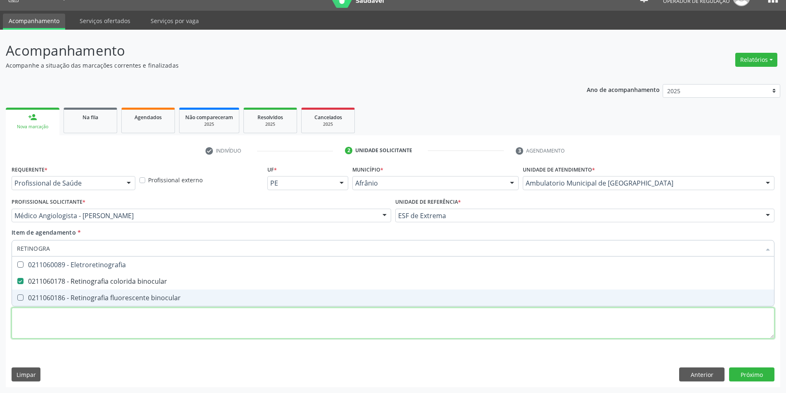
click at [125, 324] on div "Requerente * Profissional de Saúde Profissional de Saúde Paciente Nenhum result…" at bounding box center [393, 256] width 763 height 187
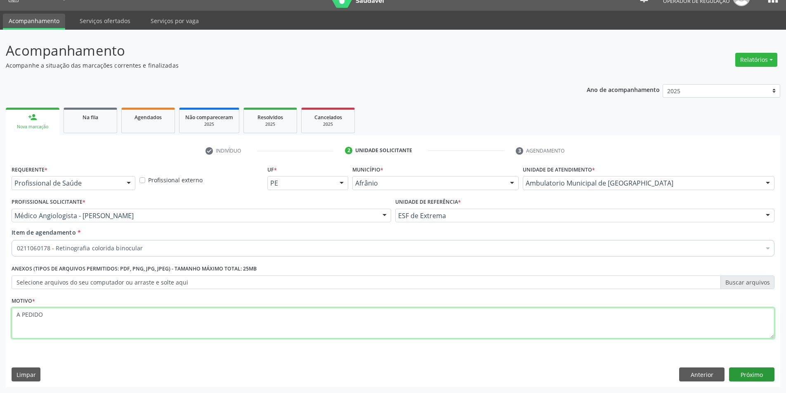
type textarea "A PEDIDO"
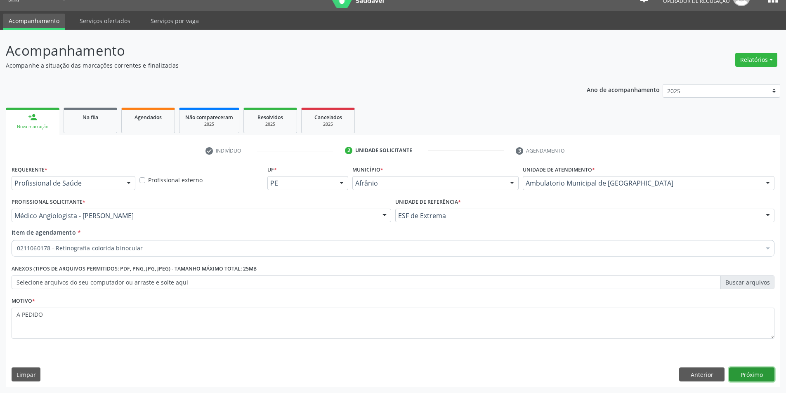
click at [758, 376] on button "Próximo" at bounding box center [751, 375] width 45 height 14
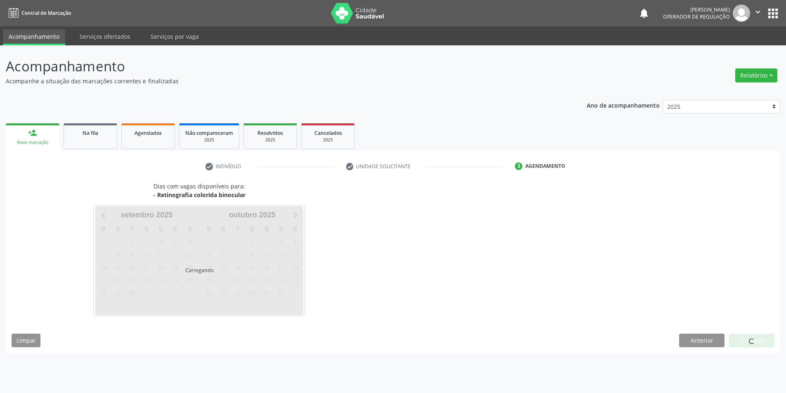
scroll to position [0, 0]
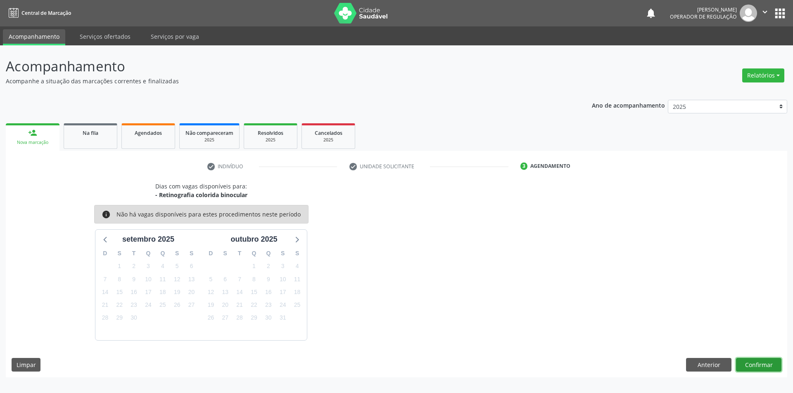
click at [766, 363] on button "Confirmar" at bounding box center [758, 365] width 45 height 14
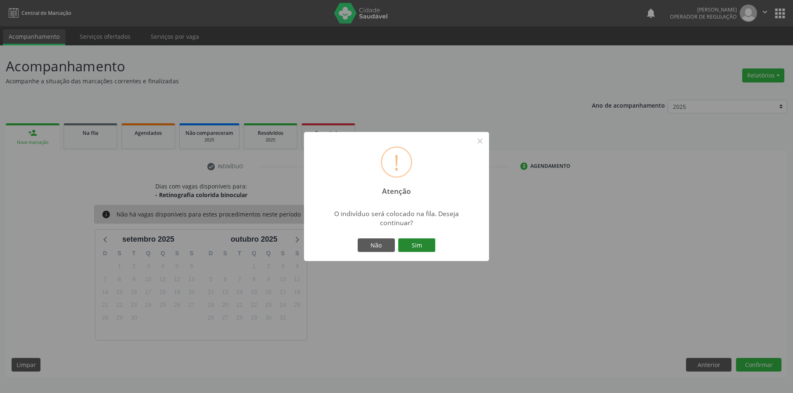
click at [401, 245] on button "Sim" at bounding box center [416, 246] width 37 height 14
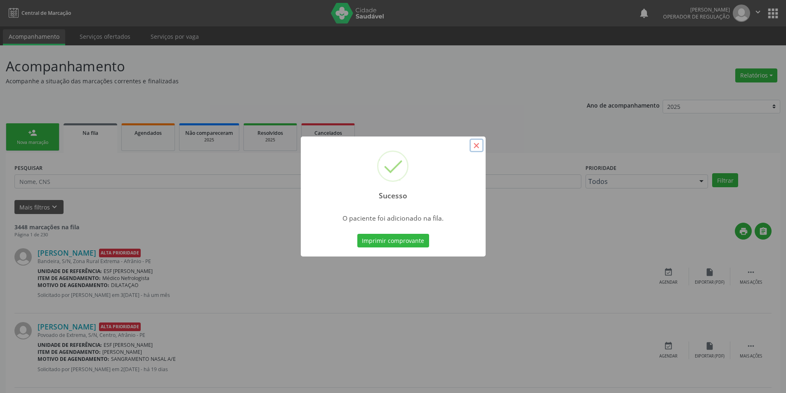
click at [476, 151] on button "×" at bounding box center [477, 146] width 14 height 14
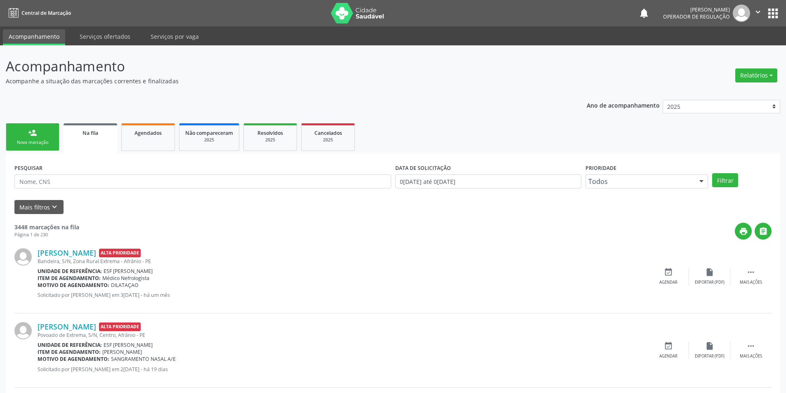
click at [50, 136] on link "person_add Nova marcação" at bounding box center [33, 137] width 54 height 28
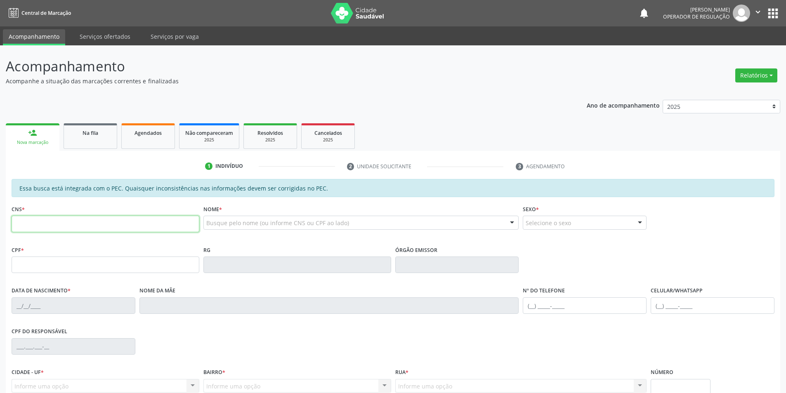
click at [56, 229] on input "text" at bounding box center [106, 224] width 188 height 17
type input "705 0004 0025 3955"
type input "046.596.294-73"
type input "08/12/1960"
type input "Enedina Rodrigues de Sousa"
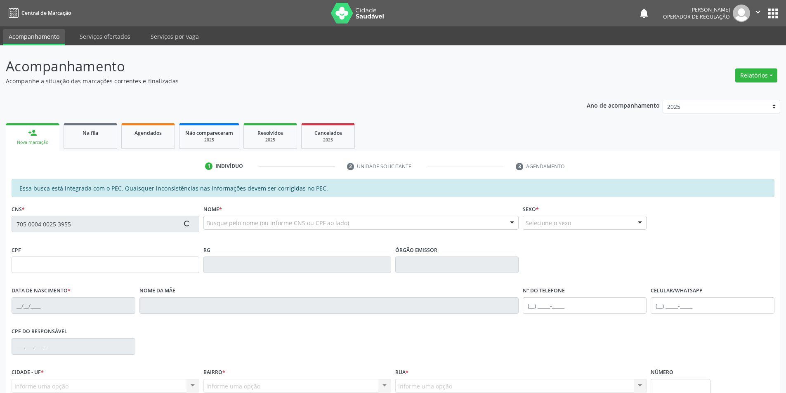
type input "(87) 98122-3204"
type input "(87) 98857-1535"
type input "S/N"
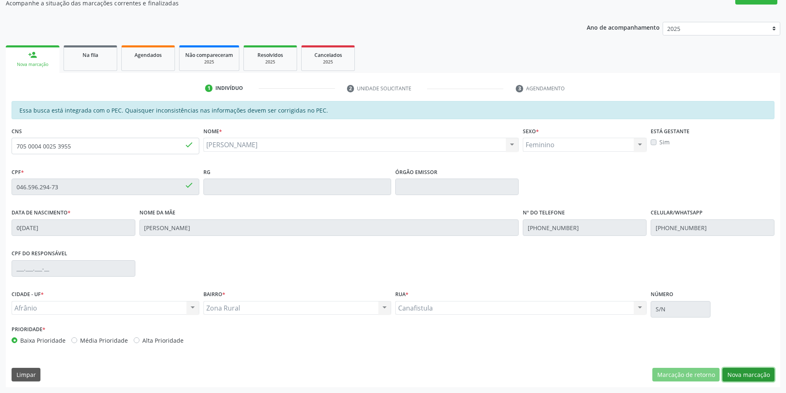
click at [757, 378] on button "Nova marcação" at bounding box center [749, 375] width 52 height 14
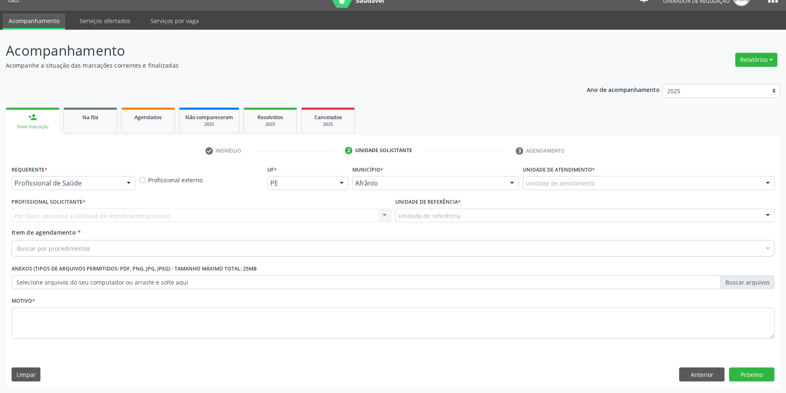
scroll to position [16, 0]
click at [700, 180] on div "Unidade de atendimento" at bounding box center [649, 183] width 252 height 14
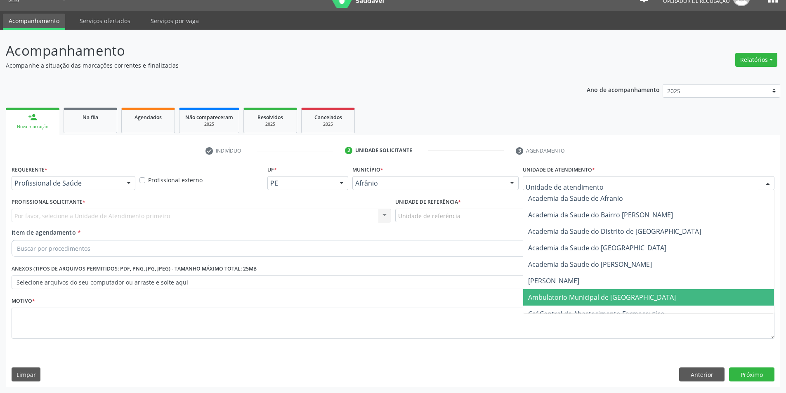
click at [667, 293] on span "Ambulatorio Municipal de [GEOGRAPHIC_DATA]" at bounding box center [648, 297] width 251 height 17
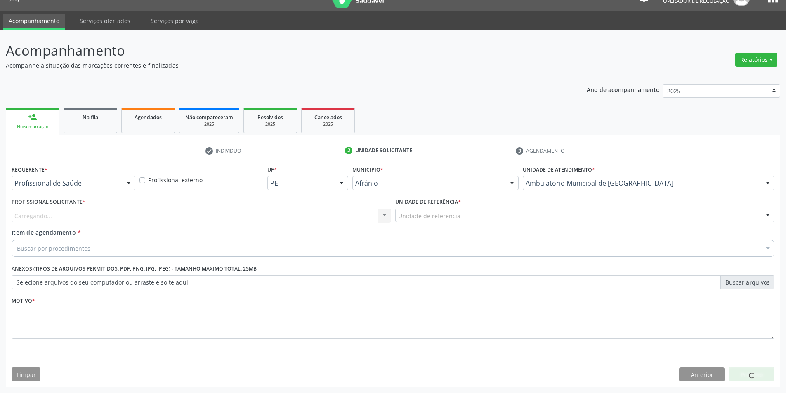
click at [539, 219] on div "Unidade de referência" at bounding box center [585, 216] width 380 height 14
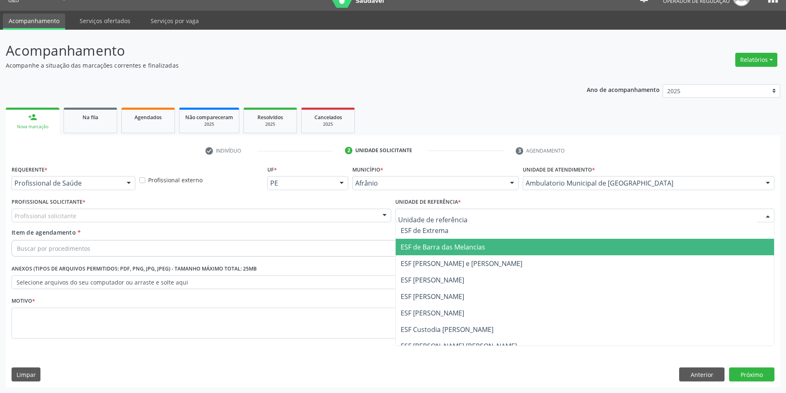
click at [529, 241] on span "ESF de Barra das Melancias" at bounding box center [585, 247] width 379 height 17
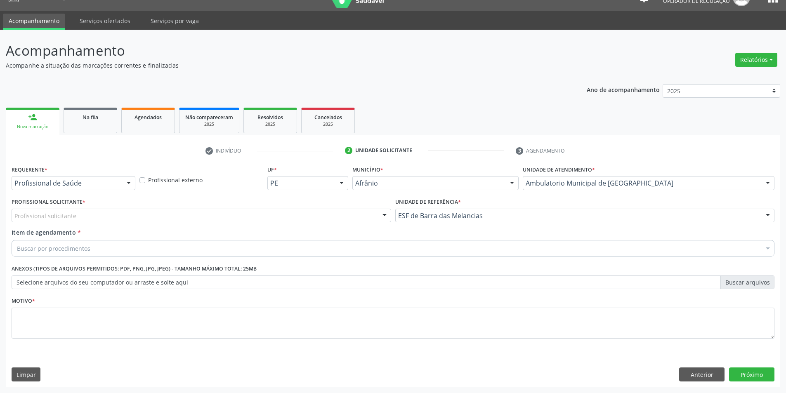
drag, startPoint x: 341, startPoint y: 207, endPoint x: 341, endPoint y: 212, distance: 4.6
click at [341, 207] on div "Profissional Solicitante * Profissional solicitante Médico Angiologista - [PERS…" at bounding box center [202, 209] width 380 height 26
click at [339, 216] on div "Profissional solicitante" at bounding box center [202, 216] width 380 height 14
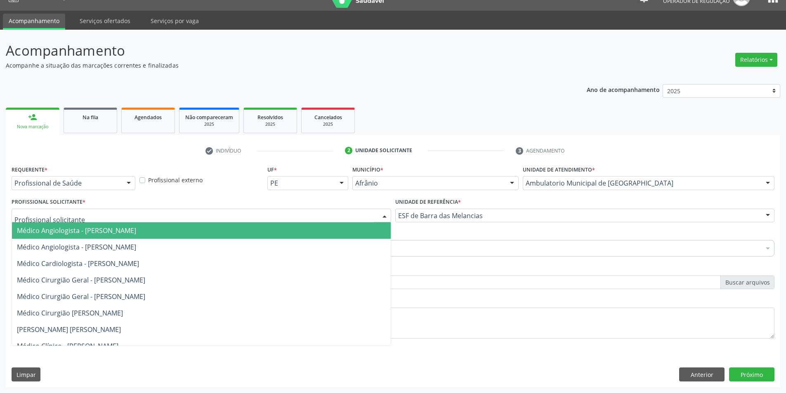
click at [330, 232] on span "Médico Angiologista - [PERSON_NAME]" at bounding box center [201, 230] width 379 height 17
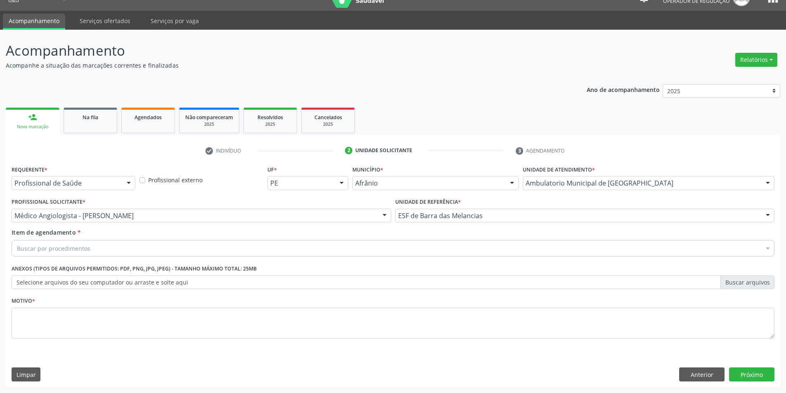
click at [272, 254] on div "Buscar por procedimentos" at bounding box center [393, 248] width 763 height 17
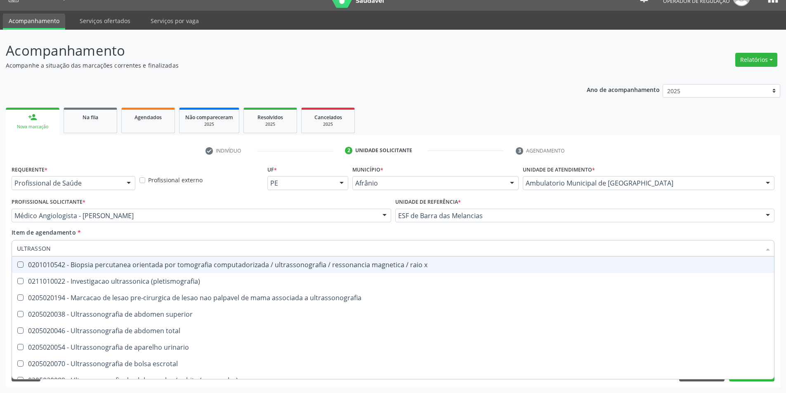
type input "ULTRASSONO"
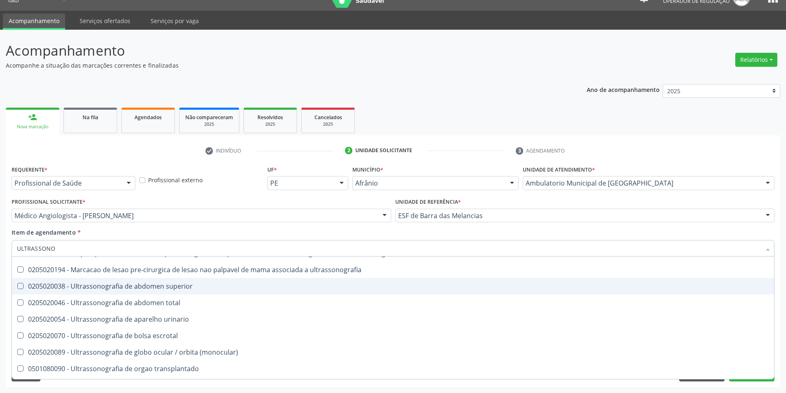
scroll to position [0, 0]
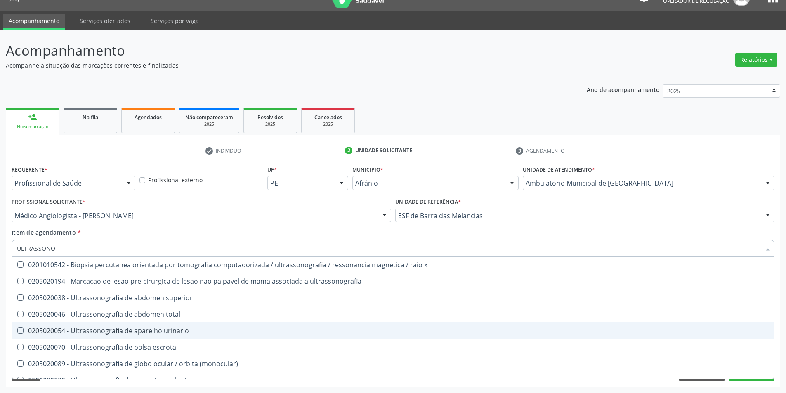
click at [635, 331] on div "0205020054 - Ultrassonografia de aparelho urinario" at bounding box center [393, 331] width 752 height 7
checkbox urinario "true"
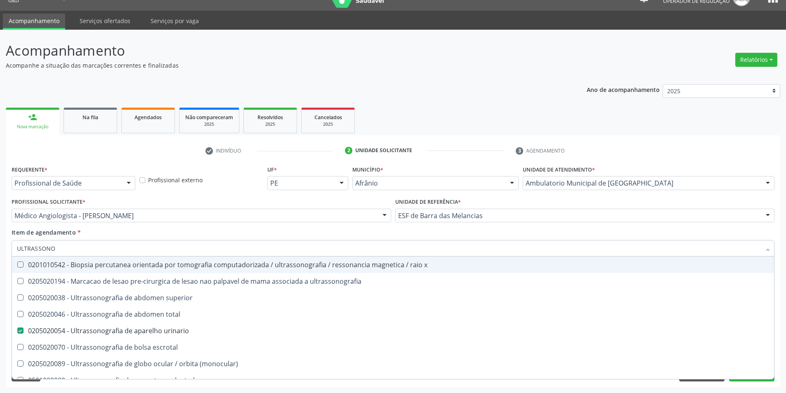
click at [276, 234] on div "Item de agendamento * ULTRASSONO Desfazer seleção 0201010542 - Biopsia percutan…" at bounding box center [393, 241] width 763 height 26
checkbox ultrassonografia "true"
checkbox urinario "false"
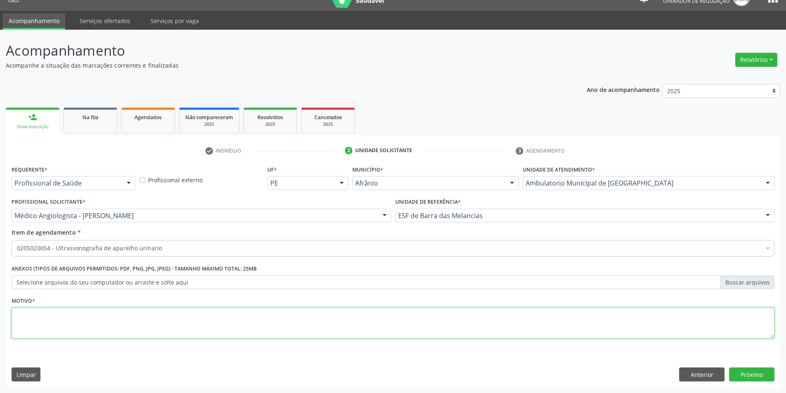
click at [207, 330] on textarea at bounding box center [393, 323] width 763 height 31
type textarea "RINS"
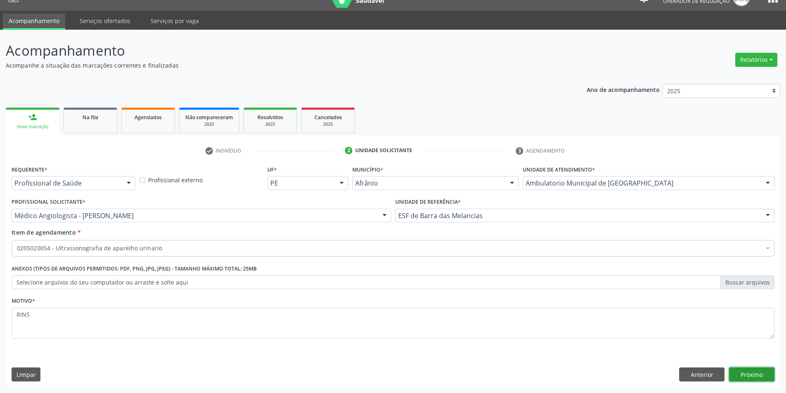
click at [763, 374] on button "Próximo" at bounding box center [751, 375] width 45 height 14
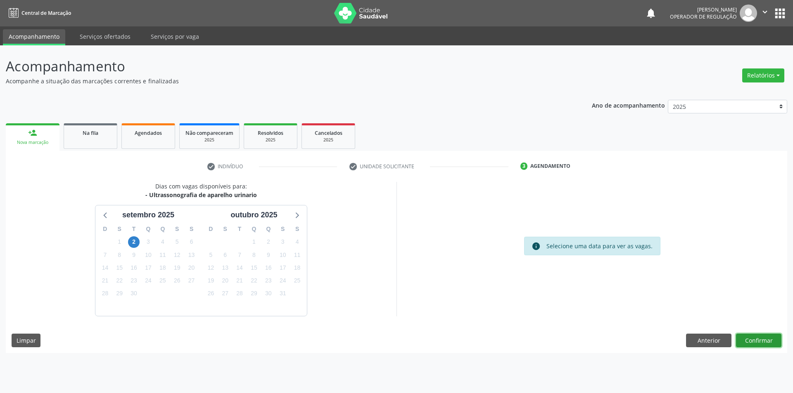
click at [746, 345] on button "Confirmar" at bounding box center [758, 341] width 45 height 14
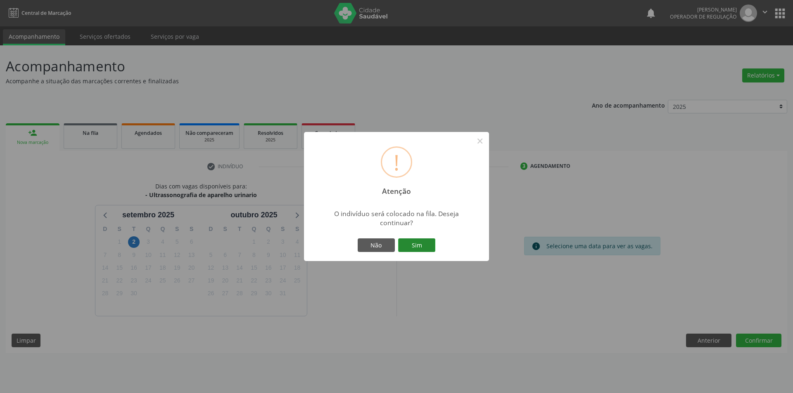
click at [416, 244] on button "Sim" at bounding box center [416, 246] width 37 height 14
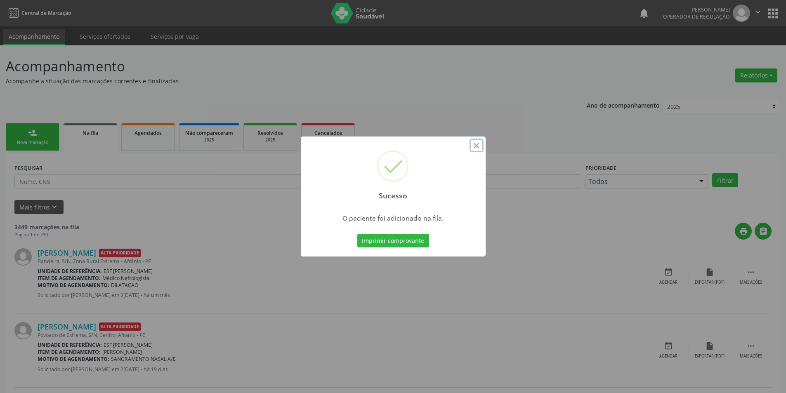
click at [477, 149] on button "×" at bounding box center [477, 146] width 14 height 14
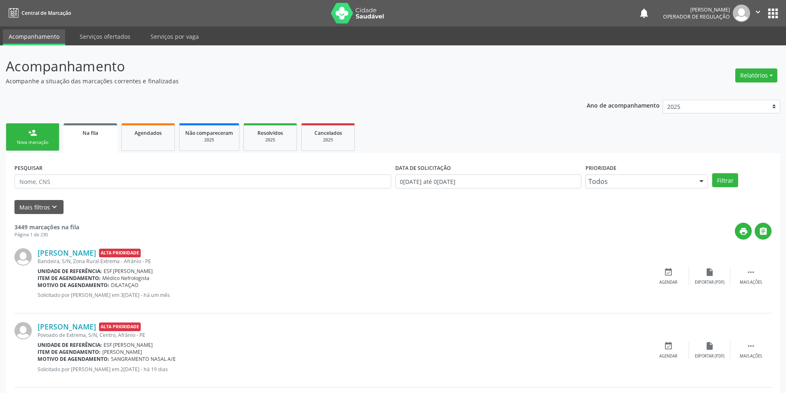
click at [24, 136] on link "person_add Nova marcação" at bounding box center [33, 137] width 54 height 28
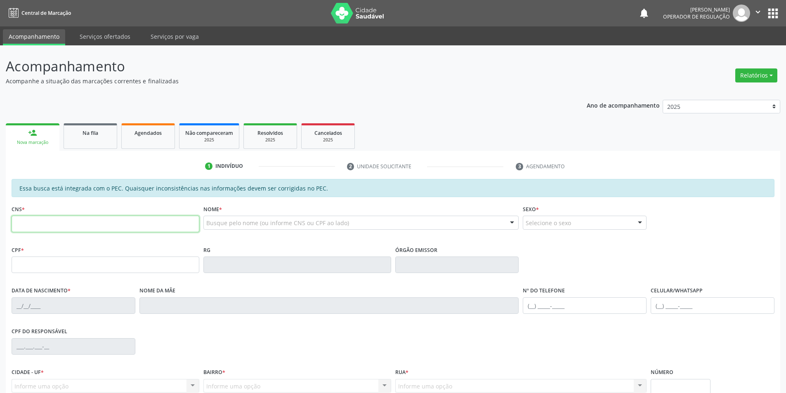
click at [44, 228] on input "text" at bounding box center [106, 224] width 188 height 17
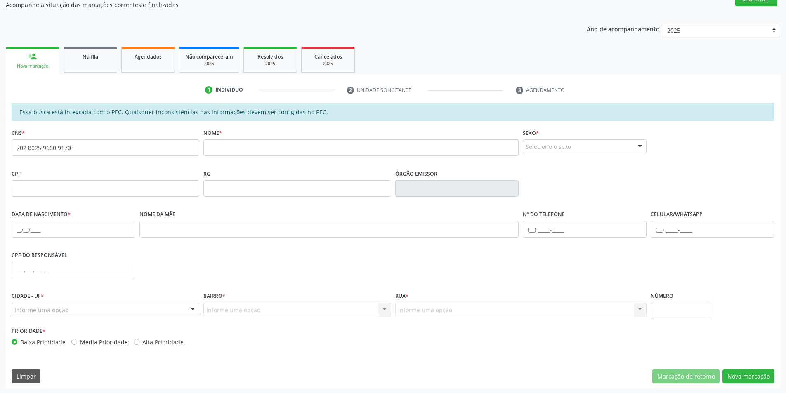
scroll to position [78, 0]
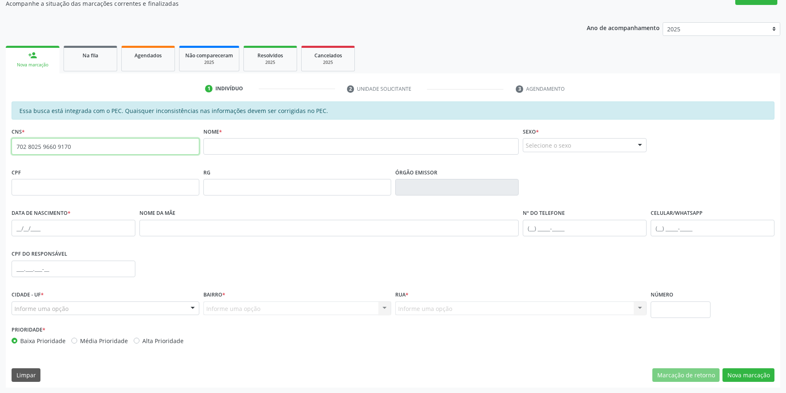
drag, startPoint x: 91, startPoint y: 151, endPoint x: 0, endPoint y: 154, distance: 91.3
click at [0, 154] on div "Acompanhamento Acompanhe a situação das marcações correntes e finalizadas Relat…" at bounding box center [393, 181] width 786 height 426
click at [173, 145] on input "702 8025 9660 9170" at bounding box center [106, 146] width 188 height 17
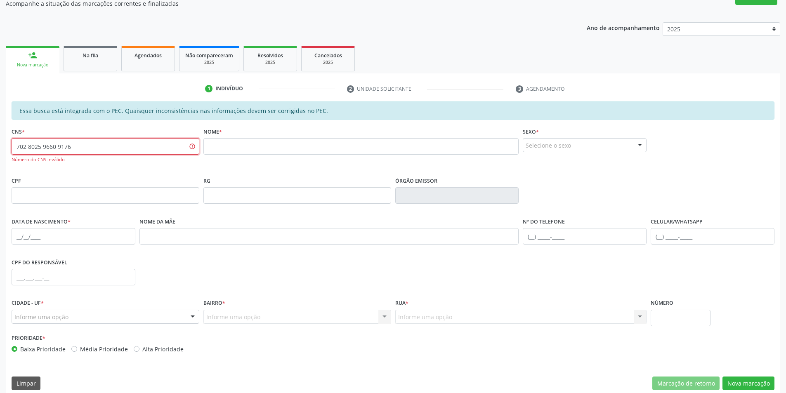
drag, startPoint x: 104, startPoint y: 148, endPoint x: 0, endPoint y: 144, distance: 104.1
click at [0, 144] on div "Acompanhamento Acompanhe a situação das marcações correntes e finalizadas Relat…" at bounding box center [393, 185] width 786 height 434
drag, startPoint x: 87, startPoint y: 149, endPoint x: 0, endPoint y: 161, distance: 87.5
click at [0, 161] on div "Acompanhamento Acompanhe a situação das marcações correntes e finalizadas Relat…" at bounding box center [393, 185] width 786 height 434
type input "702 9075 2825 2479"
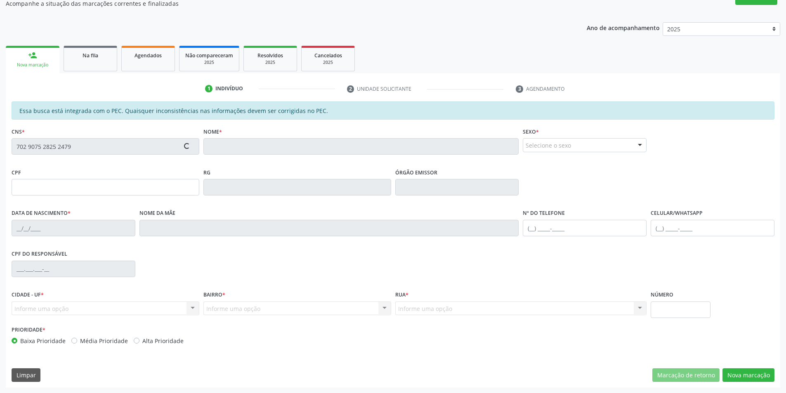
type input "022.166.674-55"
type input "14/07/1973"
type input "Zélia Souza Feitoza"
type input "(87) 98864-2245"
type input "S/N"
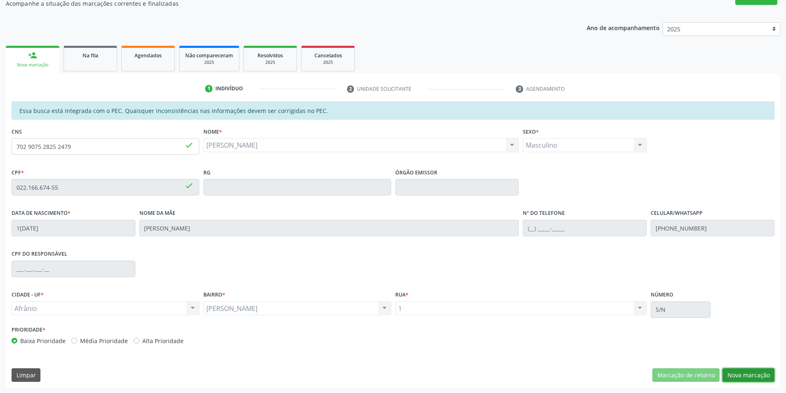
click at [738, 380] on button "Nova marcação" at bounding box center [749, 376] width 52 height 14
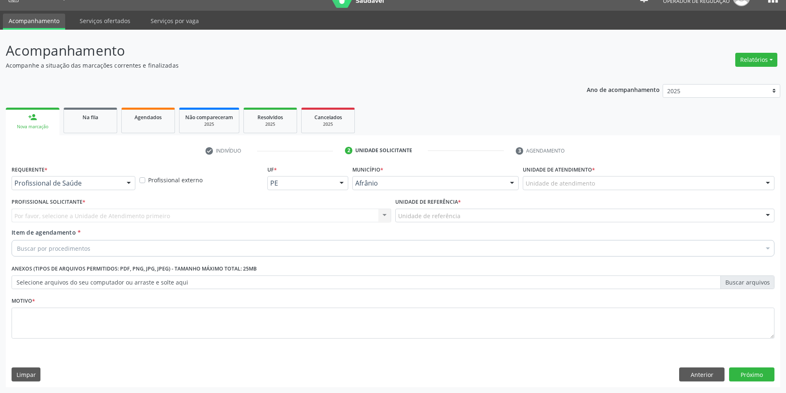
scroll to position [16, 0]
drag, startPoint x: 674, startPoint y: 180, endPoint x: 674, endPoint y: 189, distance: 9.9
click at [674, 186] on div "Unidade de atendimento" at bounding box center [649, 183] width 252 height 14
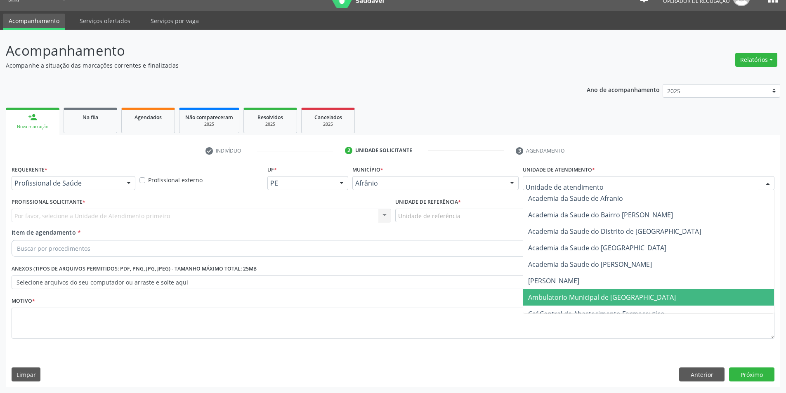
click at [610, 297] on span "Ambulatorio Municipal de [GEOGRAPHIC_DATA]" at bounding box center [602, 297] width 148 height 9
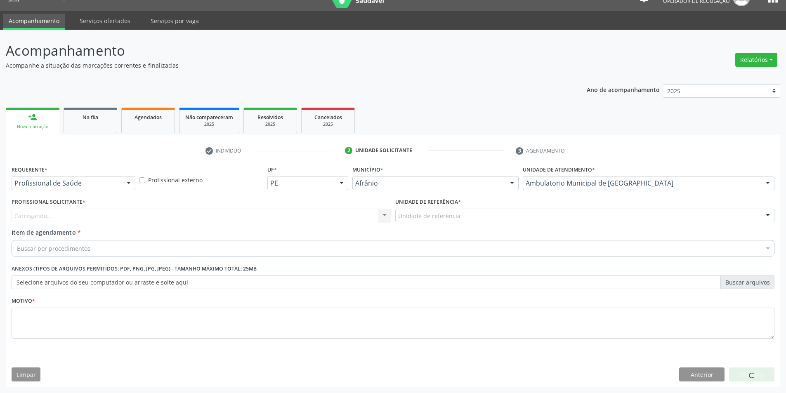
drag, startPoint x: 414, startPoint y: 219, endPoint x: 412, endPoint y: 227, distance: 7.7
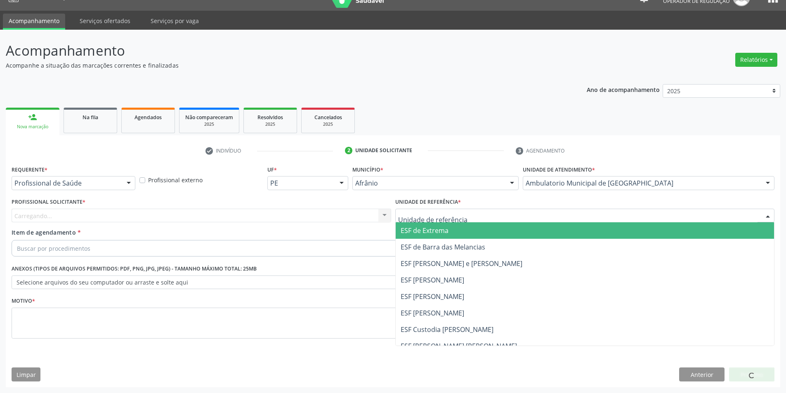
click at [406, 232] on span "ESF de Extrema" at bounding box center [425, 230] width 48 height 9
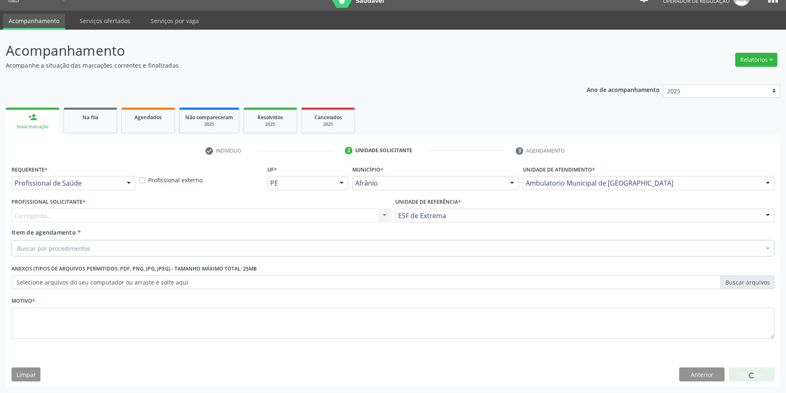
click at [304, 214] on div "Carregando... Nenhum resultado encontrado para: " " Não há nenhuma opção para s…" at bounding box center [202, 216] width 380 height 14
click at [279, 215] on div "Profissional solicitante" at bounding box center [202, 216] width 380 height 14
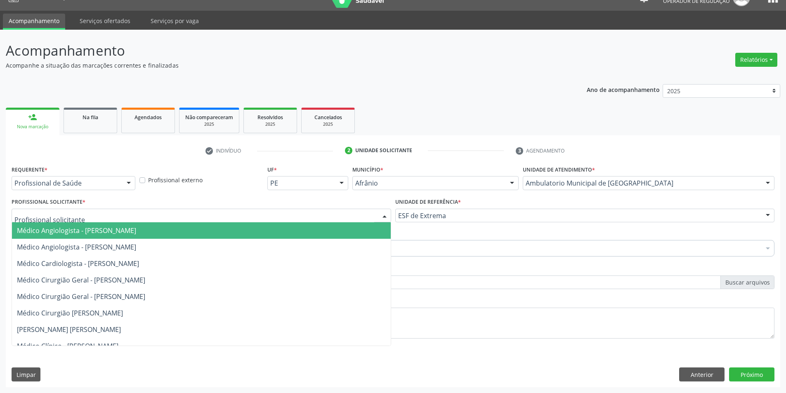
click at [268, 233] on span "Médico Angiologista - [PERSON_NAME]" at bounding box center [201, 230] width 379 height 17
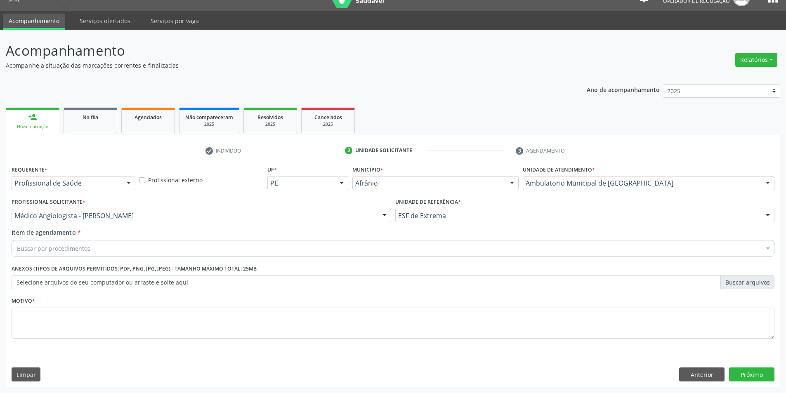
click at [241, 252] on div "Buscar por procedimentos" at bounding box center [393, 248] width 763 height 17
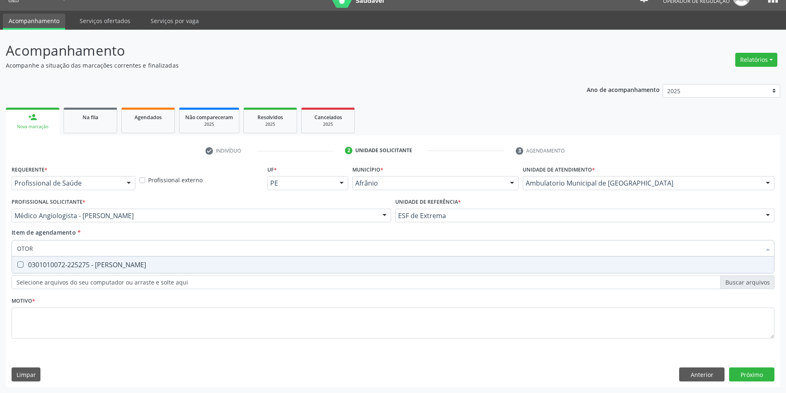
type input "OTORR"
click at [274, 269] on span "0301010072-225275 - [PERSON_NAME]" at bounding box center [393, 265] width 762 height 17
checkbox Otorrinolaringologista "true"
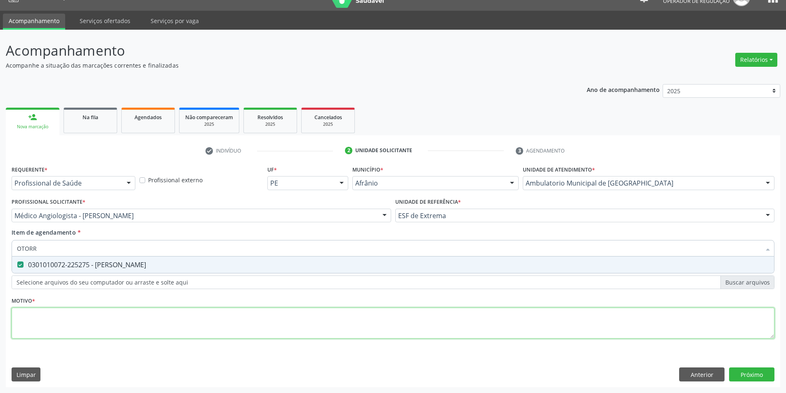
click at [220, 329] on div "Requerente * Profissional de Saúde Profissional de Saúde Paciente Nenhum result…" at bounding box center [393, 256] width 763 height 187
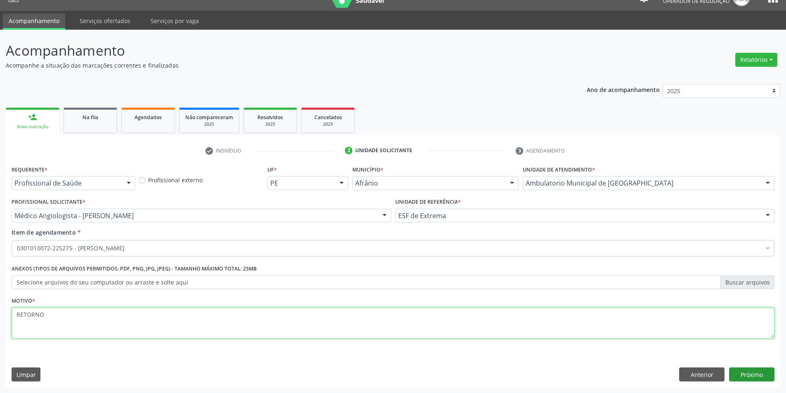
type textarea "RETORNO"
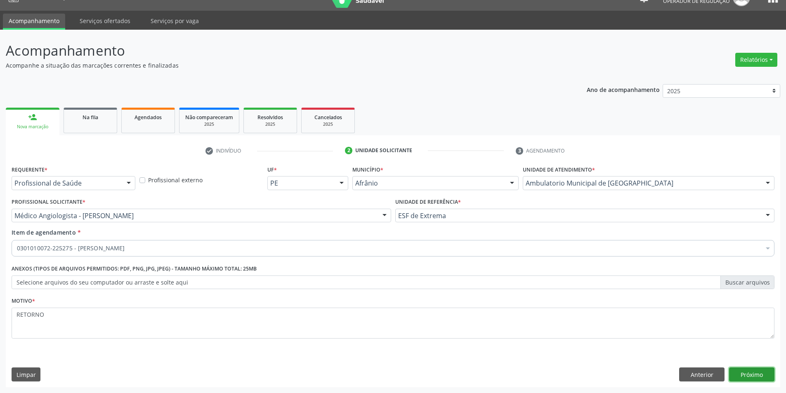
click at [763, 376] on button "Próximo" at bounding box center [751, 375] width 45 height 14
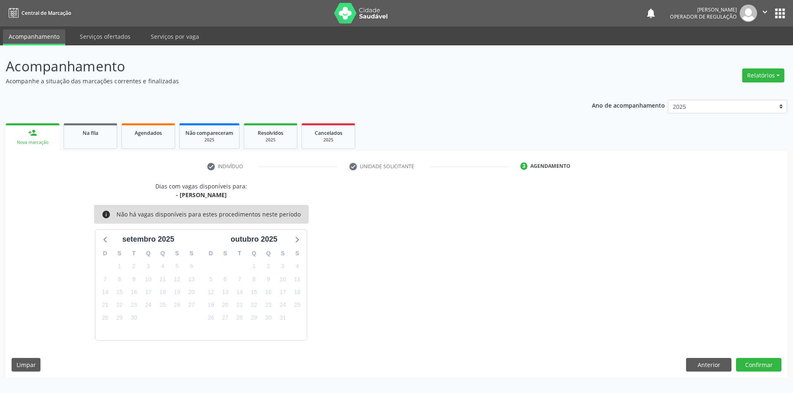
click at [752, 356] on div "Dias com vagas disponíveis para: - Médico Otorrinolaringologista info Não há va…" at bounding box center [396, 280] width 781 height 196
click at [752, 360] on button "Confirmar" at bounding box center [758, 365] width 45 height 14
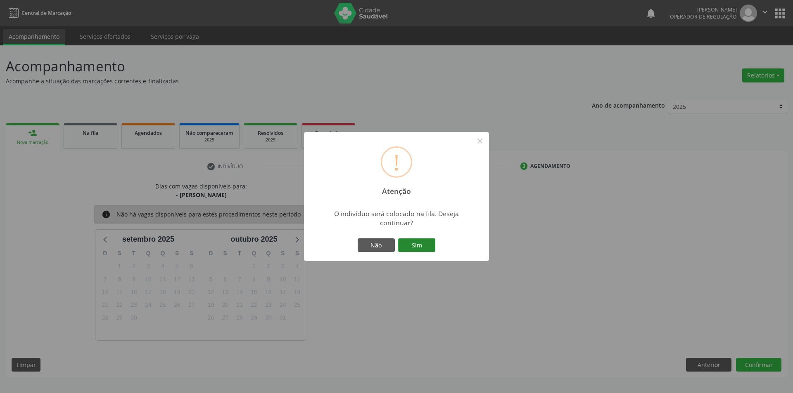
click at [426, 247] on button "Sim" at bounding box center [416, 246] width 37 height 14
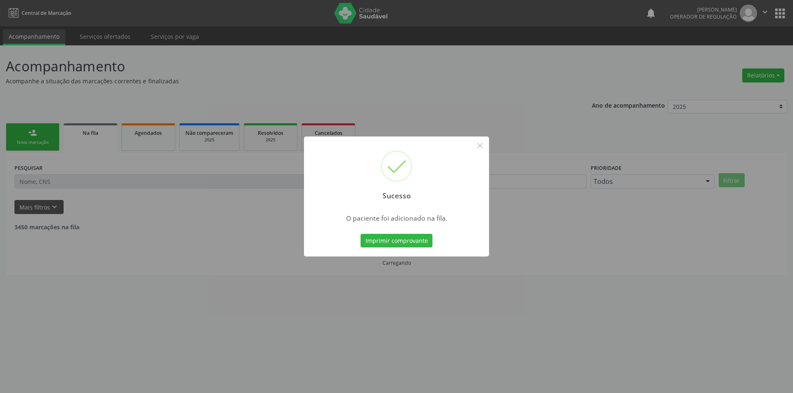
click at [45, 143] on div "Sucesso × O paciente foi adicionado na fila. Imprimir comprovante Cancel" at bounding box center [396, 196] width 793 height 393
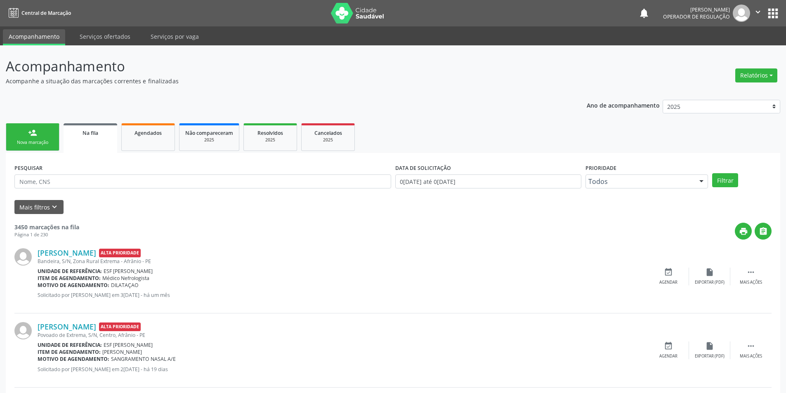
click at [45, 143] on div "Nova marcação" at bounding box center [32, 143] width 41 height 6
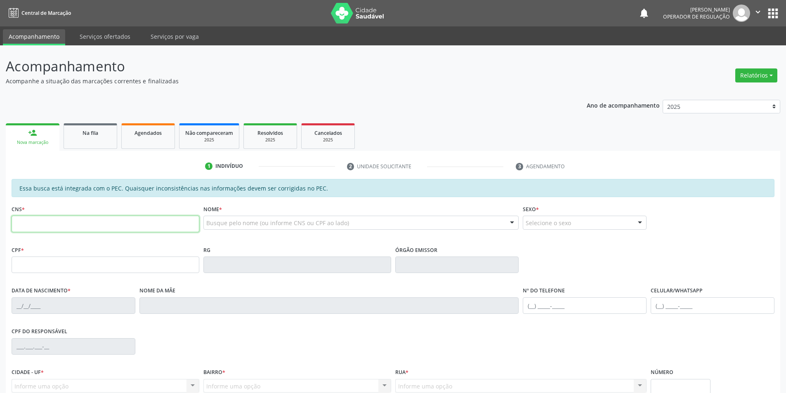
drag, startPoint x: 47, startPoint y: 227, endPoint x: 66, endPoint y: 224, distance: 19.3
click at [47, 227] on input "text" at bounding box center [106, 224] width 188 height 17
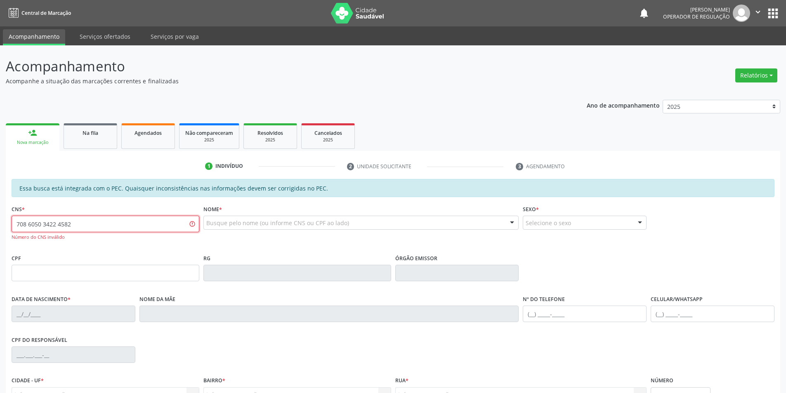
click at [54, 222] on input "708 6050 3422 4582" at bounding box center [106, 224] width 188 height 17
click at [52, 224] on input "708 6050 3424 582" at bounding box center [106, 224] width 188 height 17
click at [50, 225] on input "708 6050 3445 82" at bounding box center [106, 224] width 188 height 17
click at [50, 225] on input "708 6050 3474 582" at bounding box center [106, 224] width 188 height 17
drag, startPoint x: 107, startPoint y: 225, endPoint x: 0, endPoint y: 232, distance: 107.2
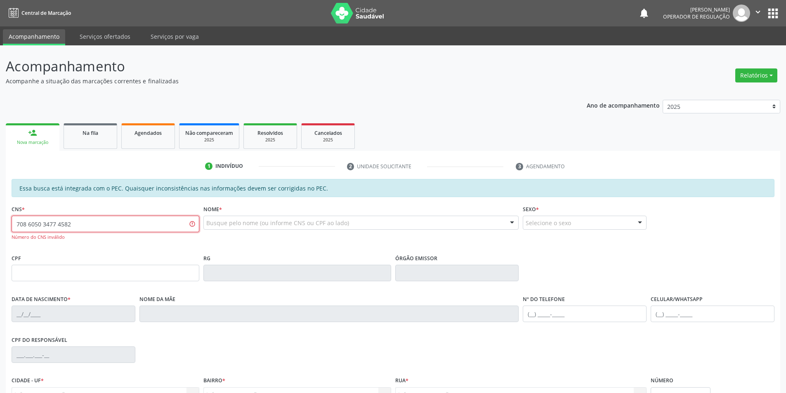
click at [0, 232] on div "Acompanhamento Acompanhe a situação das marcações correntes e finalizadas Relat…" at bounding box center [393, 262] width 786 height 434
click at [38, 223] on input "708 6050 3477 4582" at bounding box center [106, 224] width 188 height 17
click at [35, 223] on input "708 6003 4774 582" at bounding box center [106, 224] width 188 height 17
click at [36, 227] on input "708 6090 3477 4582" at bounding box center [106, 224] width 188 height 17
click at [34, 222] on input "708 6003 4774 582" at bounding box center [106, 224] width 188 height 17
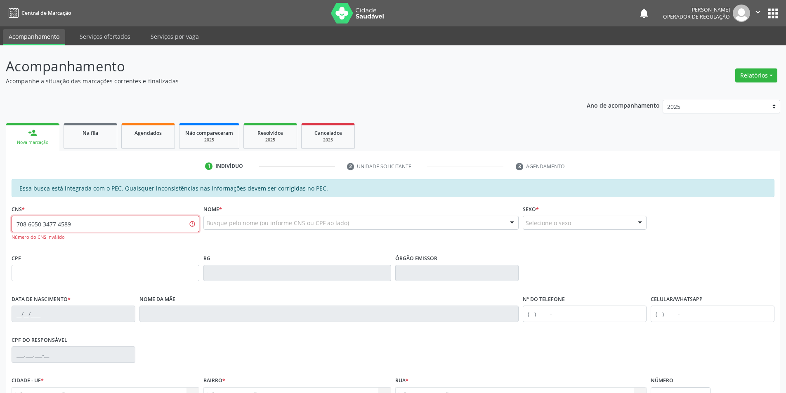
drag, startPoint x: 97, startPoint y: 228, endPoint x: 7, endPoint y: 248, distance: 92.5
click at [7, 248] on div "Essa busca está integrada com o PEC. Quaisquer inconsistências nas informações …" at bounding box center [393, 326] width 775 height 295
type input "702 8026 8384 0865"
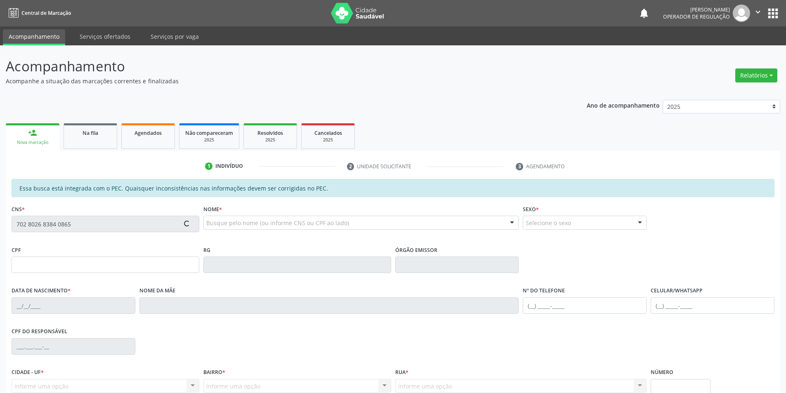
type input "916.111.808-72"
type input "18/11/1954"
type input "Maria Teresa de Carvalho"
type input "(87) 8800-0000"
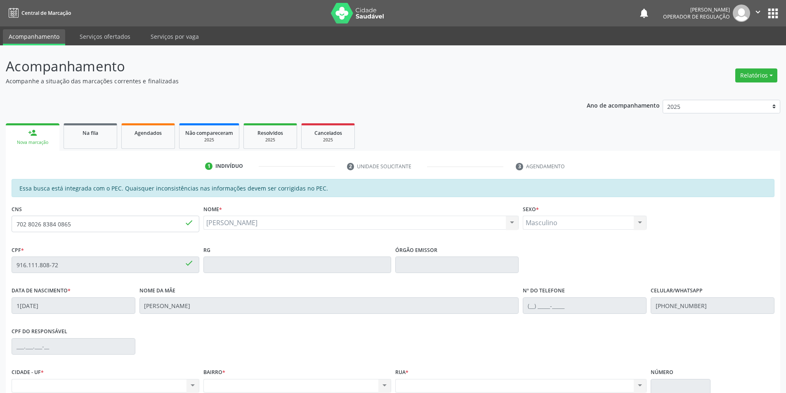
scroll to position [35, 0]
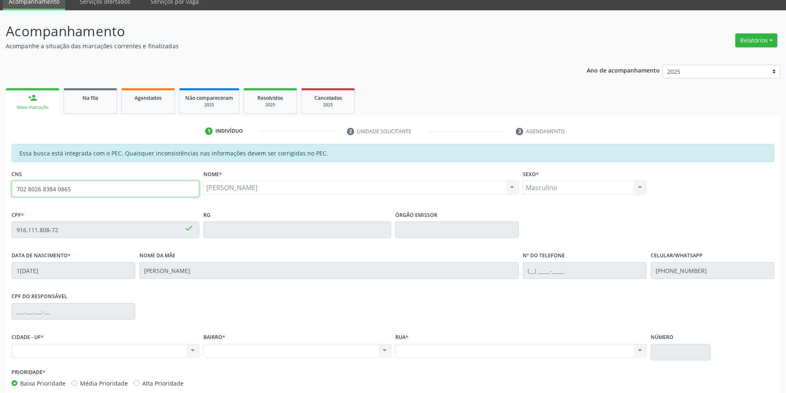
drag, startPoint x: 97, startPoint y: 193, endPoint x: 0, endPoint y: 193, distance: 96.6
click at [0, 193] on div "Acompanhamento Acompanhe a situação das marcações correntes e finalizadas Relat…" at bounding box center [393, 223] width 786 height 426
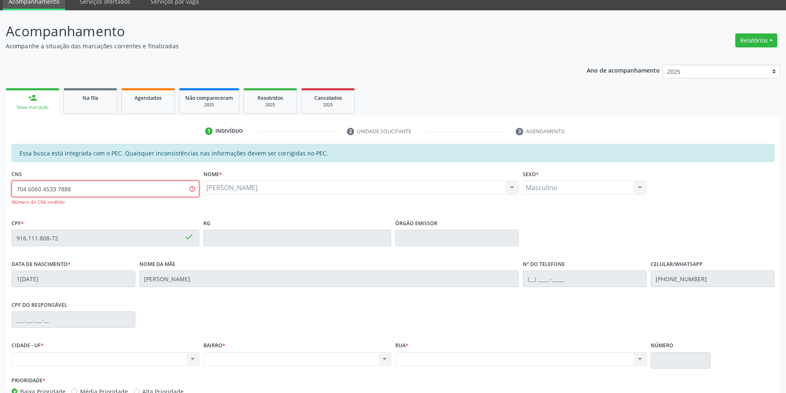
drag, startPoint x: 83, startPoint y: 192, endPoint x: 0, endPoint y: 185, distance: 83.7
click at [0, 185] on div "Acompanhamento Acompanhe a situação das marcações correntes e finalizadas Relat…" at bounding box center [393, 227] width 786 height 434
drag, startPoint x: 99, startPoint y: 197, endPoint x: 0, endPoint y: 202, distance: 98.8
click at [0, 202] on div "Acompanhamento Acompanhe a situação das marcações correntes e finalizadas Relat…" at bounding box center [393, 227] width 786 height 434
paste input "2 8026 8384 0865"
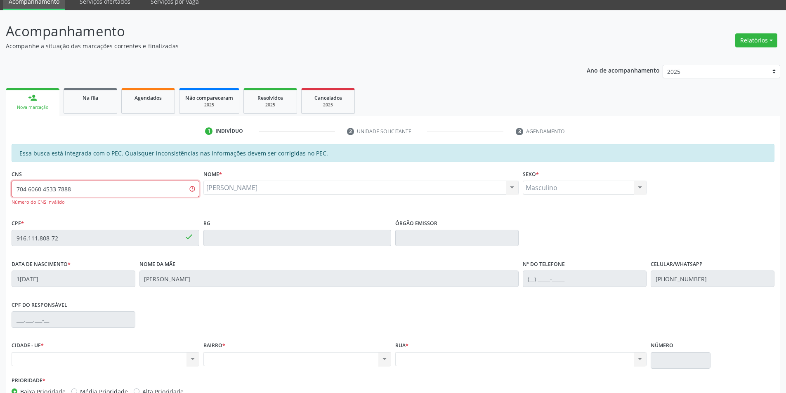
type input "702 8026 8384 0865"
